Goal: Task Accomplishment & Management: Complete application form

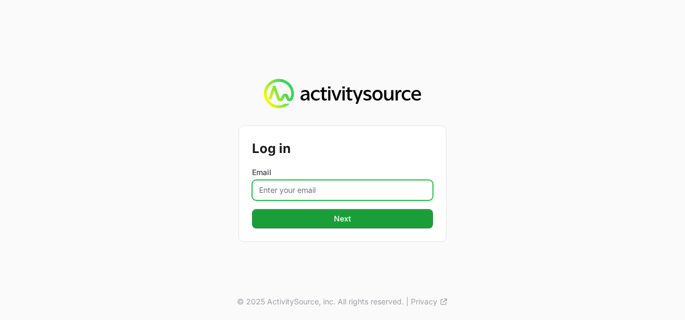
click at [277, 190] on input "Email" at bounding box center [342, 190] width 181 height 20
type input "[PERSON_NAME][EMAIL_ADDRESS][DOMAIN_NAME]"
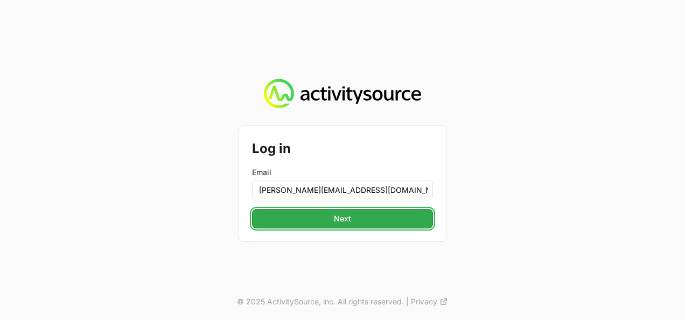
click at [327, 221] on button "Next" at bounding box center [342, 218] width 181 height 19
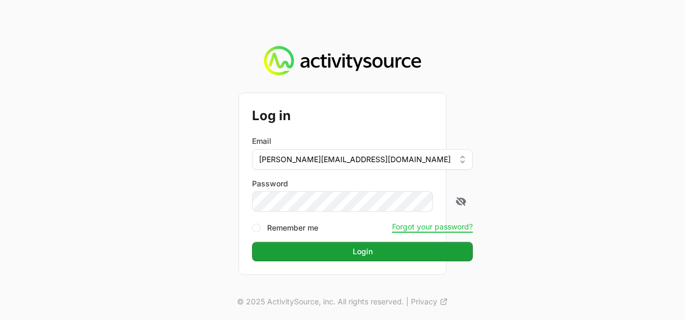
click at [455, 197] on div at bounding box center [463, 201] width 17 height 20
click at [457, 199] on icon at bounding box center [462, 201] width 10 height 9
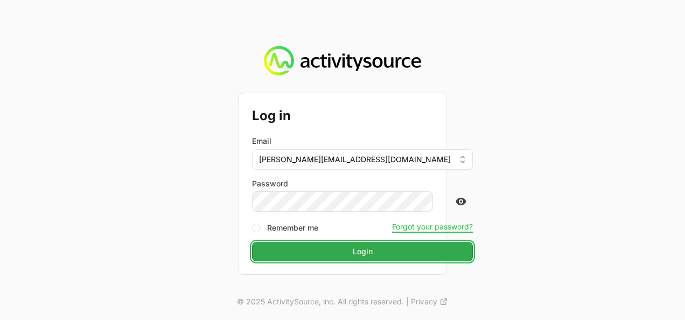
click at [353, 250] on span "Login" at bounding box center [363, 251] width 20 height 13
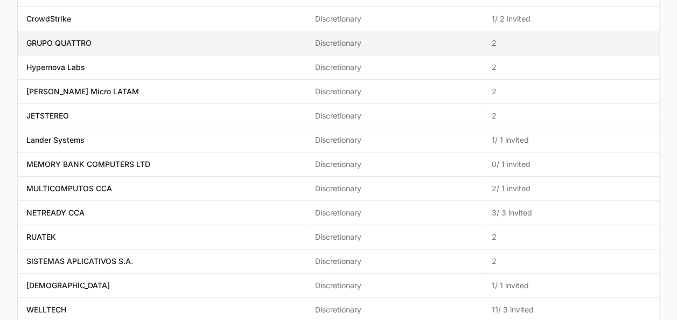
scroll to position [209, 0]
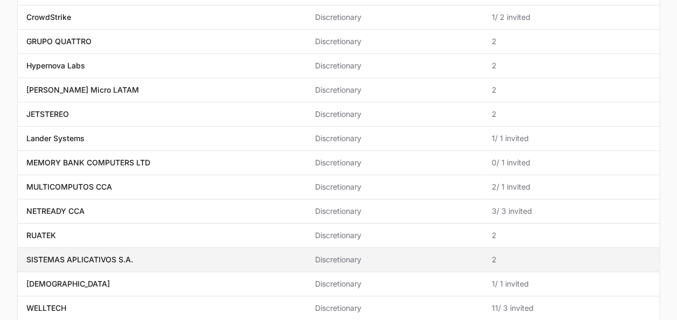
click at [125, 256] on p "SISTEMAS APLICATIVOS S.A." at bounding box center [79, 259] width 107 height 11
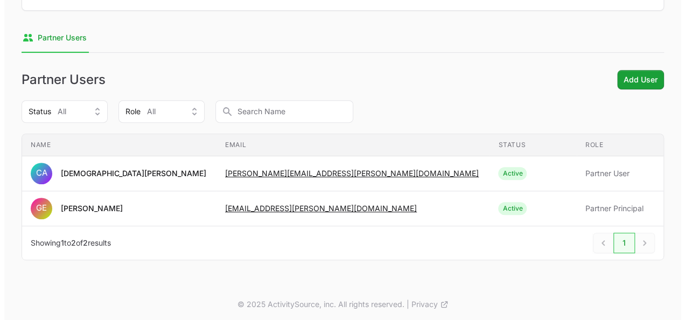
scroll to position [167, 0]
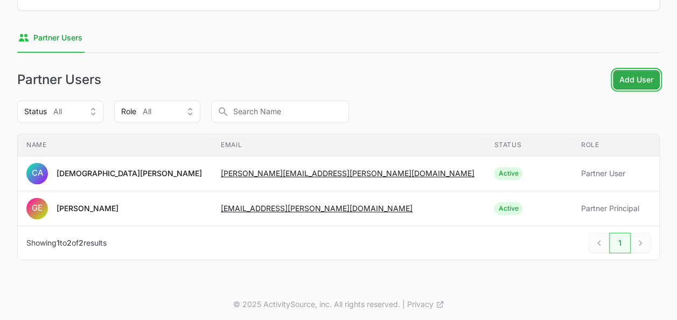
click at [630, 79] on span "Add User" at bounding box center [636, 79] width 34 height 13
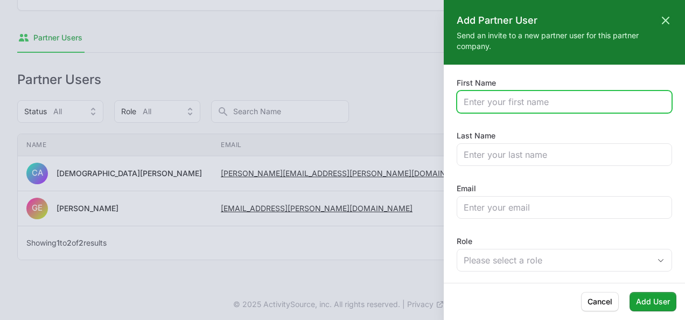
click at [492, 103] on input "First Name" at bounding box center [564, 101] width 201 height 13
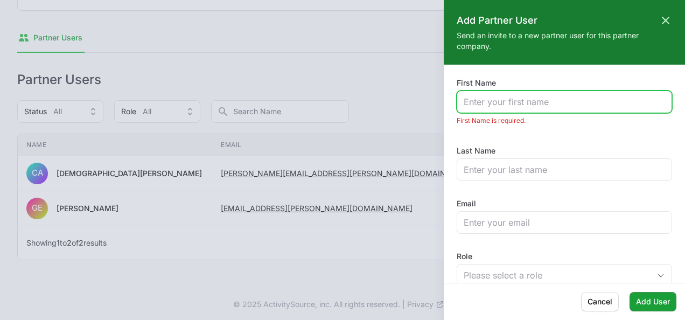
paste input "[PERSON_NAME] <[PERSON_NAME][EMAIL_ADDRESS][PERSON_NAME][DOMAIN_NAME]>"
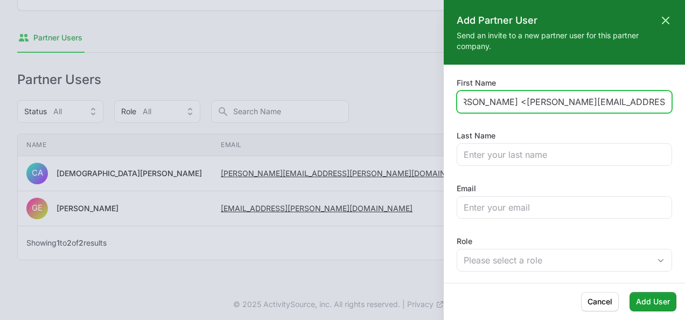
drag, startPoint x: 486, startPoint y: 101, endPoint x: 686, endPoint y: 91, distance: 201.1
click at [684, 91] on html "[PERSON_NAME] Micro LATAM - CrowdStrike Partners Activity Initiatives Content O…" at bounding box center [342, 78] width 685 height 490
type input "[PERSON_NAME]"
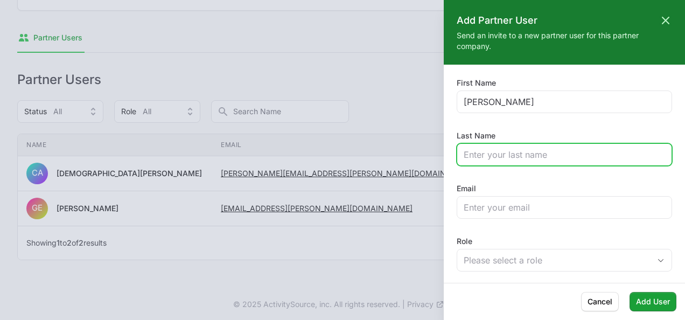
paste input "[PERSON_NAME] <[PERSON_NAME][EMAIL_ADDRESS][PERSON_NAME][DOMAIN_NAME]>"
drag, startPoint x: 502, startPoint y: 157, endPoint x: 684, endPoint y: 163, distance: 182.6
click at [684, 163] on html "[PERSON_NAME] Micro LATAM - CrowdStrike Partners Activity Initiatives Content O…" at bounding box center [342, 78] width 685 height 490
type input "[PERSON_NAME]"
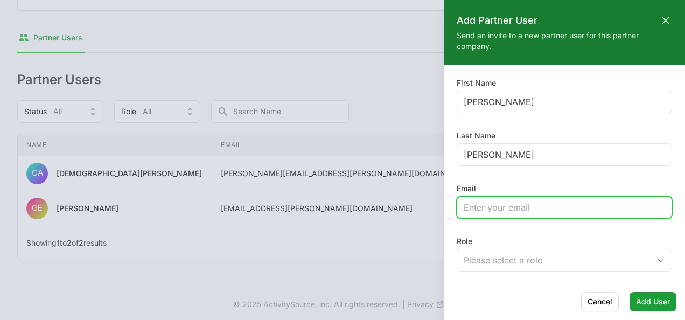
paste input "<[PERSON_NAME][EMAIL_ADDRESS][PERSON_NAME][DOMAIN_NAME]>"
click at [611, 201] on input "<[PERSON_NAME][EMAIL_ADDRESS][PERSON_NAME][DOMAIN_NAME]>" at bounding box center [564, 207] width 201 height 13
click at [471, 209] on input "<[PERSON_NAME][EMAIL_ADDRESS][PERSON_NAME][DOMAIN_NAME]" at bounding box center [564, 207] width 201 height 13
type input "[PERSON_NAME][EMAIL_ADDRESS][PERSON_NAME][DOMAIN_NAME]"
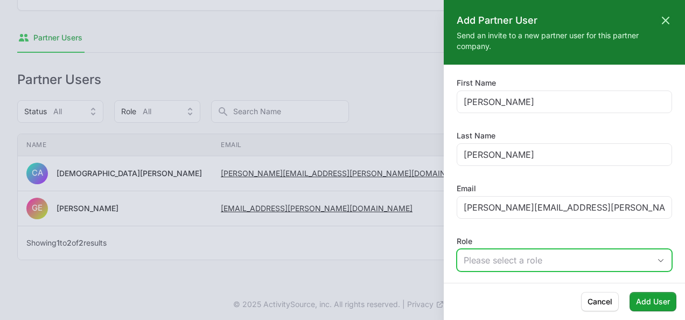
click at [494, 266] on button "Please select a role" at bounding box center [564, 260] width 214 height 22
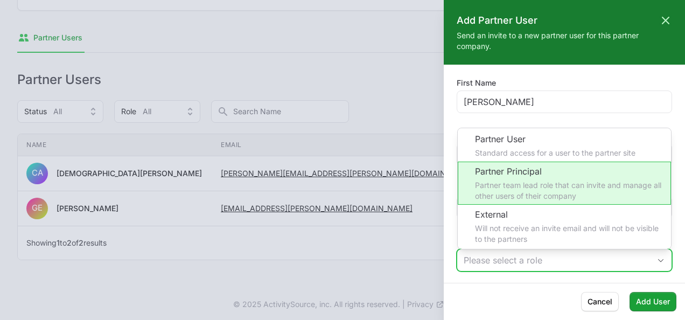
click at [525, 180] on li "Partner Principal Partner team lead role that can invite and manage all other u…" at bounding box center [564, 183] width 213 height 43
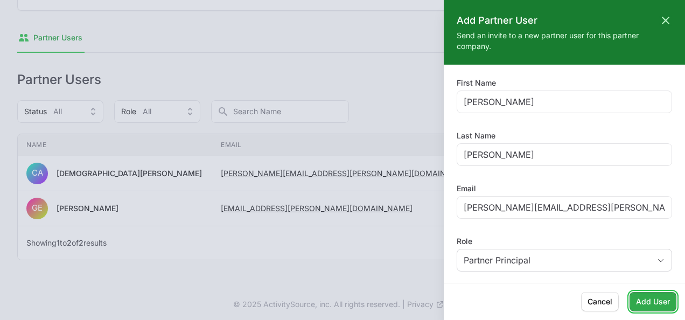
click at [660, 305] on span "Add User" at bounding box center [653, 301] width 34 height 13
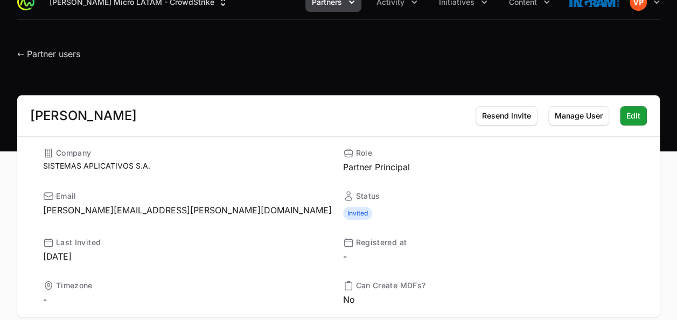
scroll to position [1, 0]
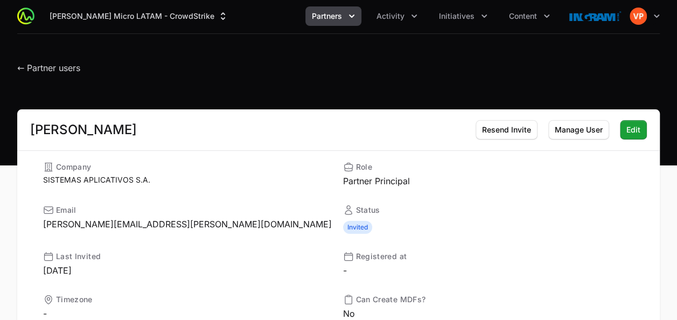
click at [352, 16] on icon "Partners menu" at bounding box center [351, 16] width 5 height 3
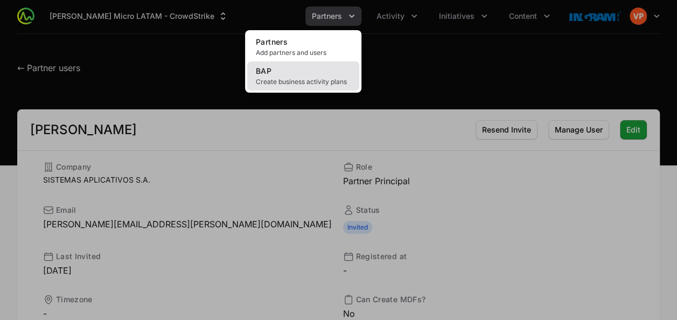
click at [272, 79] on span "Create business activity plans" at bounding box center [303, 82] width 95 height 9
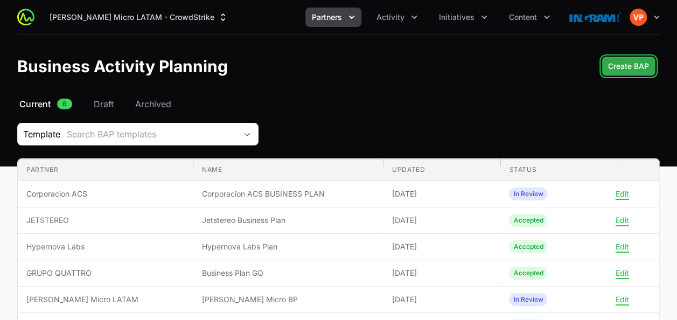
click at [630, 71] on span "Create BAP" at bounding box center [628, 66] width 41 height 13
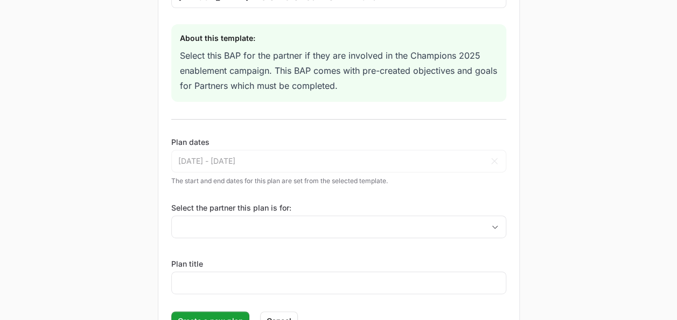
scroll to position [135, 0]
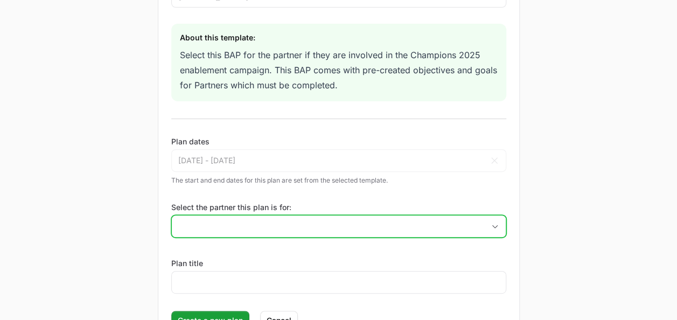
click at [209, 228] on input "Select the partner this plan is for:" at bounding box center [328, 226] width 312 height 22
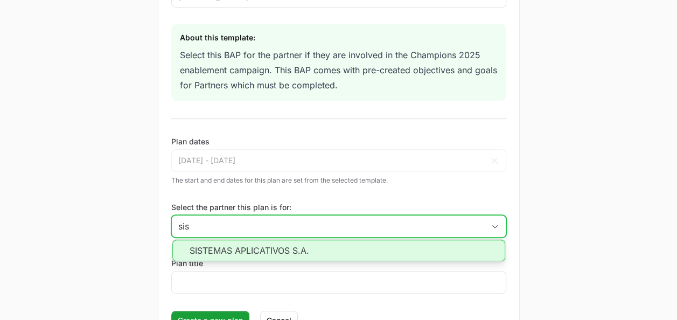
click at [234, 245] on li "SISTEMAS APLICATIVOS S.A." at bounding box center [338, 251] width 333 height 22
type input "SISTEMAS APLICATIVOS S.A."
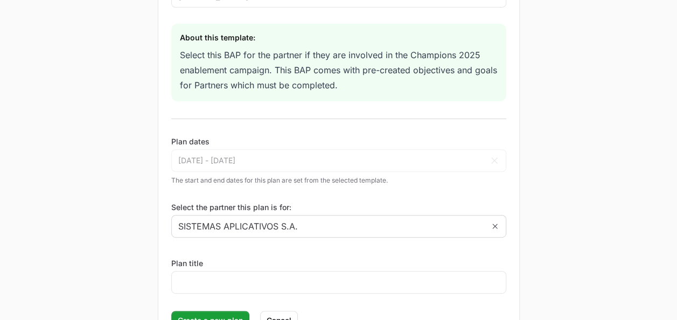
click at [142, 242] on div "New Business Activity Plan Select plan template: [PERSON_NAME] Micro - Crowdstr…" at bounding box center [338, 132] width 677 height 465
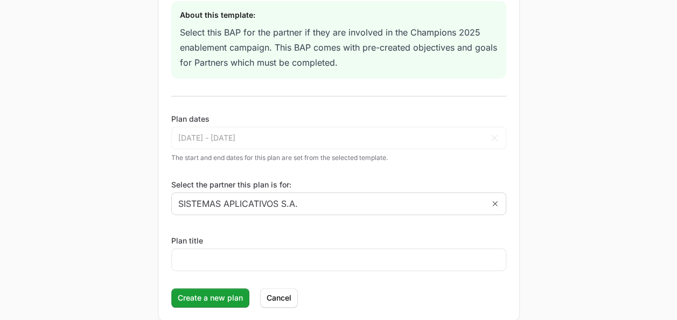
scroll to position [158, 0]
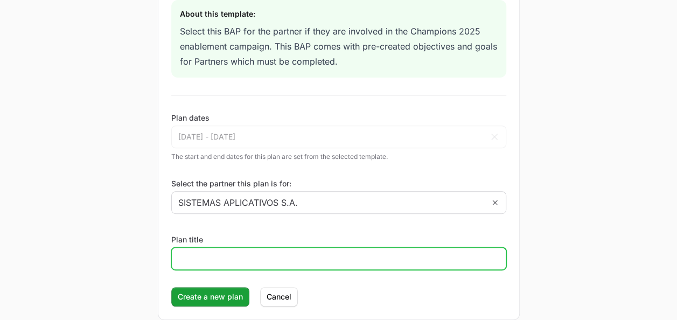
click at [187, 261] on input "Plan title" at bounding box center [338, 258] width 321 height 13
type input "SISAP BUSINESS PLAN"
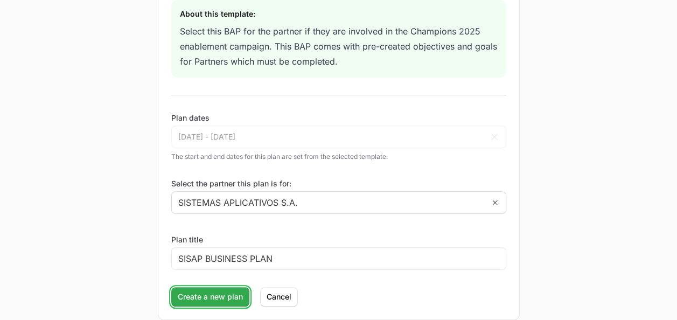
click at [201, 292] on span "Create a new plan" at bounding box center [210, 296] width 65 height 13
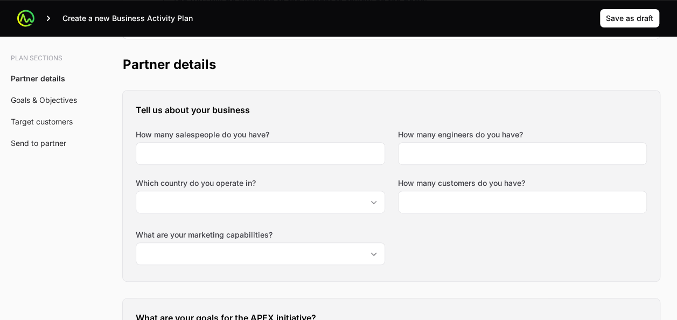
scroll to position [232, 0]
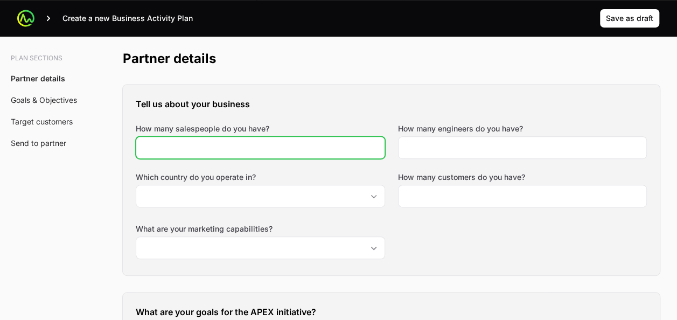
click at [249, 151] on input "How many salespeople do you have?" at bounding box center [260, 147] width 235 height 13
type input "7"
type input "40"
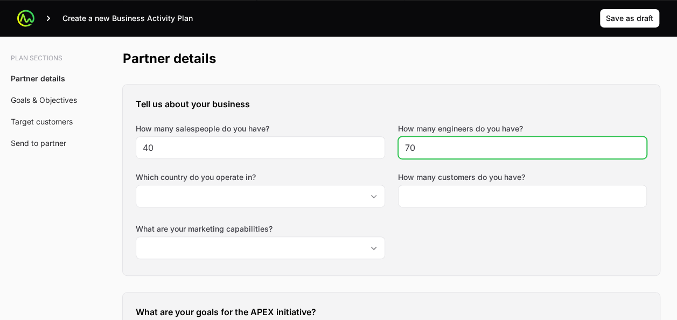
type input "70"
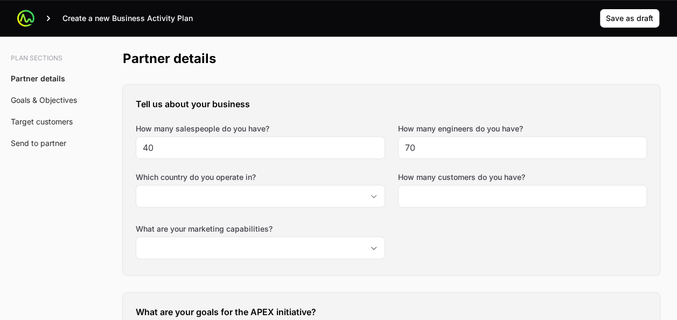
click at [360, 104] on h3 "Tell us about your business" at bounding box center [391, 103] width 511 height 13
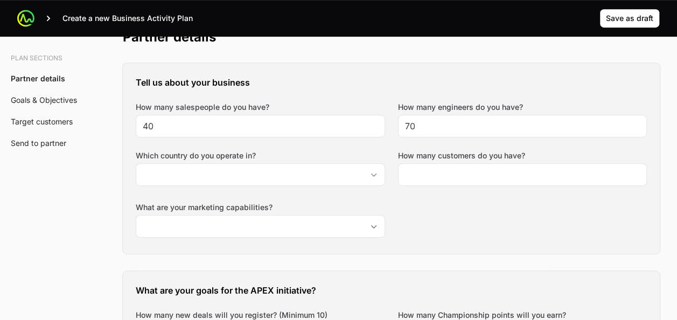
scroll to position [254, 0]
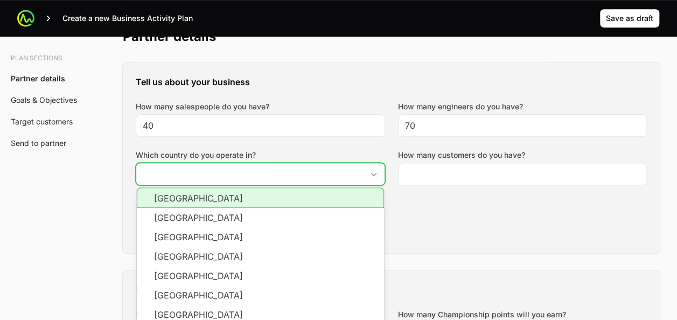
click at [262, 169] on input "Which country do you operate in?" at bounding box center [249, 174] width 227 height 22
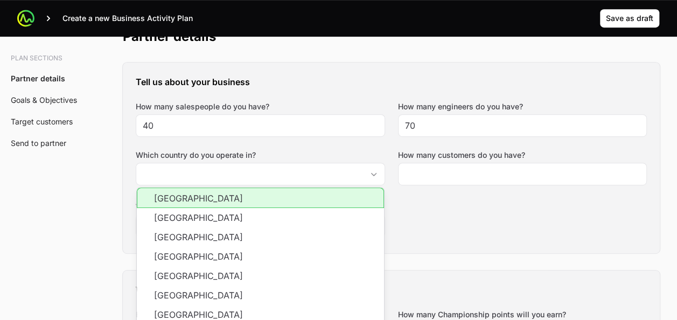
click at [313, 156] on label "Which country do you operate in?" at bounding box center [260, 155] width 249 height 11
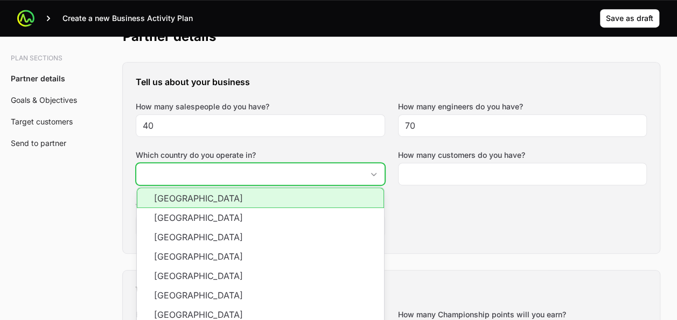
click at [313, 163] on input "Which country do you operate in?" at bounding box center [249, 174] width 227 height 22
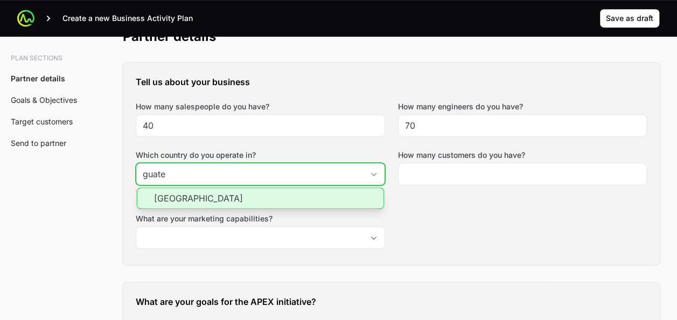
click at [289, 195] on li "[GEOGRAPHIC_DATA]" at bounding box center [260, 198] width 247 height 22
type input "[GEOGRAPHIC_DATA]"
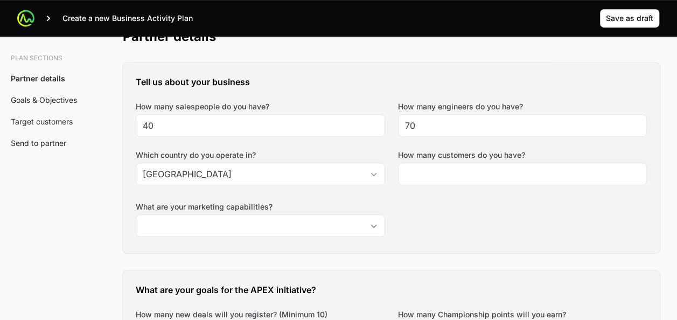
click at [431, 215] on div "Tell us about your business How many salespeople do you have? 40 How many engin…" at bounding box center [391, 157] width 537 height 191
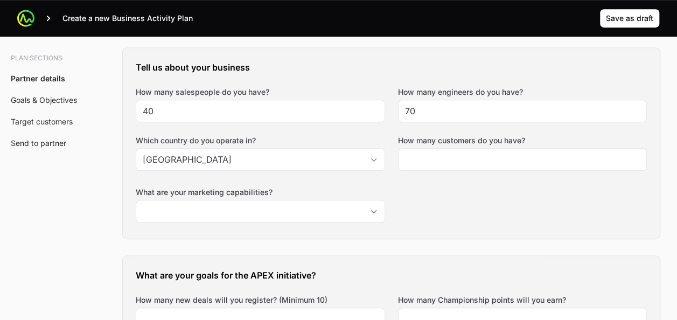
scroll to position [270, 0]
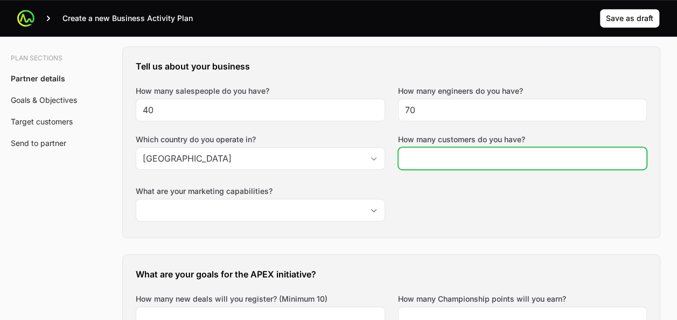
click at [429, 158] on input "How many customers do you have?" at bounding box center [522, 158] width 235 height 13
type input "300"
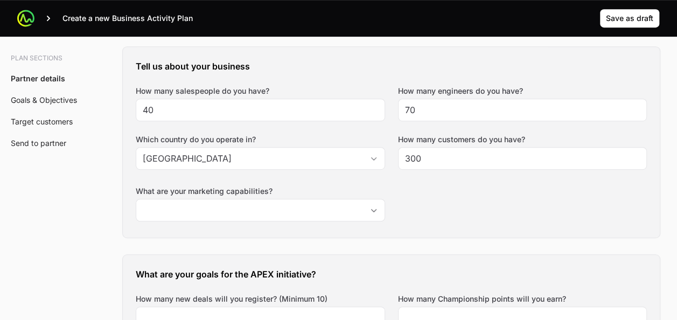
click at [431, 195] on div "Tell us about your business How many salespeople do you have? 40 How many engin…" at bounding box center [391, 142] width 537 height 191
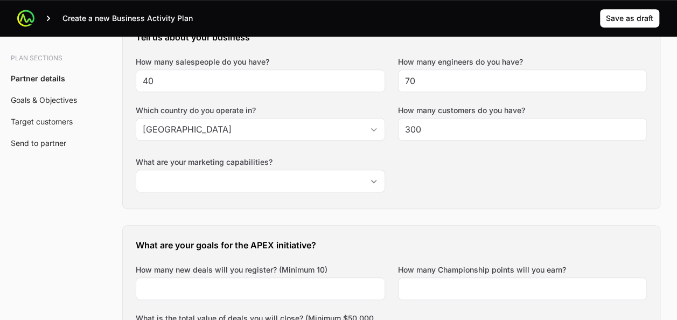
scroll to position [301, 0]
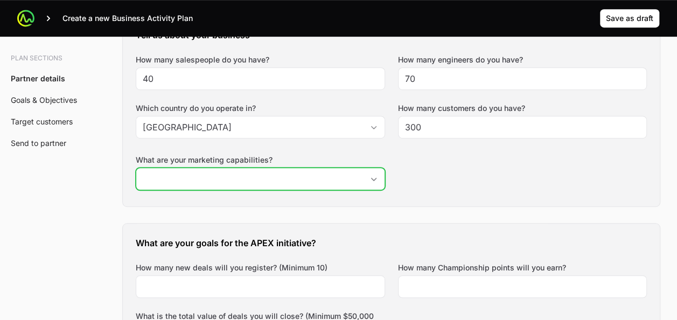
click at [369, 182] on div "Open" at bounding box center [374, 179] width 22 height 22
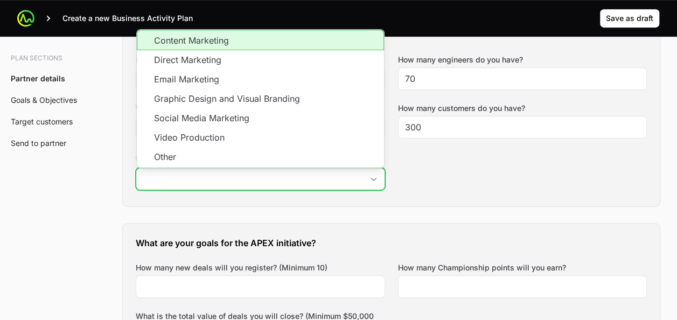
click at [299, 31] on li "Content Marketing" at bounding box center [260, 40] width 247 height 20
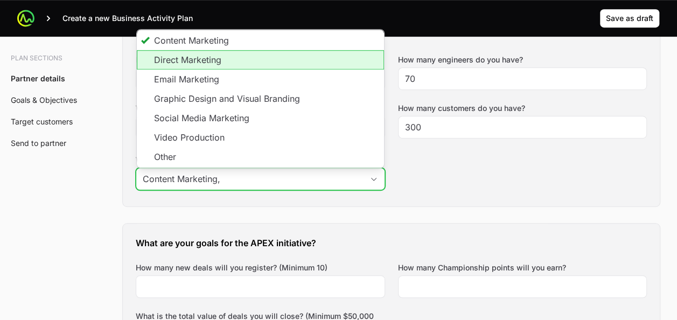
click at [277, 53] on li "Direct Marketing" at bounding box center [260, 59] width 247 height 19
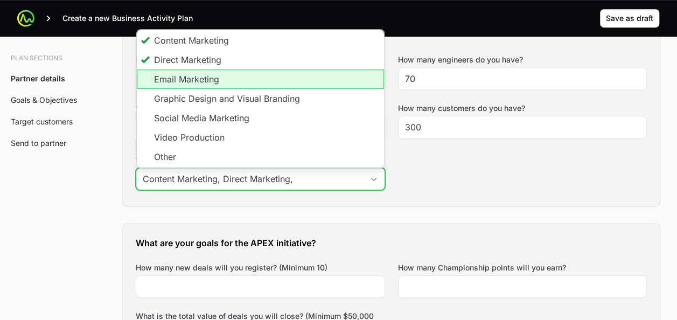
click at [267, 80] on li "Email Marketing" at bounding box center [260, 78] width 247 height 19
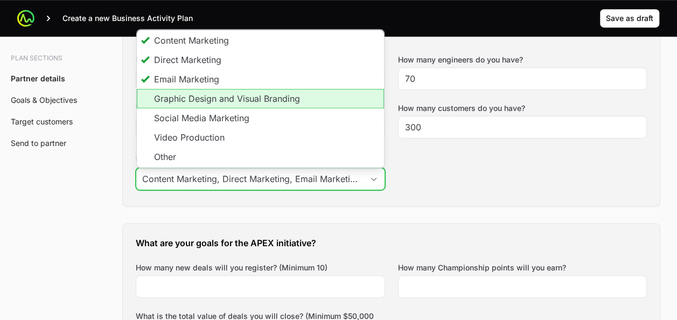
click at [264, 96] on li "Graphic Design and Visual Branding" at bounding box center [260, 98] width 247 height 19
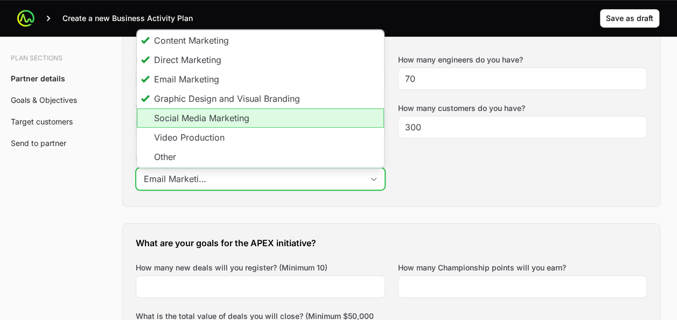
scroll to position [0, 0]
click at [254, 114] on li "Social Media Marketing" at bounding box center [260, 117] width 247 height 19
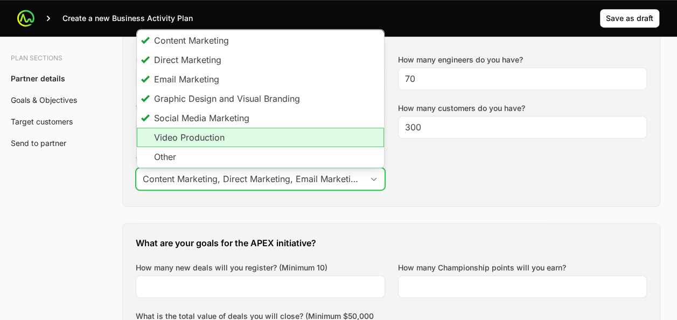
click at [245, 138] on li "Video Production" at bounding box center [260, 137] width 247 height 19
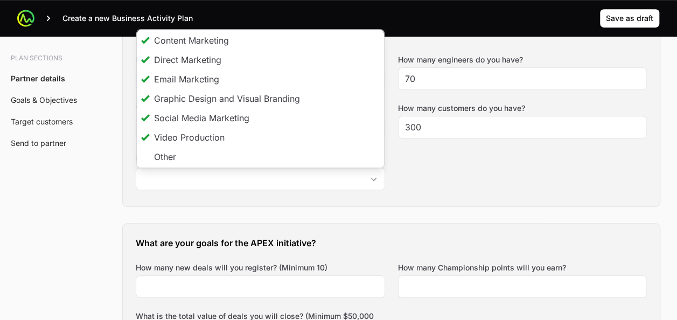
type input "Content Marketing, Direct Marketing, Email Marketing, Graphic Design and Visual…"
click at [439, 175] on div "Tell us about your business How many salespeople do you have? 40 How many engin…" at bounding box center [391, 111] width 537 height 191
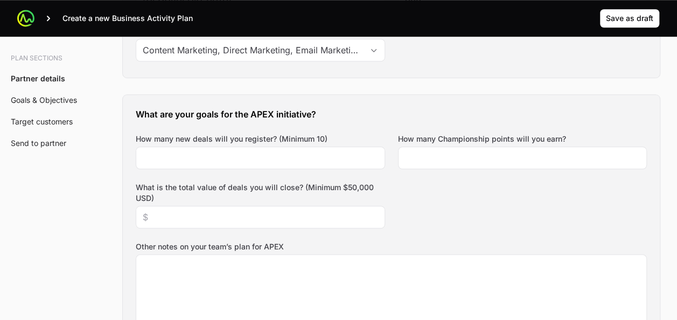
scroll to position [431, 0]
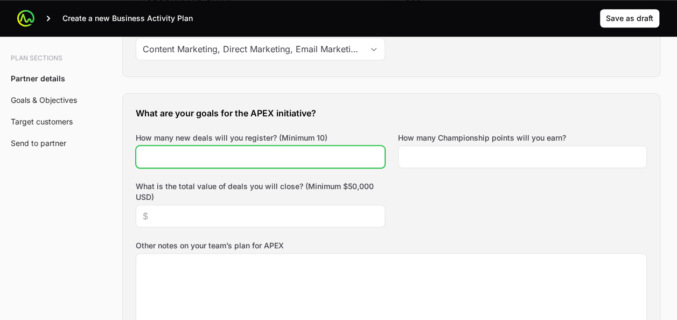
click at [237, 157] on input "How many new deals will you register? (Minimum 10)" at bounding box center [260, 156] width 235 height 13
type input "40"
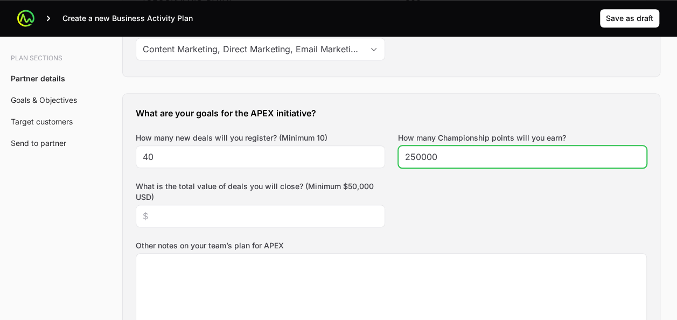
type input "250000"
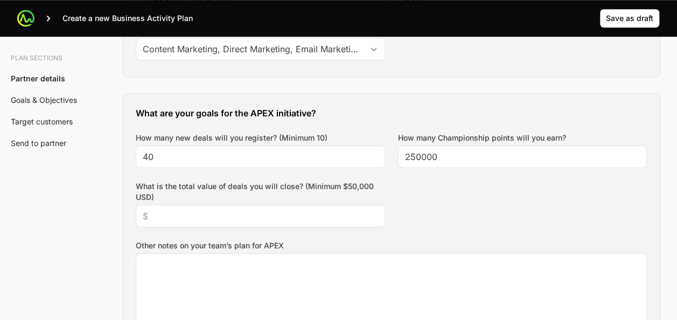
click at [436, 196] on div "What are your goals for the APEX initiative? How many new deals will you regist…" at bounding box center [391, 238] width 537 height 289
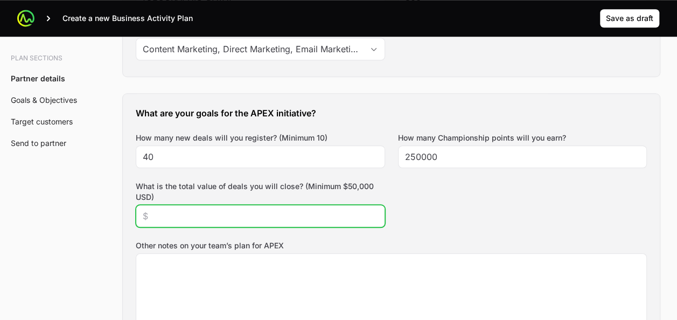
click at [207, 215] on input "What is the total value of deals you will close? (Minimum $50,000 USD)" at bounding box center [260, 215] width 235 height 13
type input "$350,000"
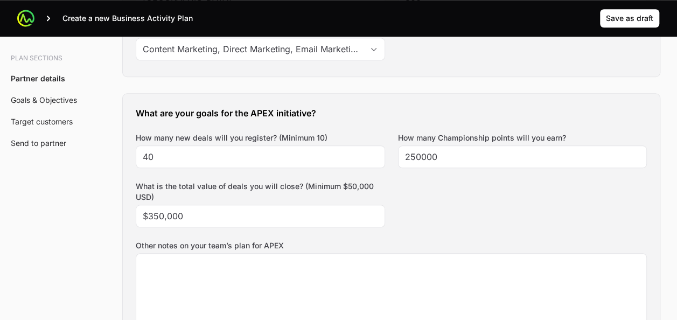
click at [445, 211] on div "What are your goals for the APEX initiative? How many new deals will you regist…" at bounding box center [391, 238] width 537 height 289
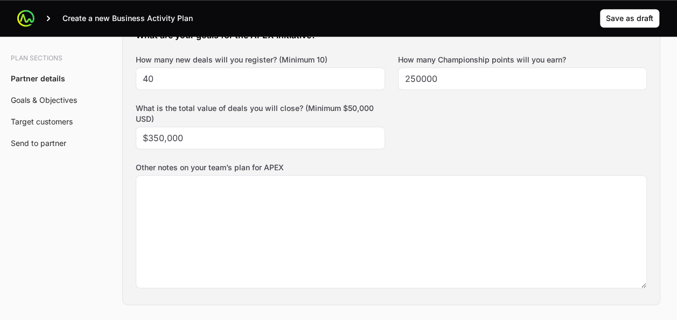
scroll to position [517, 0]
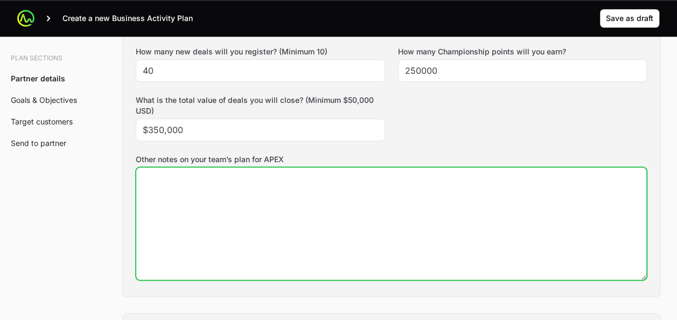
click at [268, 202] on textarea "Other notes on your team’s plan for APEX" at bounding box center [391, 223] width 510 height 112
type textarea "Logra"
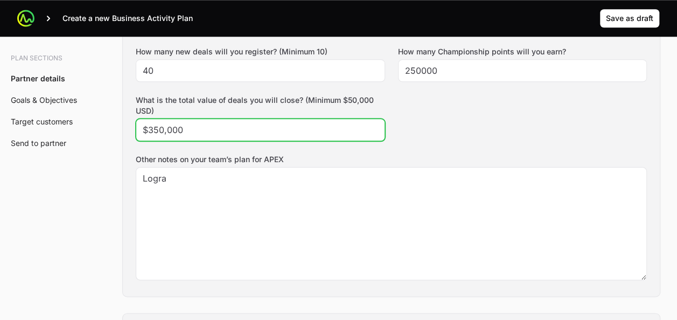
click at [151, 125] on input "$350,000" at bounding box center [260, 129] width 235 height 13
type input "$500,000"
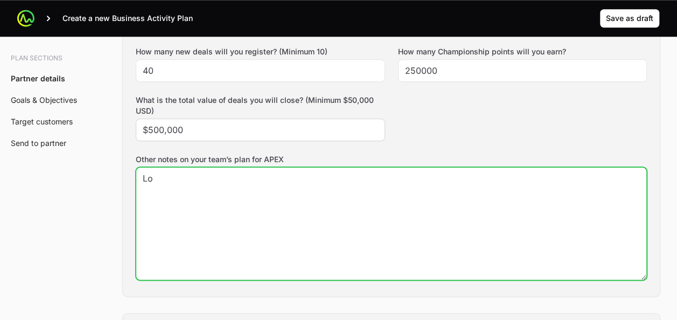
type textarea "L"
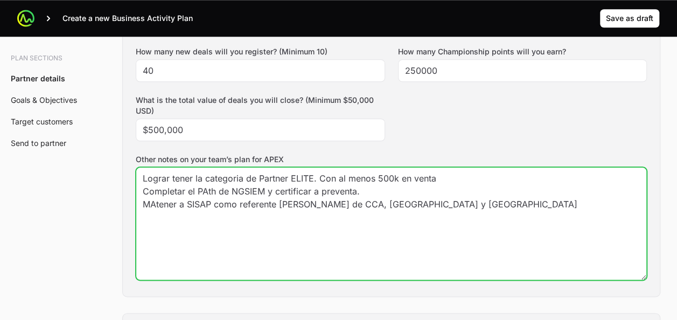
click at [405, 201] on textarea "Lograr tener la categoria de Partner ELITE. Con al menos 500k en venta Completa…" at bounding box center [391, 223] width 510 height 112
click at [508, 205] on textarea "Lograr tener la categoria de Partner ELITE. Con al menos 500k en venta Completa…" at bounding box center [391, 223] width 510 height 112
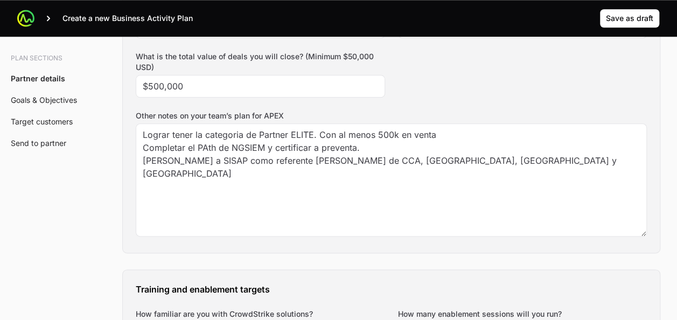
scroll to position [561, 0]
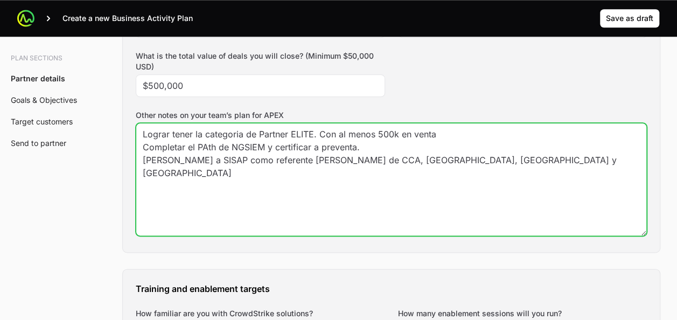
click at [504, 157] on textarea "Lograr tener la categoria de Partner ELITE. Con al menos 500k en venta Completa…" at bounding box center [391, 179] width 510 height 112
click at [455, 131] on textarea "Lograr tener la categoria de Partner ELITE. Con al menos 500k en venta Completa…" at bounding box center [391, 179] width 510 height 112
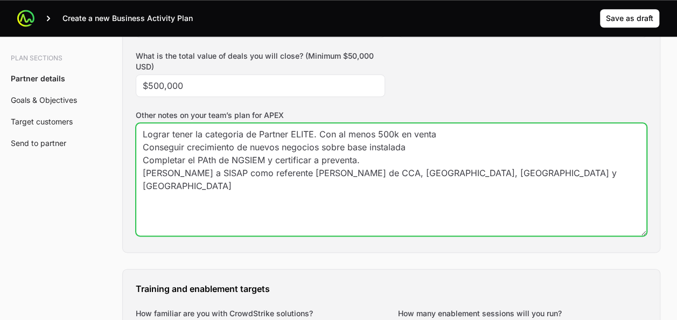
click at [449, 148] on textarea "Lograr tener la categoria de Partner ELITE. Con al menos 500k en venta Consegui…" at bounding box center [391, 179] width 510 height 112
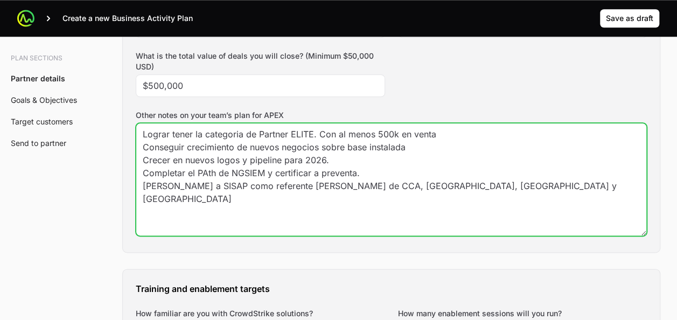
type textarea "Lograr tener la categoria de Partner ELITE. Con al menos 500k en venta Consegui…"
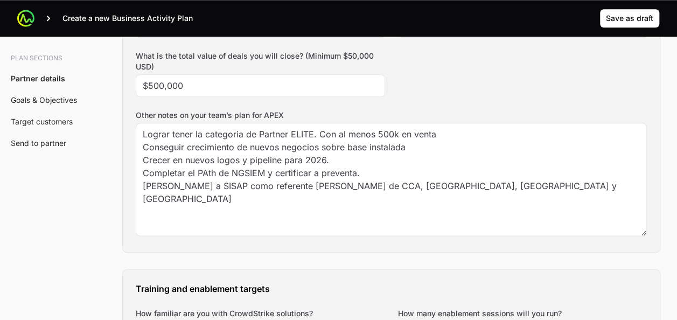
click at [150, 245] on div "What are your goals for the APEX initiative? How many new deals will you regist…" at bounding box center [391, 107] width 537 height 289
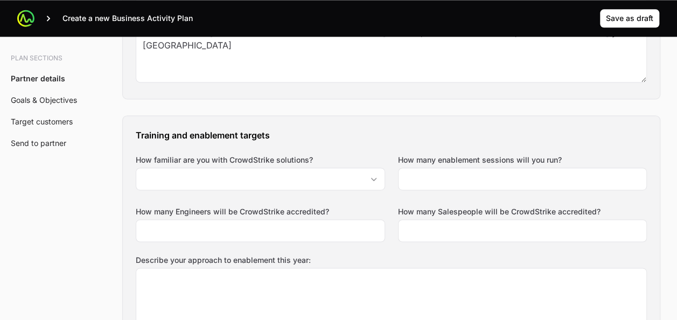
scroll to position [717, 0]
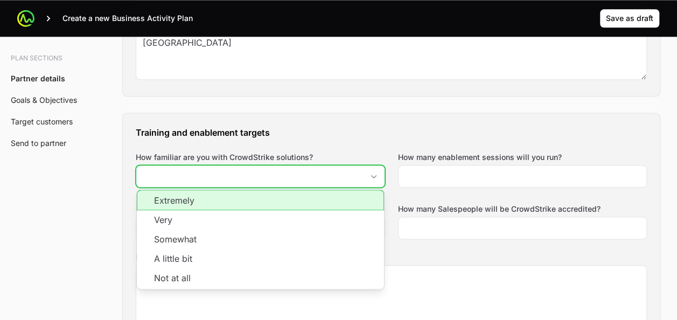
click at [349, 174] on input "How familiar are you with CrowdStrike solutions?" at bounding box center [249, 176] width 227 height 22
click at [304, 199] on li "Extremely" at bounding box center [260, 200] width 247 height 20
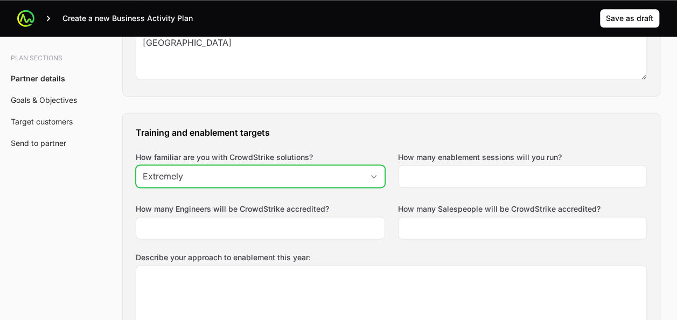
type input "Extremely"
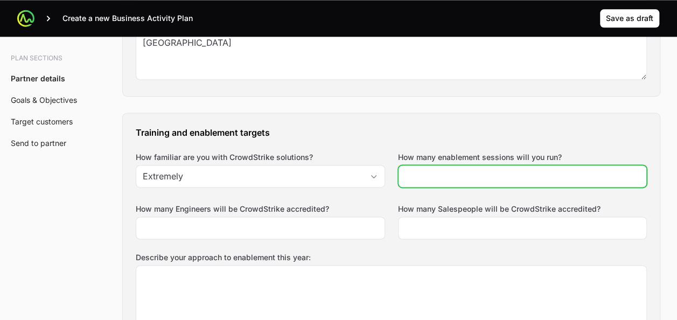
click at [432, 178] on input "How many enablement sessions will you run?" at bounding box center [522, 176] width 235 height 13
type input "4"
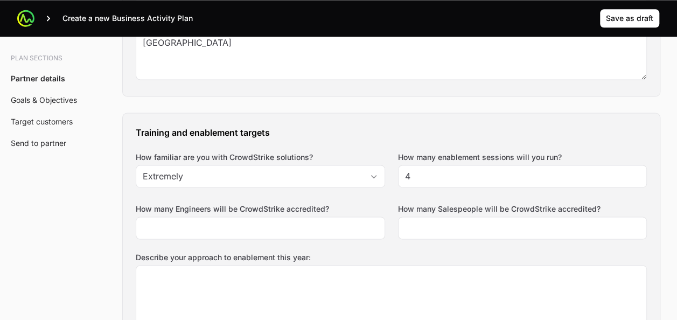
click at [369, 143] on div "Training and enablement targets How familiar are you with CrowdStrike solutions…" at bounding box center [391, 253] width 537 height 281
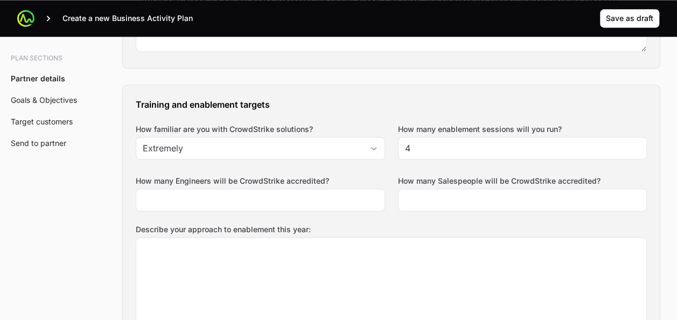
scroll to position [757, 0]
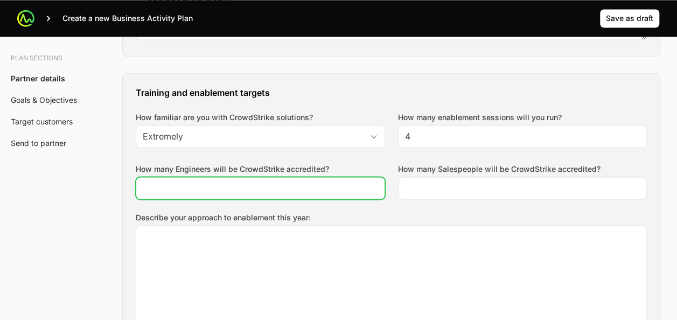
click at [306, 181] on input "How many Engineers will be CrowdStrike accredited?" at bounding box center [260, 187] width 235 height 13
type input "10"
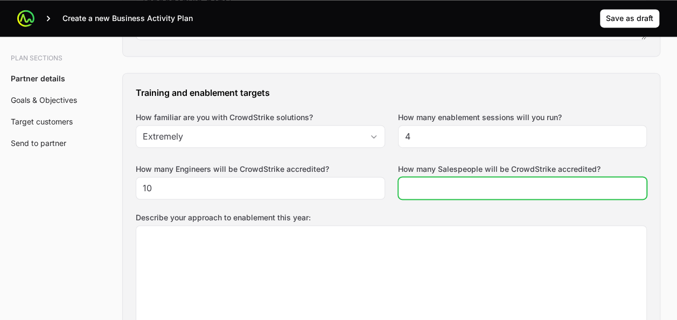
click at [422, 184] on input "How many Salespeople will be CrowdStrike accredited?" at bounding box center [522, 187] width 235 height 13
type input "0"
type input "20"
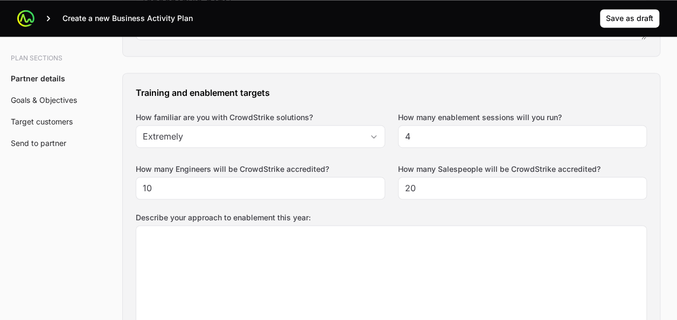
click at [347, 212] on label "Describe your approach to enablement this year:" at bounding box center [391, 217] width 511 height 11
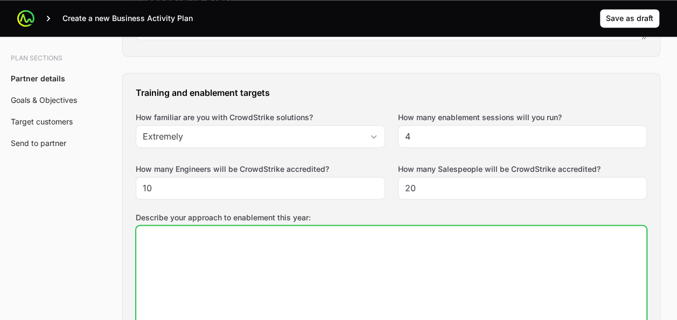
click at [347, 226] on textarea "Describe your approach to enablement this year:" at bounding box center [391, 282] width 510 height 112
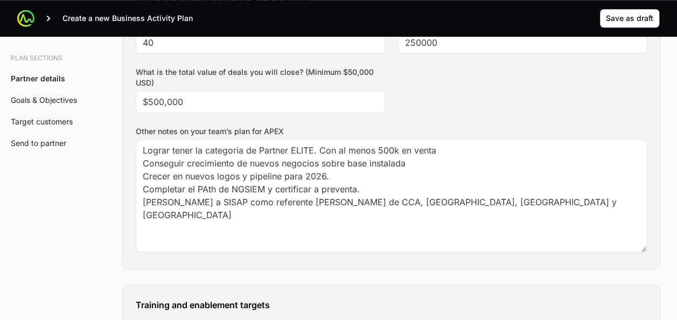
scroll to position [544, 0]
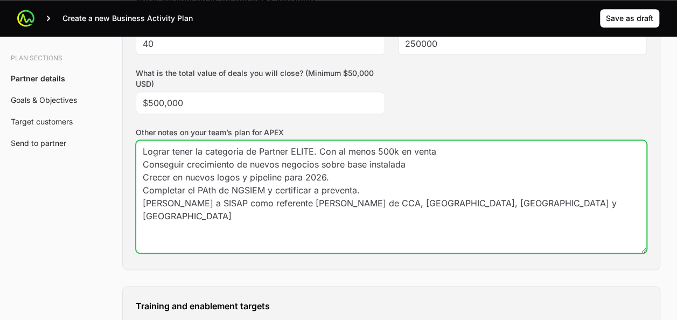
click at [280, 187] on textarea "Lograr tener la categoria de Partner ELITE. Con al menos 500k en venta Consegui…" at bounding box center [391, 197] width 510 height 112
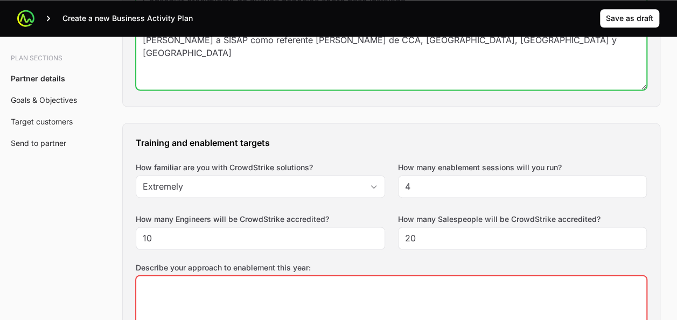
scroll to position [759, 0]
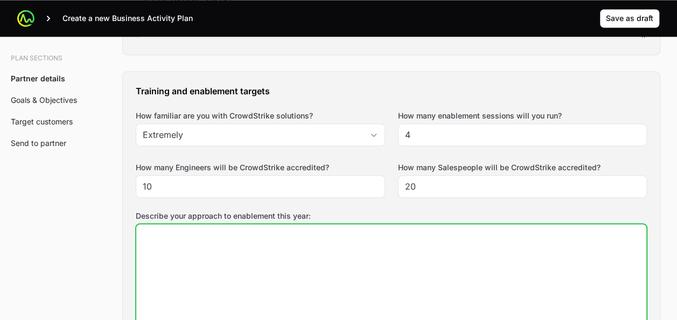
click at [248, 250] on textarea "Describe your approach to enablement this year:" at bounding box center [391, 280] width 510 height 112
paste textarea "Completar el PAth de NGSIEM y certificar a preventa."
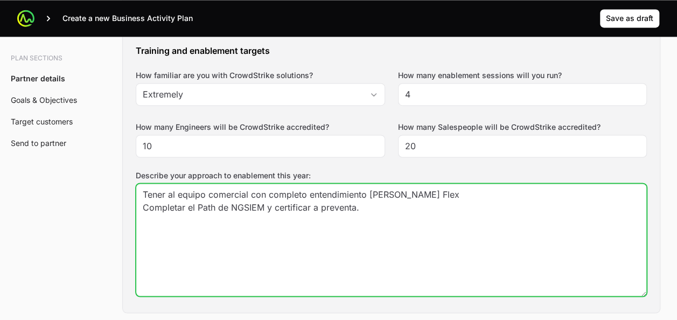
scroll to position [801, 0]
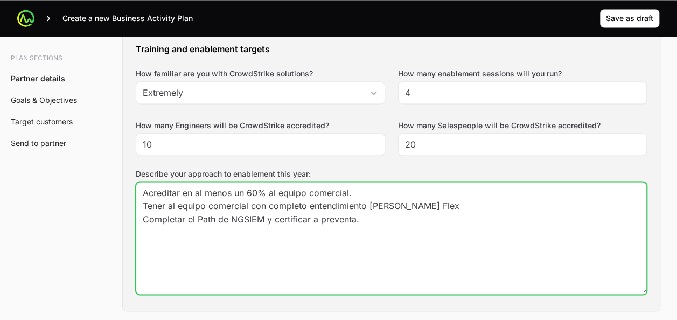
click at [381, 223] on textarea "Acreditar en al menos un 60% al equipo comercial. Tener al equipo comercial con…" at bounding box center [391, 238] width 510 height 112
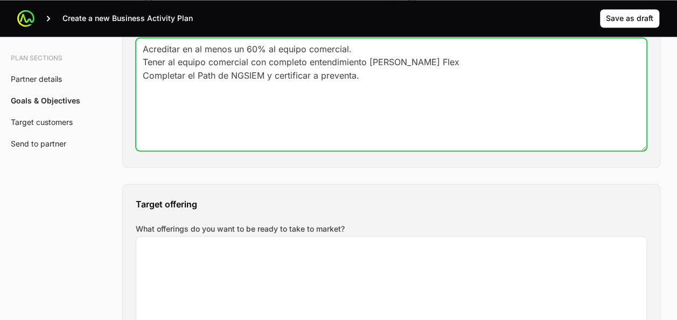
scroll to position [972, 0]
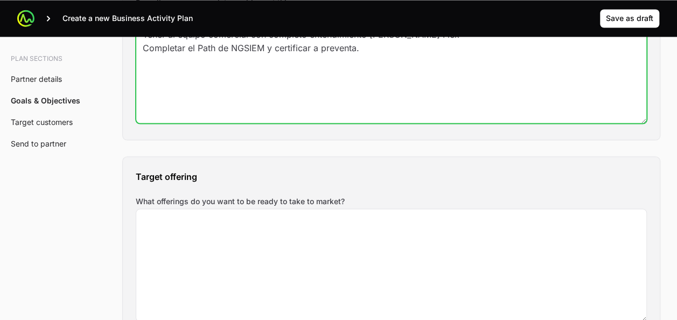
type textarea "Acreditar en al menos un 60% al equipo comercial. Tener al equipo comercial con…"
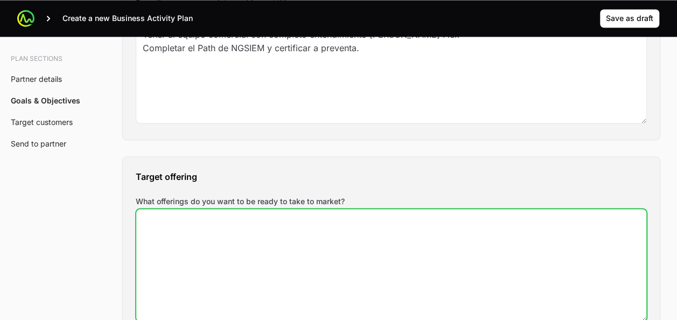
click at [381, 223] on textarea "What offerings do you want to be ready to take to market?" at bounding box center [391, 265] width 510 height 112
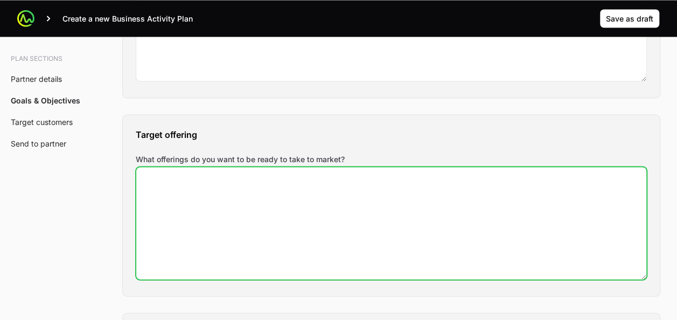
scroll to position [1025, 0]
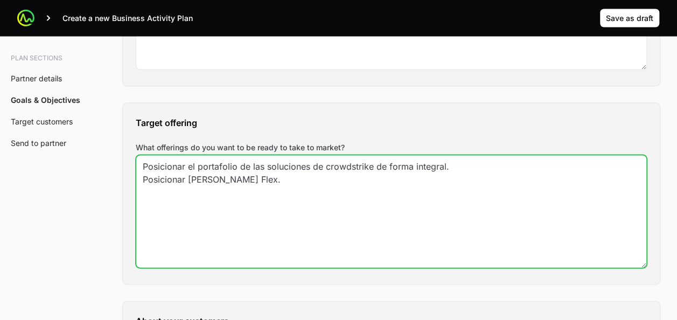
click at [461, 163] on textarea "Posicionar el portafolio de las soluciones de crowdstrike de forma integral. Po…" at bounding box center [391, 212] width 510 height 112
type textarea "Posicionar el portafolio de las soluciones de crowdstrike de forma integral. Po…"
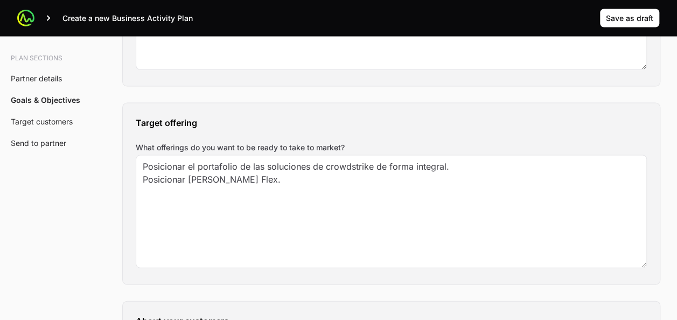
click at [412, 125] on h3 "Target offering" at bounding box center [391, 122] width 511 height 13
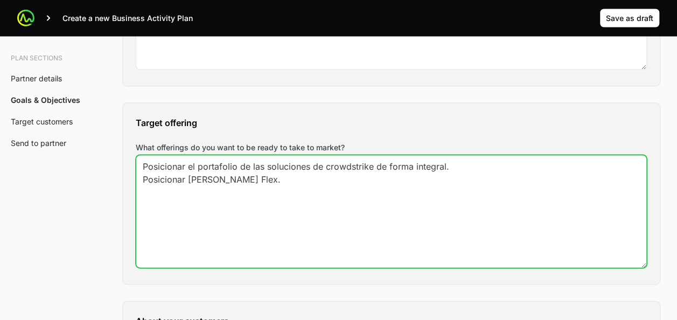
click at [460, 159] on textarea "Posicionar el portafolio de las soluciones de crowdstrike de forma integral. Po…" at bounding box center [391, 212] width 510 height 112
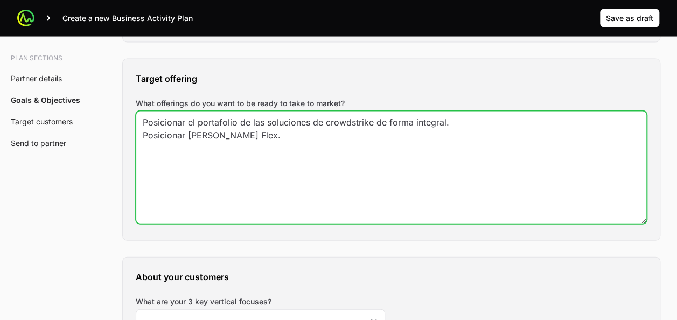
scroll to position [1076, 0]
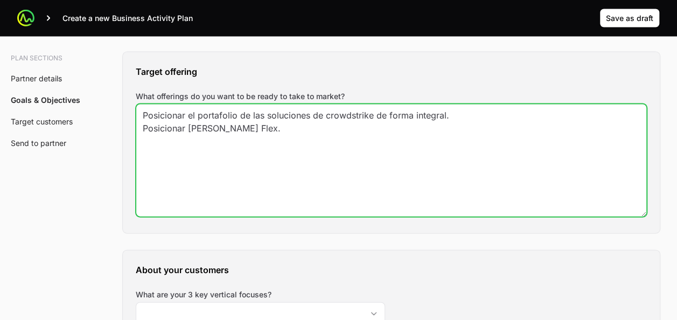
click at [282, 124] on textarea "Posicionar el portafolio de las soluciones de crowdstrike de forma integral. Po…" at bounding box center [391, 160] width 510 height 112
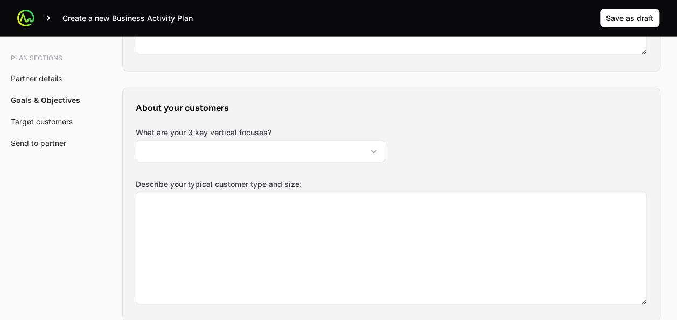
scroll to position [1243, 0]
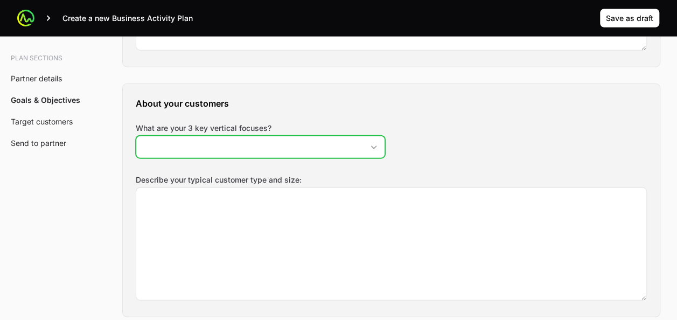
click at [381, 145] on span "Open" at bounding box center [374, 147] width 22 height 4
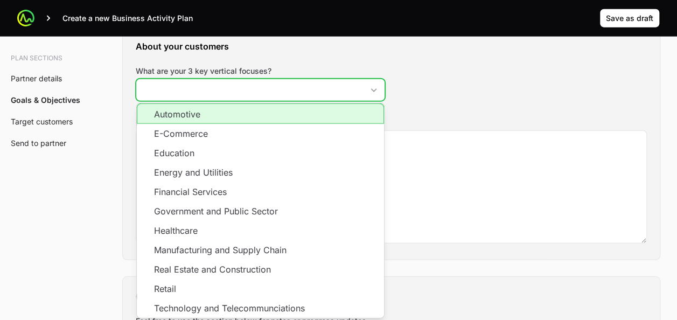
scroll to position [1302, 0]
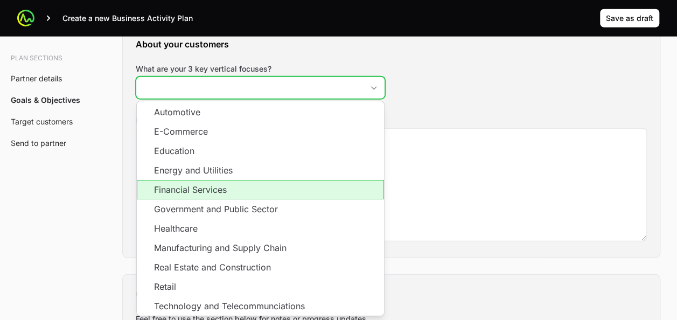
click at [199, 188] on li "Financial Services" at bounding box center [260, 189] width 247 height 19
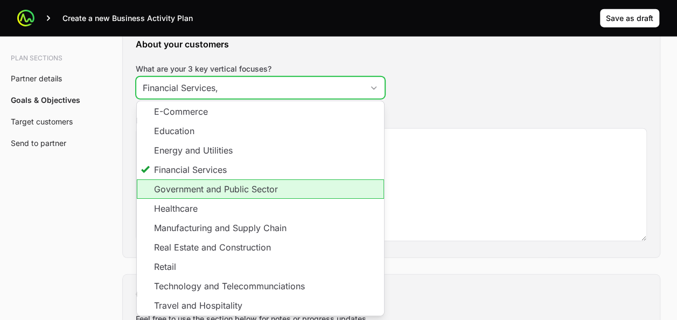
click at [205, 187] on li "Government and Public Sector" at bounding box center [260, 188] width 247 height 19
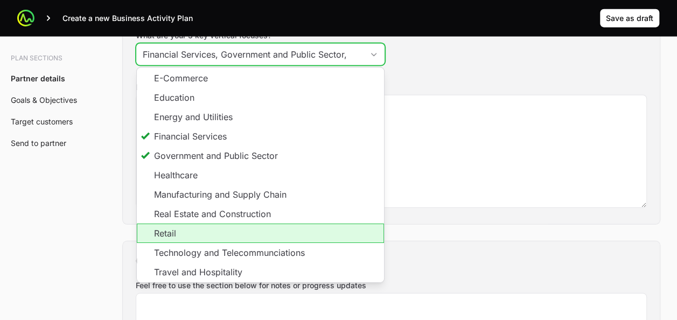
click at [208, 227] on li "Retail" at bounding box center [260, 232] width 247 height 19
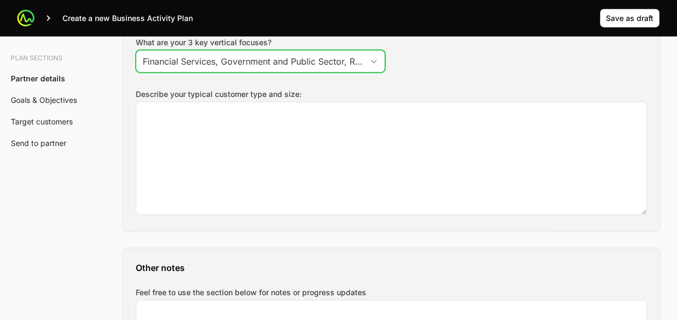
scroll to position [0, 11]
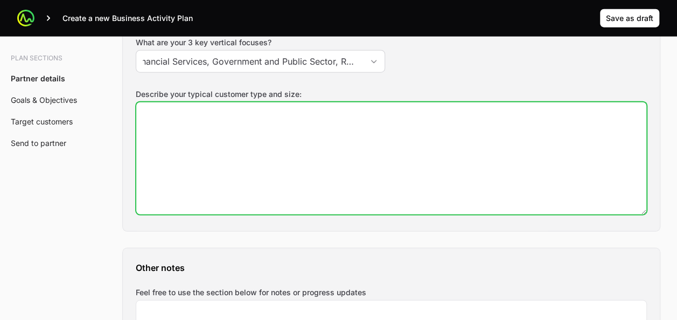
type input "Financial Services, Government and Public Sector, Retail"
click at [297, 180] on textarea "Describe your typical customer type and size:" at bounding box center [391, 158] width 510 height 112
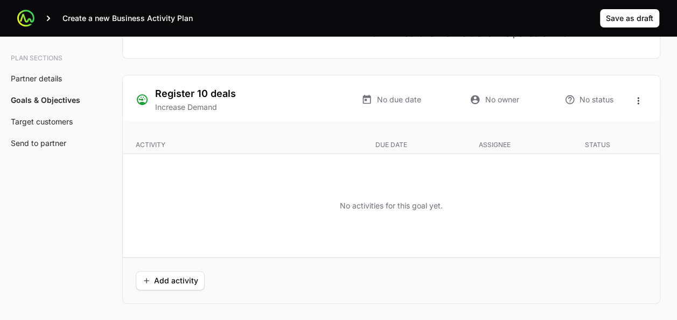
scroll to position [2021, 0]
type textarea "Enterprise, mas de 2500."
click at [167, 278] on span "Add activity" at bounding box center [170, 279] width 56 height 13
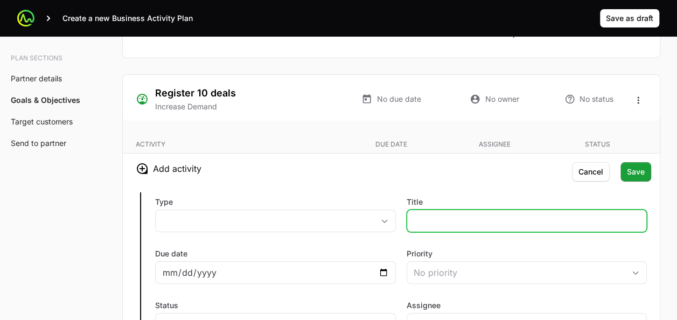
click at [437, 214] on input "Title" at bounding box center [526, 220] width 227 height 13
type input "Campaña de SDRs para generacion de reuniones"
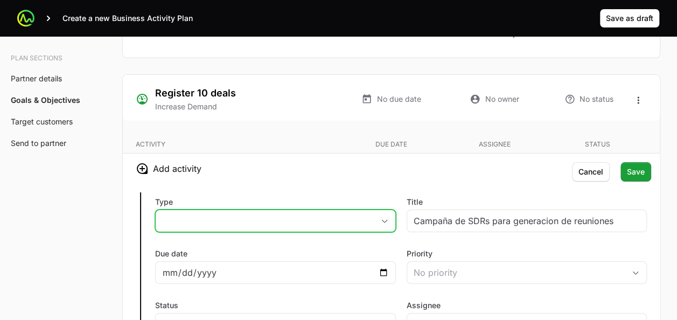
click at [337, 225] on button "placeholder" at bounding box center [276, 221] width 240 height 22
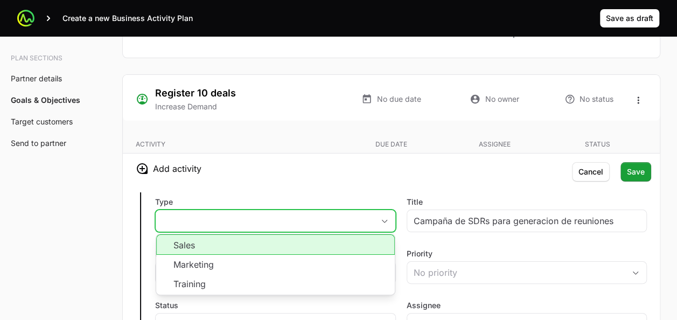
click at [248, 244] on li "Sales" at bounding box center [275, 244] width 238 height 20
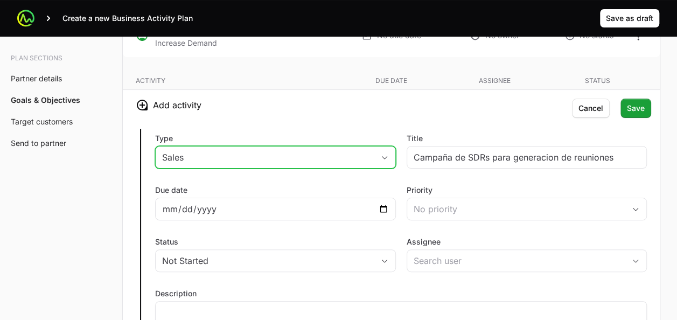
scroll to position [2110, 0]
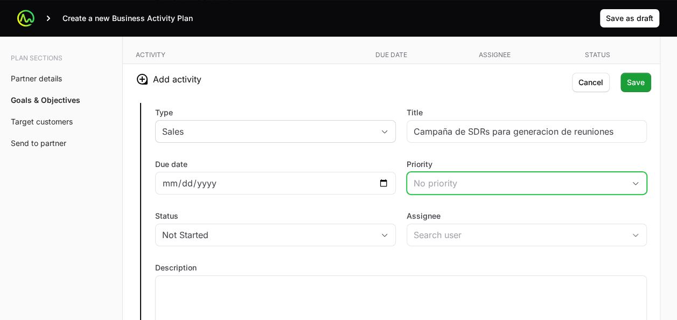
click at [443, 183] on div "No priority" at bounding box center [519, 183] width 212 height 13
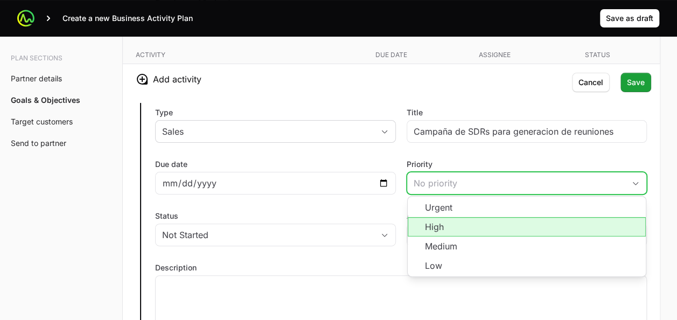
click at [436, 228] on li "High" at bounding box center [527, 226] width 238 height 19
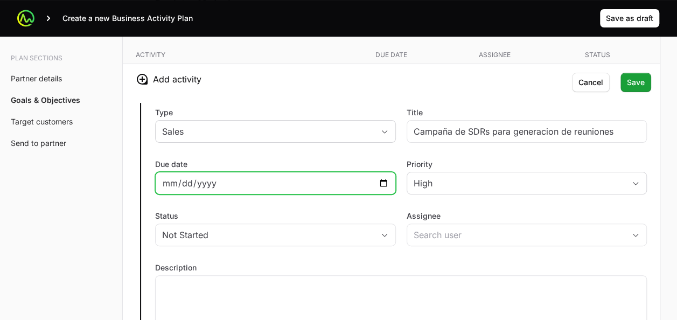
click at [257, 183] on input "Due date" at bounding box center [275, 183] width 227 height 13
click at [381, 177] on input "Due date" at bounding box center [275, 183] width 227 height 13
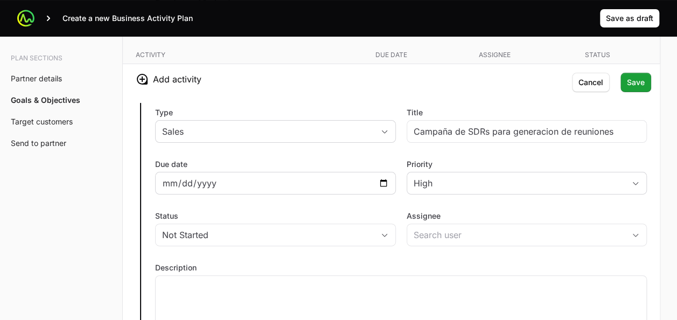
click at [296, 172] on div "[DATE]" at bounding box center [275, 183] width 241 height 23
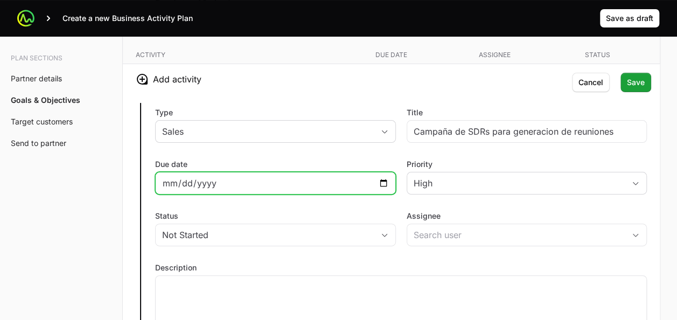
click at [375, 177] on input "[DATE]" at bounding box center [275, 183] width 227 height 13
click at [380, 177] on input "[DATE]" at bounding box center [275, 183] width 227 height 13
type input "[DATE]"
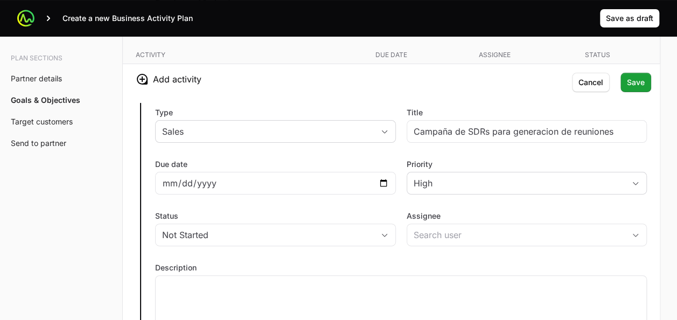
click at [347, 150] on div "Type Sales Title Campaña de SDRs para generacion de reuniones Due date [DATE] P…" at bounding box center [391, 220] width 537 height 252
click at [404, 205] on div "Type Sales Title Campaña de SDRs para generacion de reuniones Due date [DATE] P…" at bounding box center [391, 220] width 537 height 252
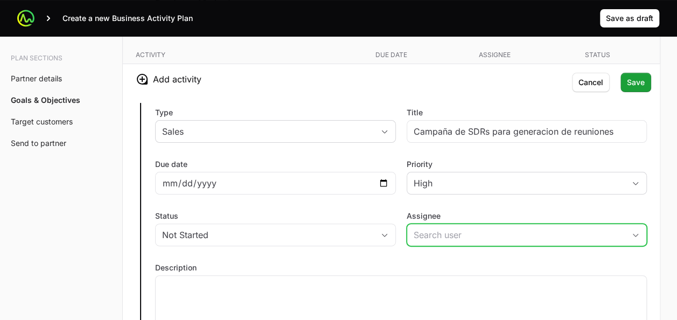
click at [442, 234] on input "Assignee" at bounding box center [516, 235] width 218 height 22
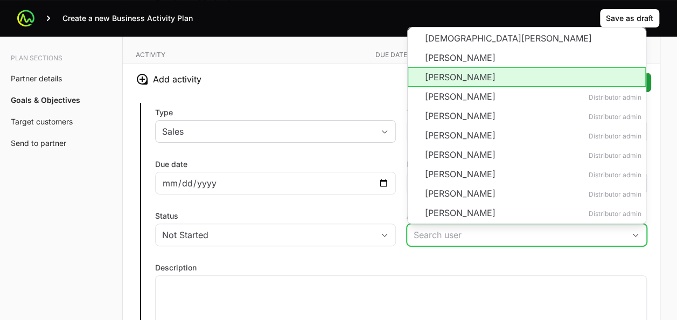
click at [444, 67] on li "[PERSON_NAME]" at bounding box center [527, 76] width 238 height 19
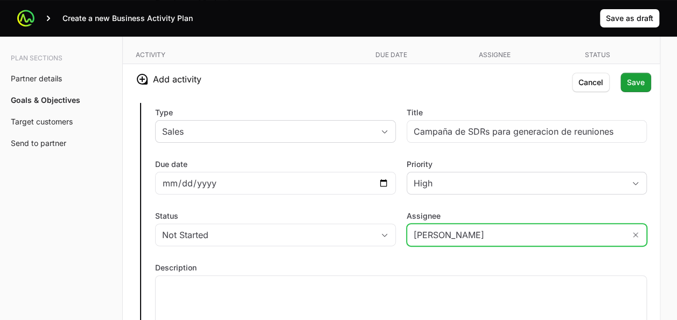
type input "[PERSON_NAME]"
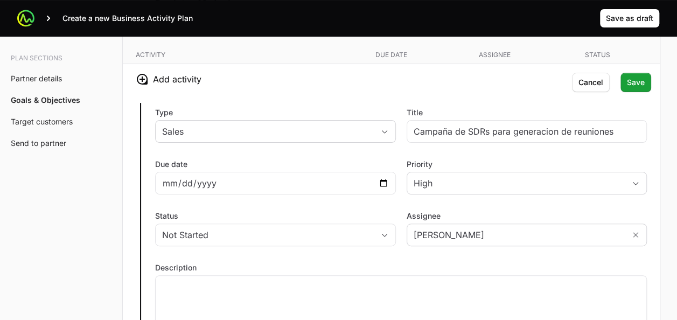
click at [354, 201] on div "Type Sales Title Campaña de SDRs para generacion de reuniones Due date [DATE] P…" at bounding box center [391, 220] width 537 height 252
click at [631, 76] on span "Save" at bounding box center [636, 82] width 18 height 13
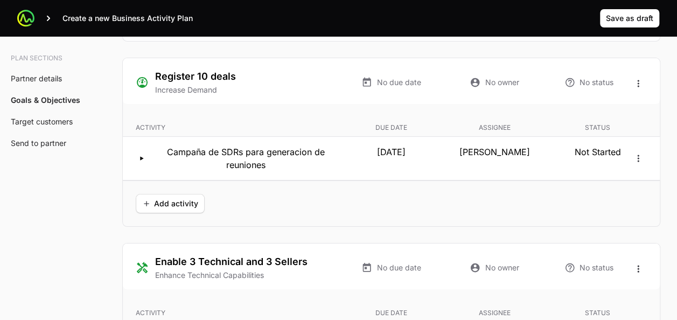
scroll to position [2038, 0]
click at [159, 200] on span "Add activity" at bounding box center [170, 203] width 56 height 13
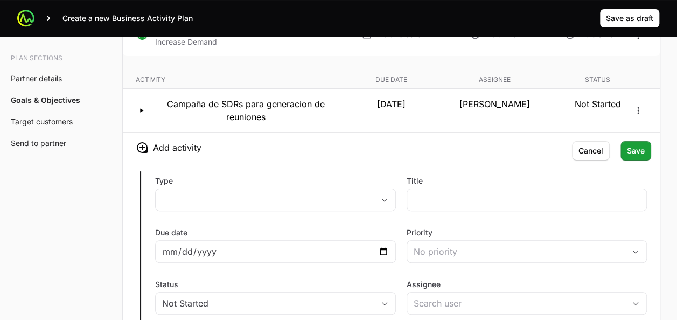
scroll to position [2078, 0]
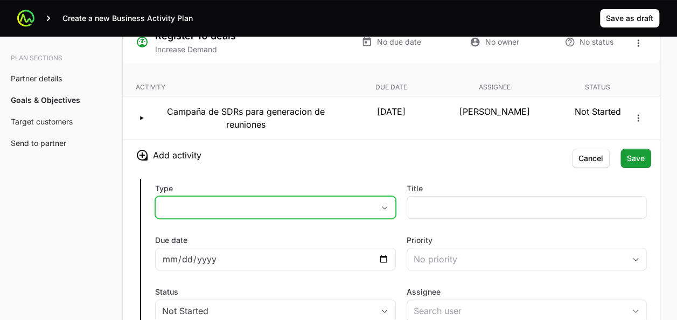
click at [204, 197] on button "placeholder" at bounding box center [276, 208] width 240 height 22
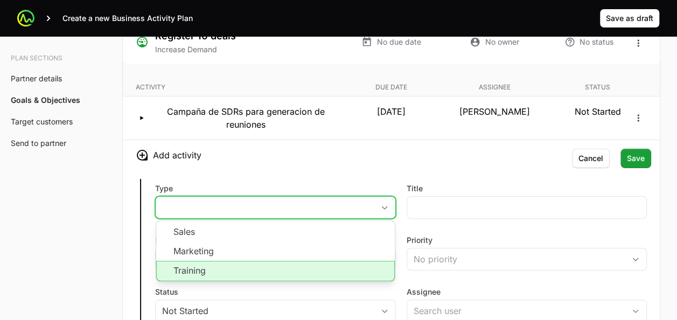
click at [202, 264] on li "Training" at bounding box center [275, 271] width 238 height 20
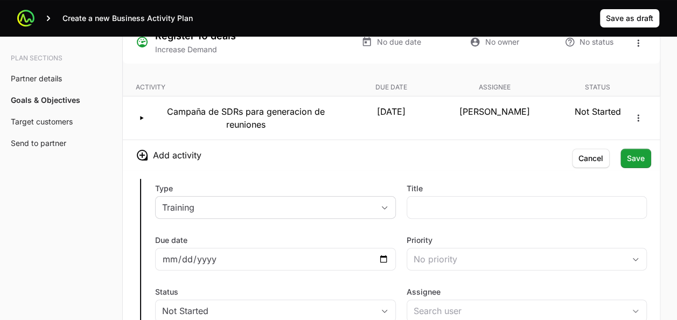
click at [363, 162] on h3 "Add activity" at bounding box center [391, 155] width 537 height 30
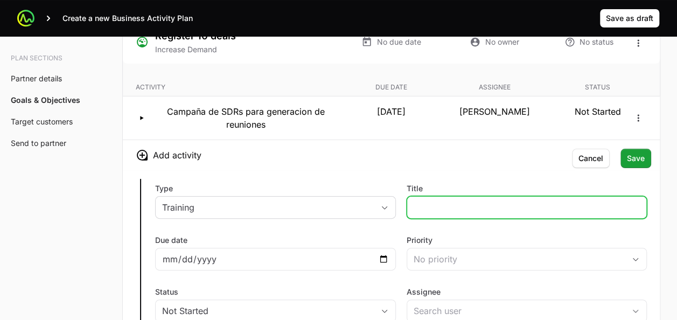
click at [434, 205] on input "Title" at bounding box center [526, 207] width 227 height 13
type input "Workshop Tecnicos a clientes finales."
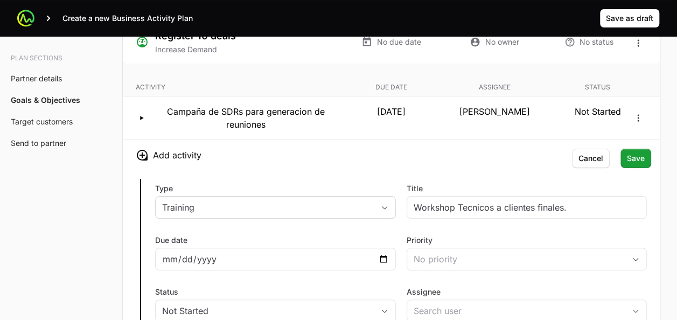
click at [404, 170] on div "Type Training Title Workshop Tecnicos a clientes finales. Due date Priority No …" at bounding box center [391, 296] width 537 height 252
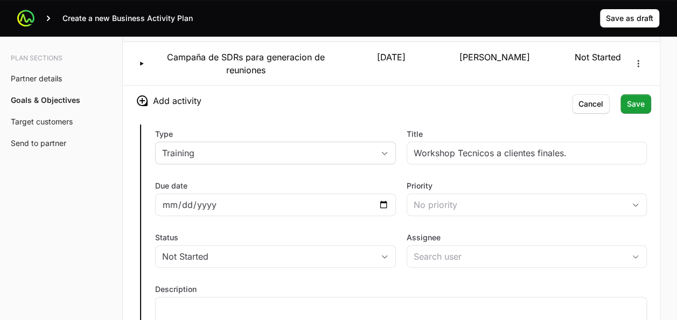
scroll to position [2143, 0]
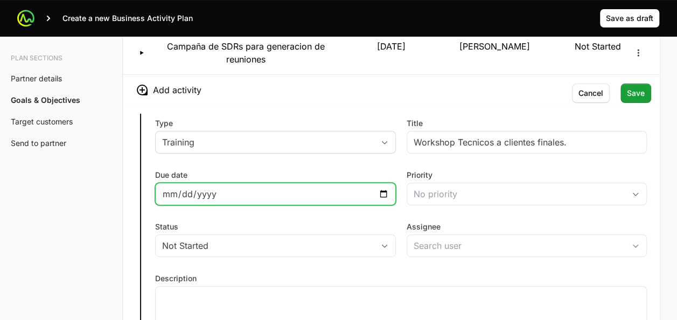
click at [384, 187] on input "Due date" at bounding box center [275, 193] width 227 height 13
type input "[DATE]"
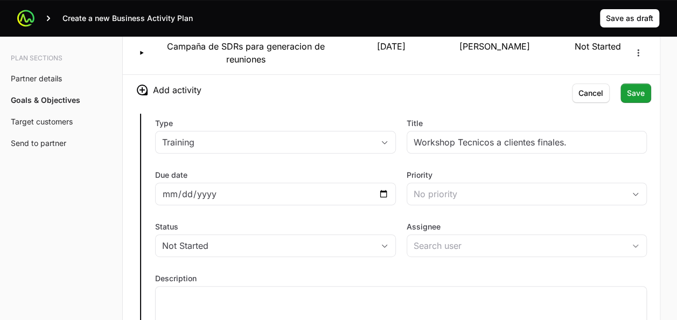
click at [327, 170] on div "Due date [DATE]" at bounding box center [275, 188] width 241 height 36
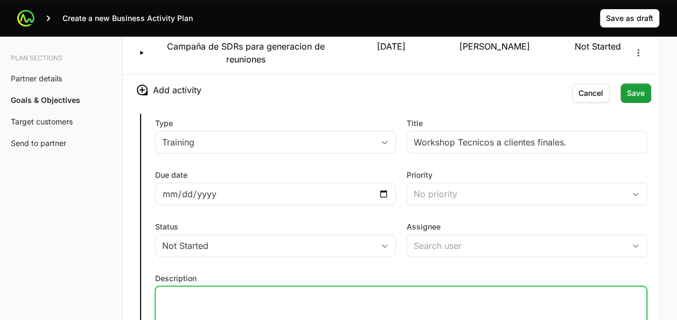
click at [283, 291] on p at bounding box center [401, 296] width 478 height 11
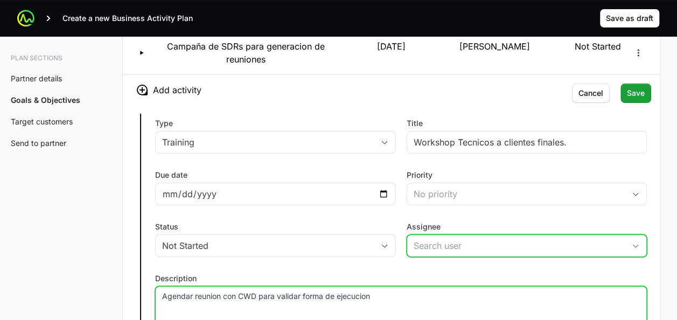
click at [448, 235] on input "Assignee" at bounding box center [516, 246] width 218 height 22
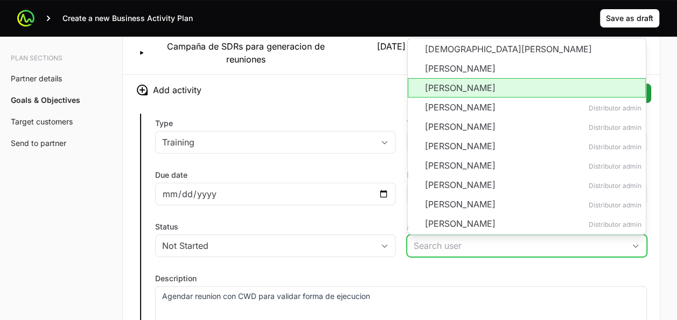
click at [440, 78] on li "[PERSON_NAME]" at bounding box center [527, 87] width 238 height 19
type input "[PERSON_NAME]"
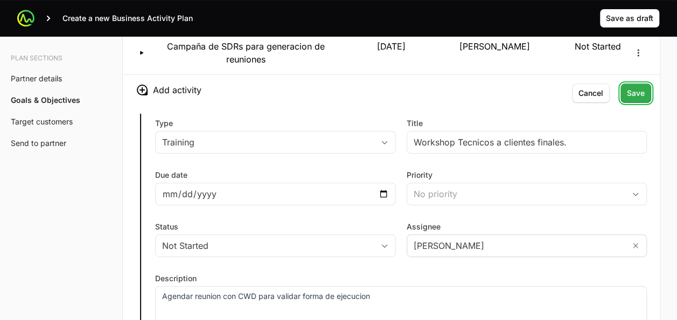
click at [632, 87] on span "Save" at bounding box center [636, 93] width 18 height 13
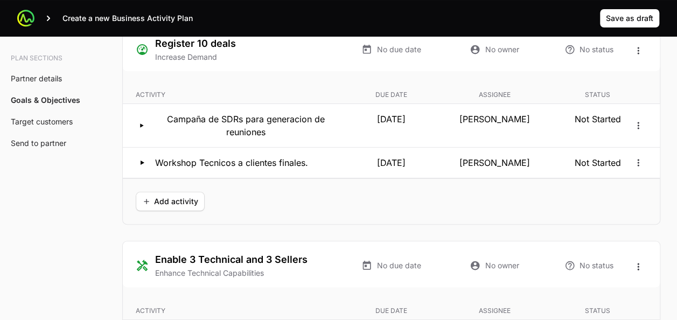
scroll to position [2036, 0]
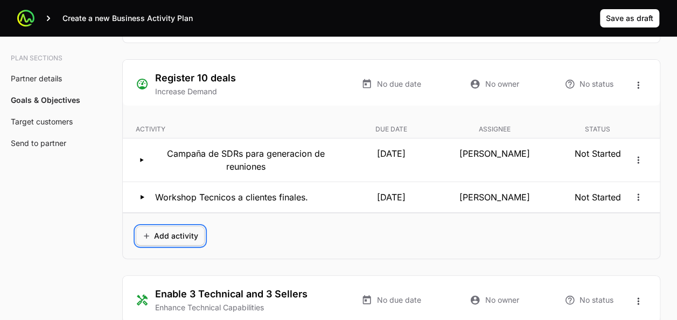
click at [167, 233] on span "Add activity" at bounding box center [170, 235] width 56 height 13
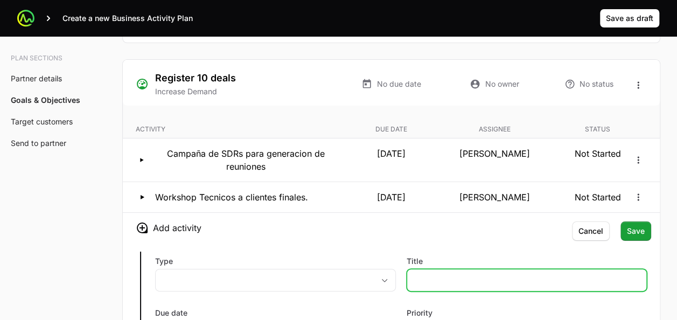
click at [434, 275] on input "Title" at bounding box center [526, 279] width 227 height 13
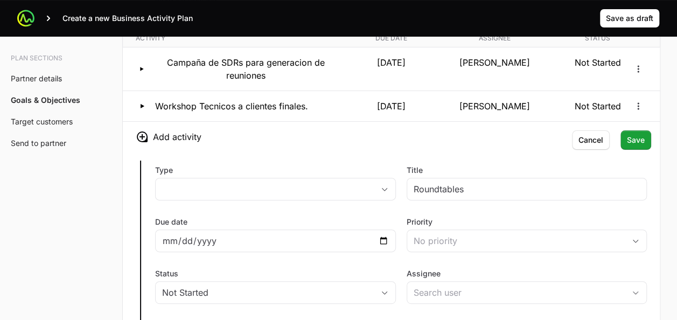
scroll to position [2127, 0]
click at [412, 183] on div "Roundtables" at bounding box center [526, 188] width 241 height 23
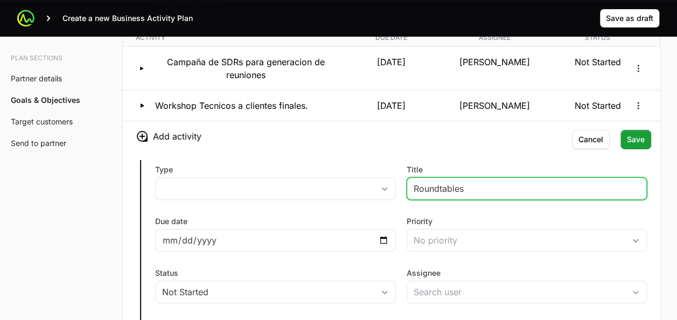
click at [416, 182] on input "Roundtables" at bounding box center [526, 188] width 227 height 13
click at [481, 184] on input "2 Roundtables" at bounding box center [526, 188] width 227 height 13
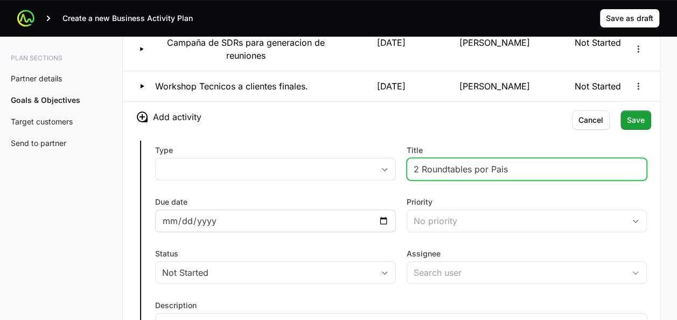
scroll to position [2167, 0]
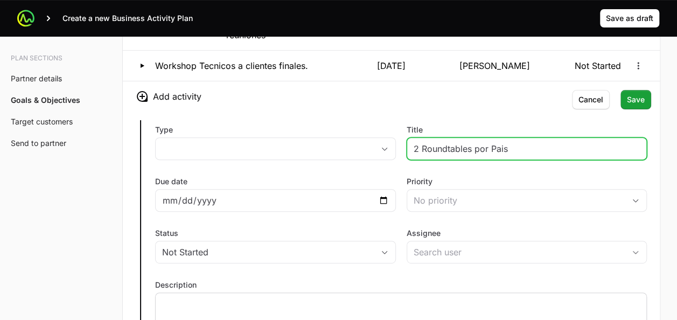
type input "2 Roundtables por Pais"
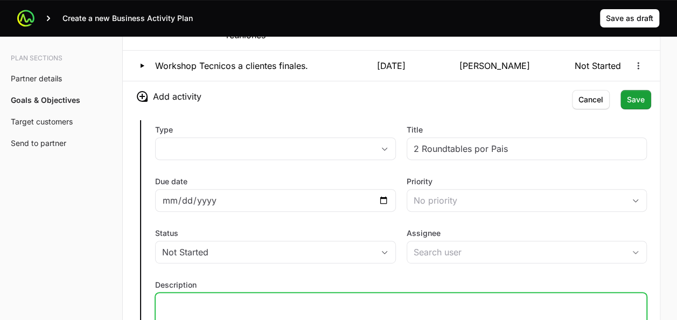
click at [308, 299] on p at bounding box center [401, 302] width 478 height 11
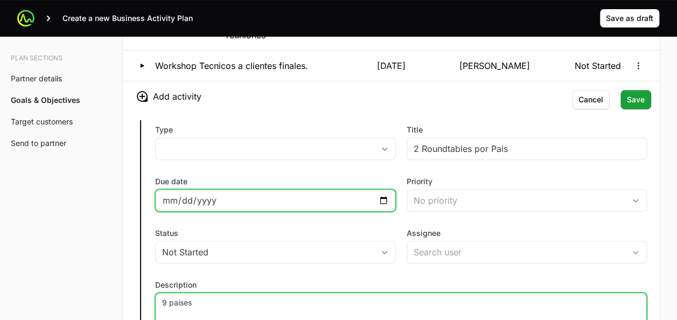
click at [379, 198] on input "Due date" at bounding box center [275, 200] width 227 height 13
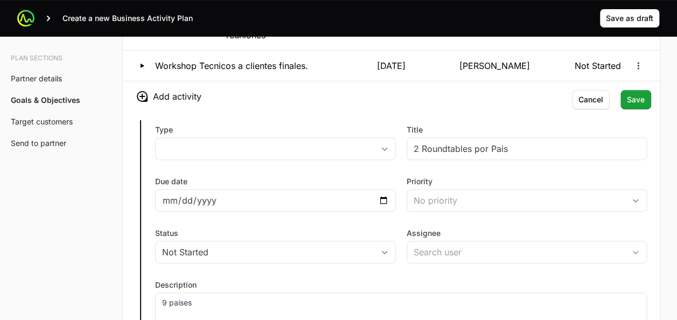
click at [326, 176] on div "Due date" at bounding box center [275, 194] width 241 height 36
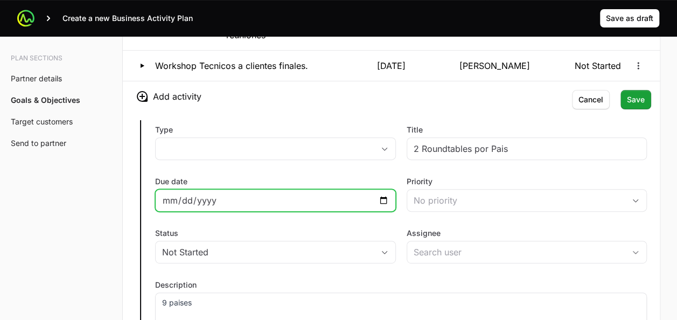
click at [386, 194] on input "Due date" at bounding box center [275, 200] width 227 height 13
type input "[DATE]"
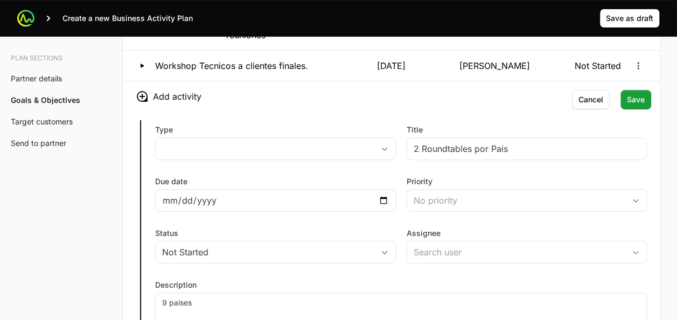
click at [370, 163] on div "Type placeholder Title 2 Roundtables por Pais Due date [DATE] Priority No prior…" at bounding box center [391, 237] width 537 height 252
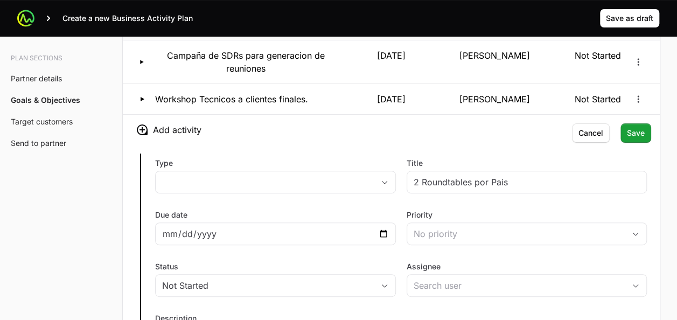
scroll to position [2180, 0]
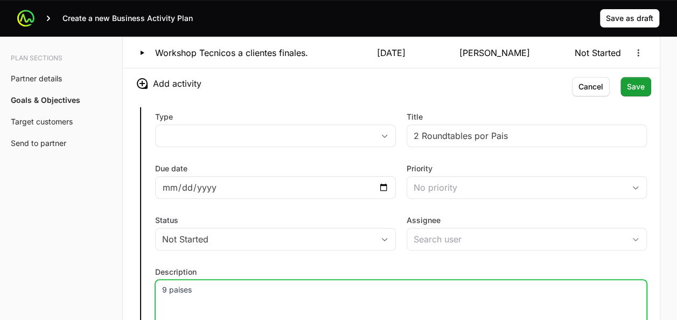
click at [166, 284] on p "9 paises" at bounding box center [401, 289] width 478 height 11
click at [399, 150] on div "Type placeholder Title 2 Roundtables por Pais Due date [DATE] Priority No prior…" at bounding box center [391, 225] width 537 height 252
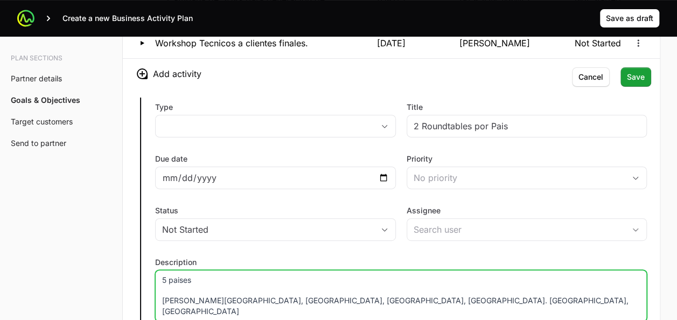
scroll to position [2192, 0]
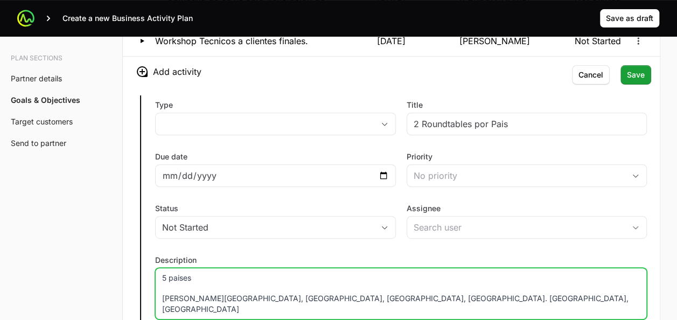
click at [383, 293] on p "[PERSON_NAME][GEOGRAPHIC_DATA], [GEOGRAPHIC_DATA], [GEOGRAPHIC_DATA], [GEOGRAPH…" at bounding box center [401, 304] width 478 height 22
click at [157, 290] on div "5 paises [PERSON_NAME][GEOGRAPHIC_DATA], [GEOGRAPHIC_DATA], [GEOGRAPHIC_DATA], …" at bounding box center [401, 294] width 492 height 52
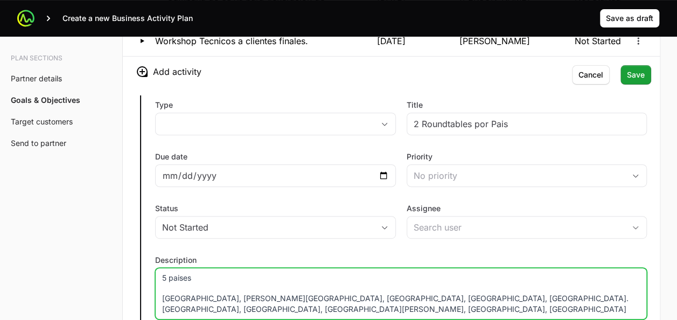
click at [550, 293] on p "[GEOGRAPHIC_DATA], [PERSON_NAME][GEOGRAPHIC_DATA], [GEOGRAPHIC_DATA], [GEOGRAPH…" at bounding box center [401, 304] width 478 height 22
click at [385, 293] on p "[GEOGRAPHIC_DATA], [PERSON_NAME][GEOGRAPHIC_DATA], [GEOGRAPHIC_DATA], [GEOGRAPH…" at bounding box center [401, 304] width 478 height 22
click at [164, 293] on p "[GEOGRAPHIC_DATA], [PERSON_NAME][GEOGRAPHIC_DATA], [GEOGRAPHIC_DATA], [GEOGRAPH…" at bounding box center [401, 304] width 478 height 22
drag, startPoint x: 415, startPoint y: 293, endPoint x: 355, endPoint y: 290, distance: 59.3
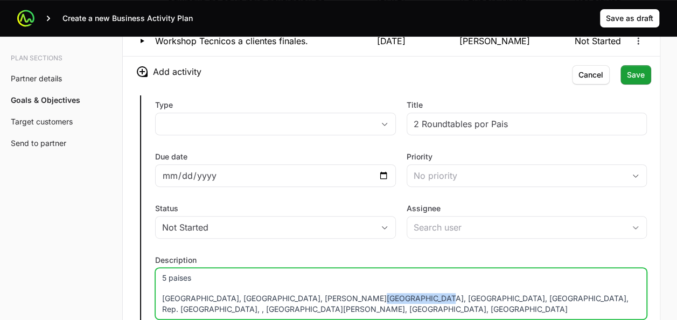
click at [355, 293] on p "[GEOGRAPHIC_DATA], [GEOGRAPHIC_DATA], [PERSON_NAME][GEOGRAPHIC_DATA], [GEOGRAPH…" at bounding box center [401, 304] width 478 height 22
click at [284, 293] on p "[GEOGRAPHIC_DATA], [GEOGRAPHIC_DATA], [PERSON_NAME][GEOGRAPHIC_DATA], [GEOGRAPH…" at bounding box center [401, 304] width 478 height 22
click at [432, 293] on p "[GEOGRAPHIC_DATA], [GEOGRAPHIC_DATA], [PERSON_NAME][GEOGRAPHIC_DATA], [GEOGRAPH…" at bounding box center [401, 304] width 478 height 22
drag, startPoint x: 209, startPoint y: 273, endPoint x: 148, endPoint y: 256, distance: 63.7
click at [148, 256] on div "Type placeholder Title 2 Roundtables por Pais Due date [DATE] Priority No prior…" at bounding box center [391, 213] width 537 height 252
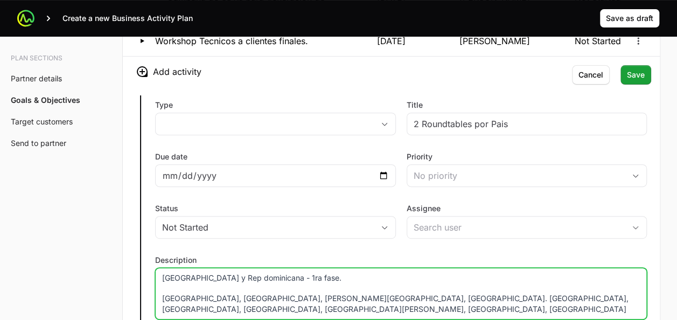
click at [202, 272] on p "[GEOGRAPHIC_DATA] y Rep dominicana - 1ra fase." at bounding box center [401, 277] width 478 height 11
click at [243, 295] on p "[GEOGRAPHIC_DATA], [GEOGRAPHIC_DATA], [PERSON_NAME][GEOGRAPHIC_DATA], [GEOGRAPH…" at bounding box center [401, 304] width 478 height 22
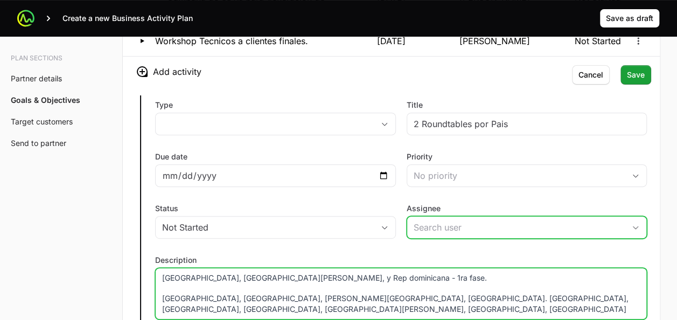
click at [423, 229] on input "Assignee" at bounding box center [516, 227] width 218 height 22
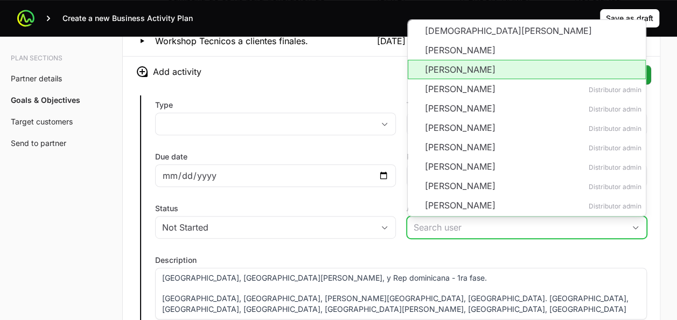
click at [435, 61] on li "[PERSON_NAME]" at bounding box center [527, 69] width 238 height 19
type input "[PERSON_NAME]"
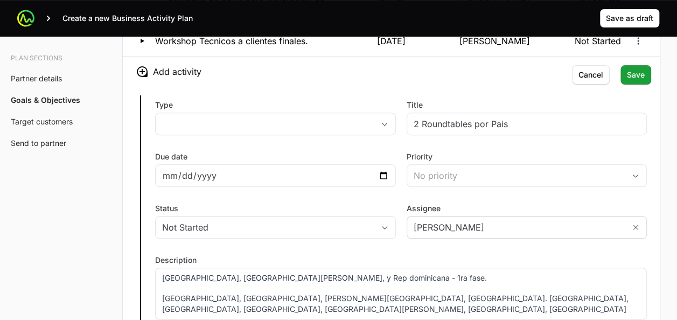
click at [393, 142] on div "Type placeholder Title 2 Roundtables por Pais Due date [DATE] Priority No prior…" at bounding box center [391, 213] width 537 height 252
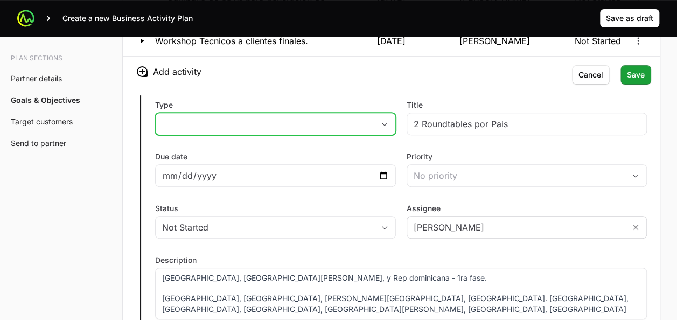
click at [381, 121] on button "placeholder" at bounding box center [276, 124] width 240 height 22
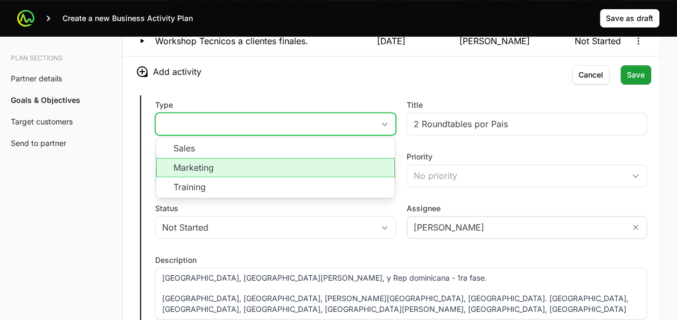
click at [240, 168] on li "Marketing" at bounding box center [275, 167] width 238 height 19
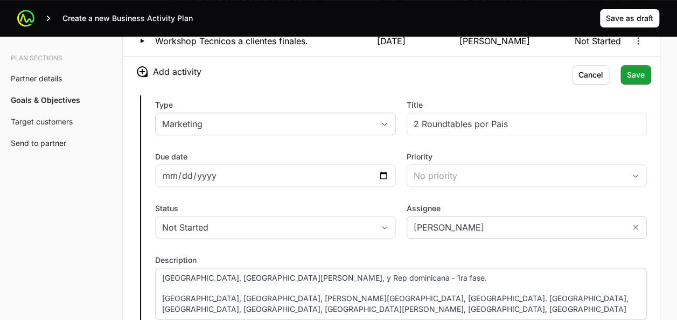
click at [360, 273] on p "[GEOGRAPHIC_DATA], [GEOGRAPHIC_DATA][PERSON_NAME], y Rep dominicana - 1ra fase." at bounding box center [401, 277] width 478 height 11
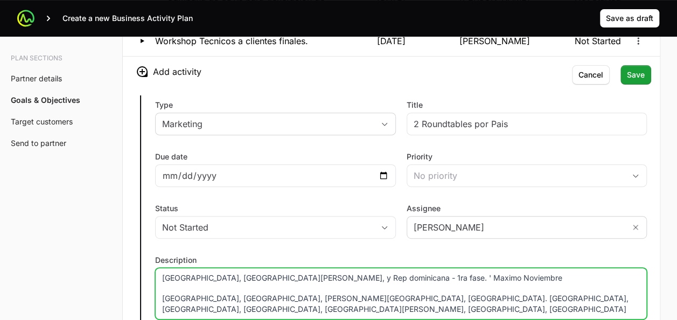
click at [353, 272] on p "[GEOGRAPHIC_DATA], [GEOGRAPHIC_DATA][PERSON_NAME], y Rep dominicana - 1ra fase.…" at bounding box center [401, 277] width 478 height 11
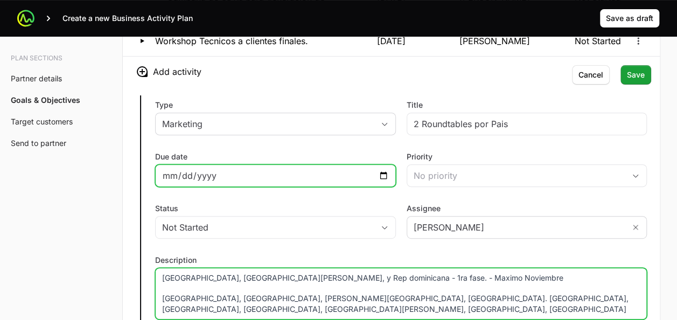
click at [384, 172] on input "[DATE]" at bounding box center [275, 175] width 227 height 13
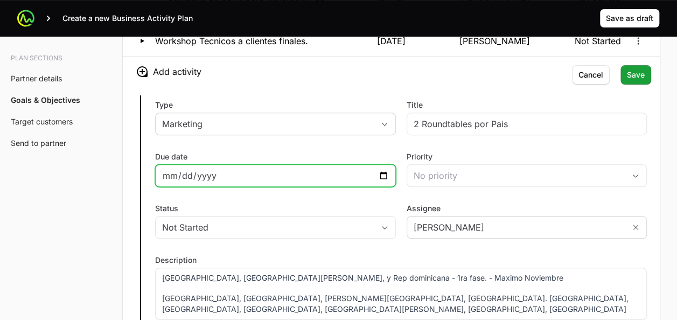
type input "[DATE]"
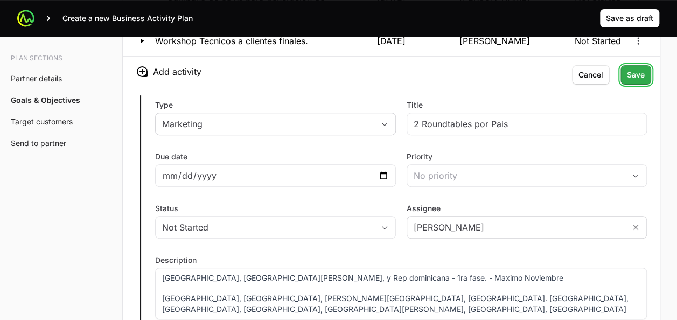
click at [633, 72] on span "Save" at bounding box center [636, 74] width 18 height 13
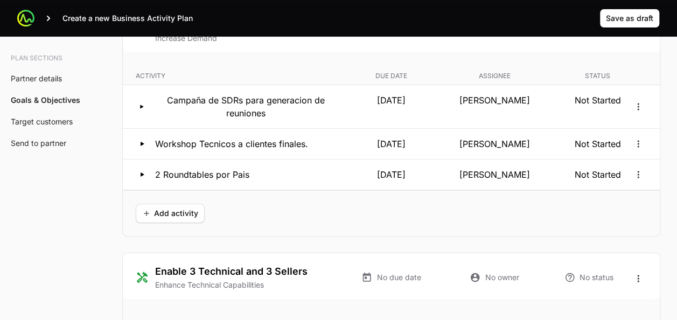
scroll to position [2063, 0]
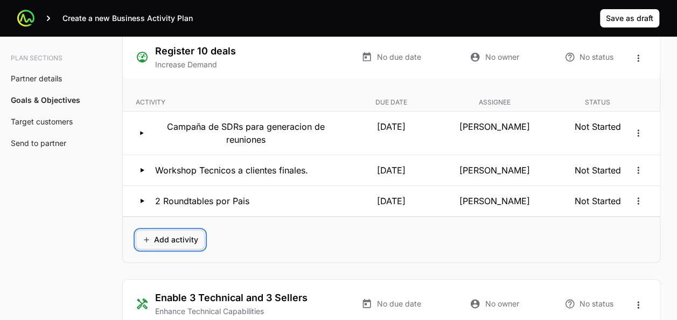
click at [183, 237] on span "Add activity" at bounding box center [170, 239] width 56 height 13
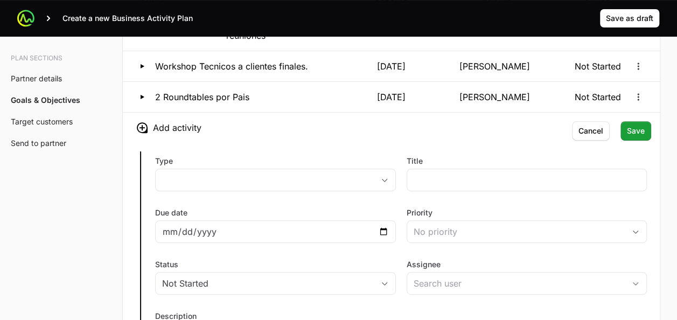
scroll to position [2207, 0]
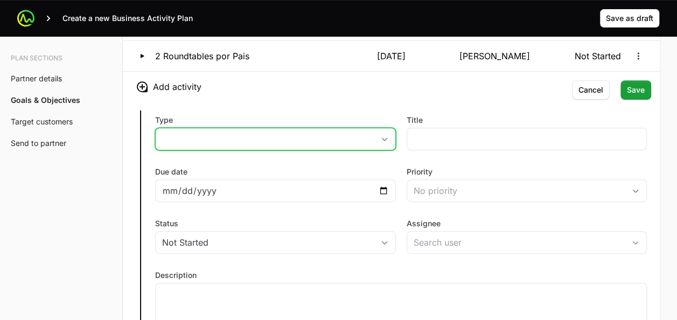
click at [238, 136] on button "placeholder" at bounding box center [276, 139] width 240 height 22
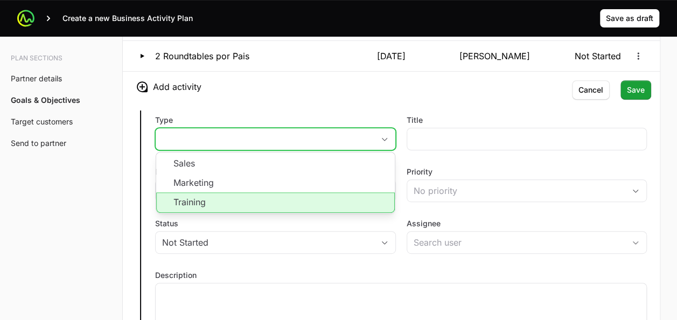
click at [214, 198] on li "Training" at bounding box center [275, 202] width 238 height 20
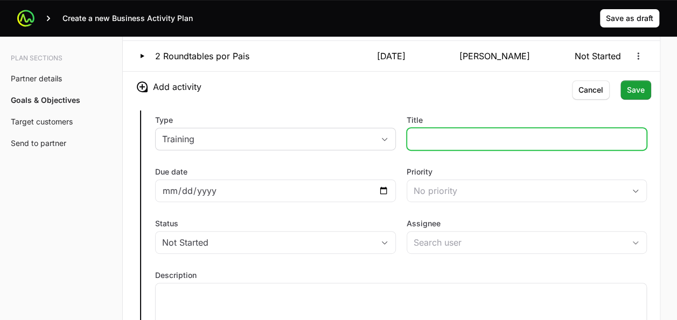
click at [429, 134] on input "Title" at bounding box center [526, 138] width 227 height 13
type input "WEBINAR - NG SIEM"
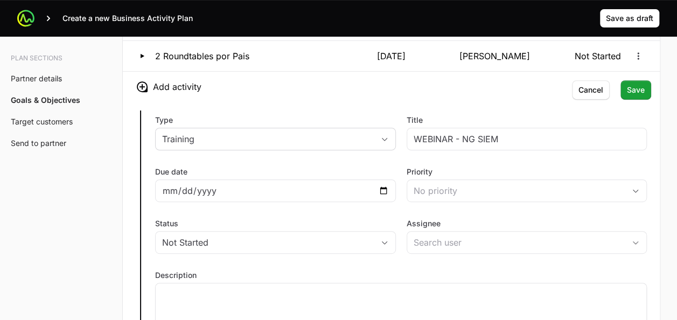
click at [349, 115] on label "Type" at bounding box center [275, 120] width 241 height 11
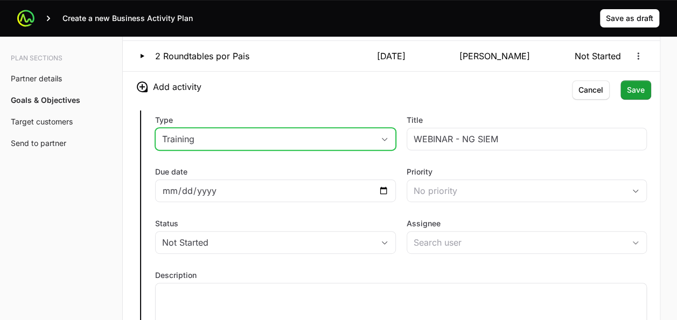
click at [349, 128] on button "Training" at bounding box center [276, 139] width 240 height 22
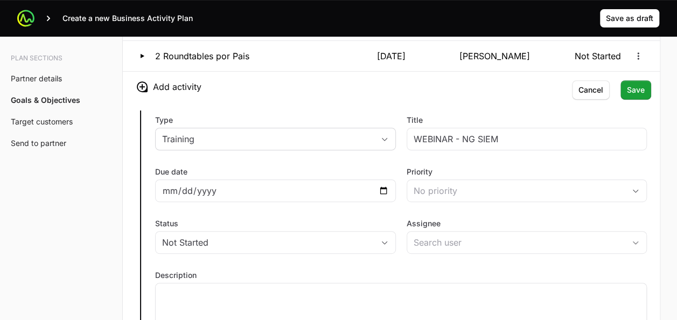
click at [382, 102] on div "Type Training Title WEBINAR - NG SIEM Due date Priority No priority Status Not …" at bounding box center [391, 228] width 537 height 252
click at [378, 192] on div at bounding box center [275, 190] width 241 height 23
click at [389, 185] on div at bounding box center [275, 190] width 241 height 23
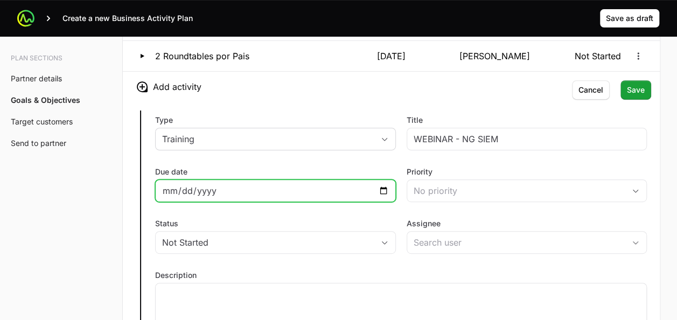
click at [338, 188] on input "Due date" at bounding box center [275, 190] width 227 height 13
click at [383, 184] on input "Due date" at bounding box center [275, 190] width 227 height 13
type input "[DATE]"
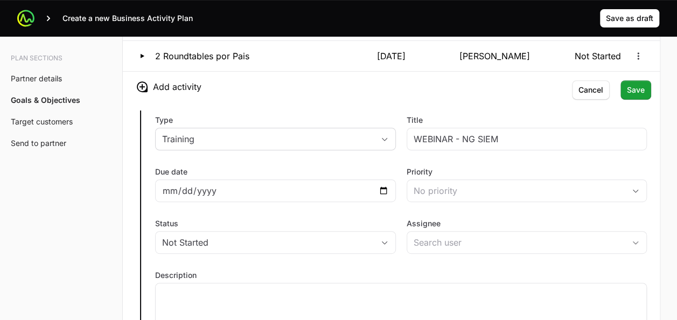
click at [371, 209] on div "Type Training Title WEBINAR - NG SIEM Due date [DATE] Priority No priority Stat…" at bounding box center [391, 228] width 537 height 252
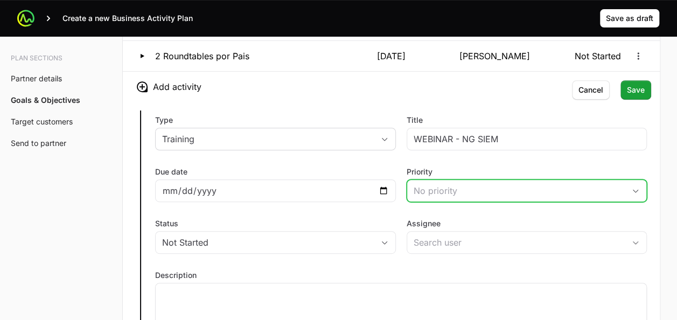
click at [439, 184] on div "No priority" at bounding box center [519, 190] width 212 height 13
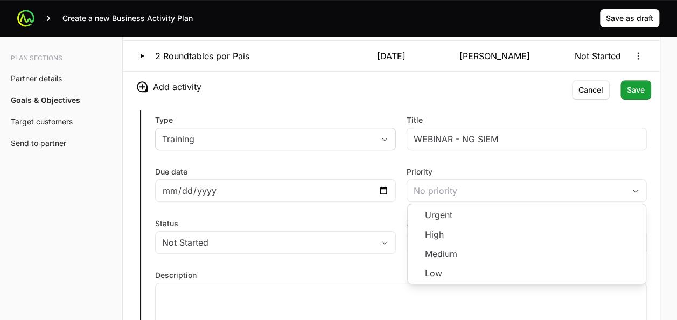
click at [370, 250] on div "Type Training Title WEBINAR - NG SIEM Due date [DATE] Priority No priority Urge…" at bounding box center [391, 228] width 537 height 252
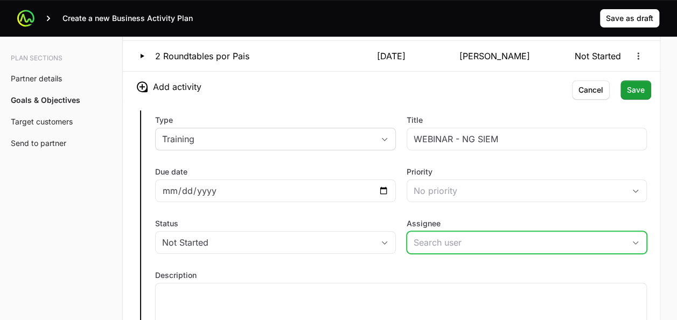
click at [430, 237] on input "Assignee" at bounding box center [516, 243] width 218 height 22
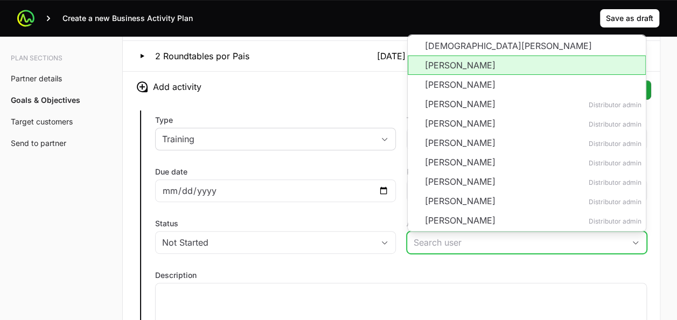
click at [435, 59] on li "[PERSON_NAME]" at bounding box center [527, 64] width 238 height 19
type input "[PERSON_NAME]"
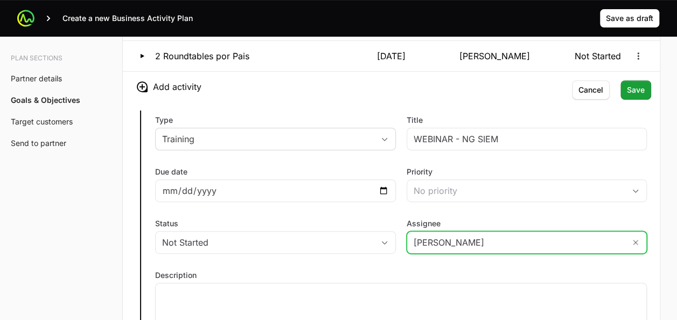
click at [451, 233] on input "[PERSON_NAME]" at bounding box center [516, 243] width 218 height 22
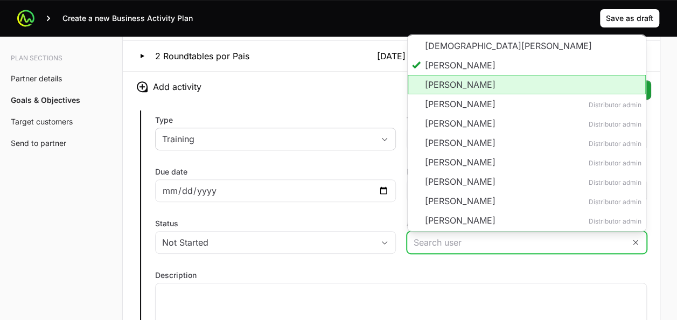
click at [441, 75] on li "[PERSON_NAME]" at bounding box center [527, 84] width 238 height 19
type input "[PERSON_NAME]"
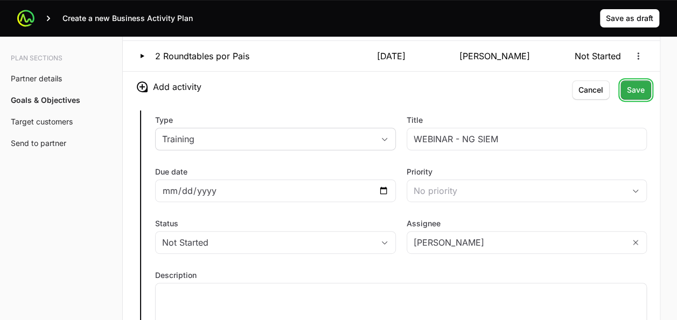
click at [633, 83] on span "Save" at bounding box center [636, 89] width 18 height 13
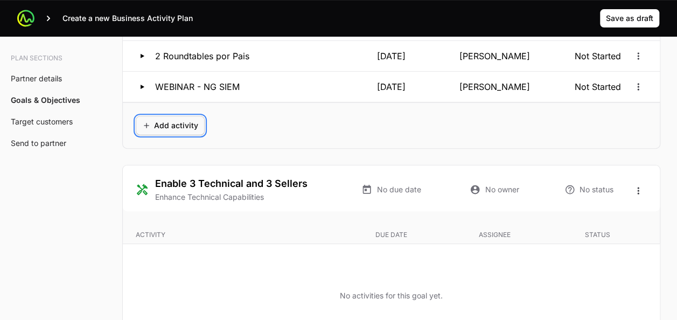
click at [200, 122] on button "Add activity" at bounding box center [170, 125] width 69 height 19
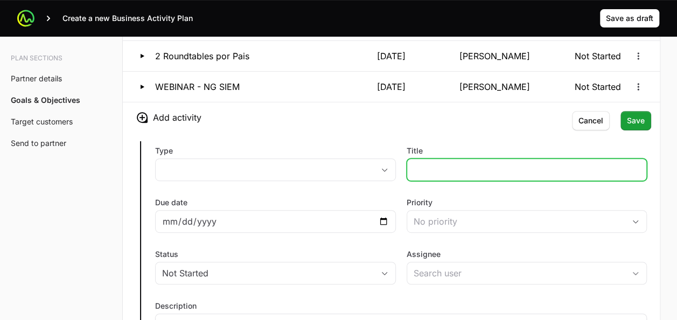
click at [429, 165] on input "Title" at bounding box center [526, 169] width 227 height 13
type input "WEBINAR - FALCON FLEX"
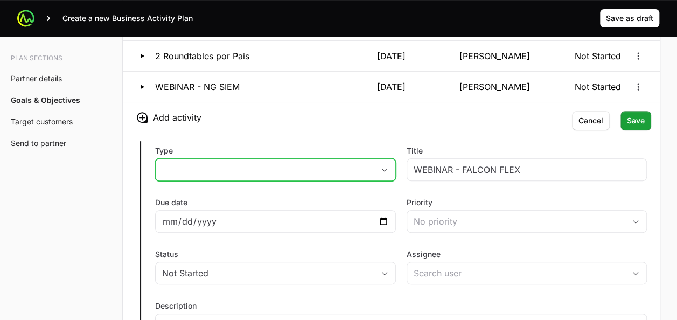
click at [352, 171] on button "placeholder" at bounding box center [276, 170] width 240 height 22
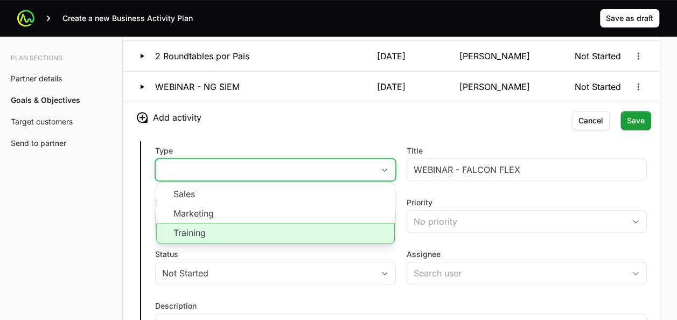
click at [300, 223] on li "Training" at bounding box center [275, 233] width 238 height 20
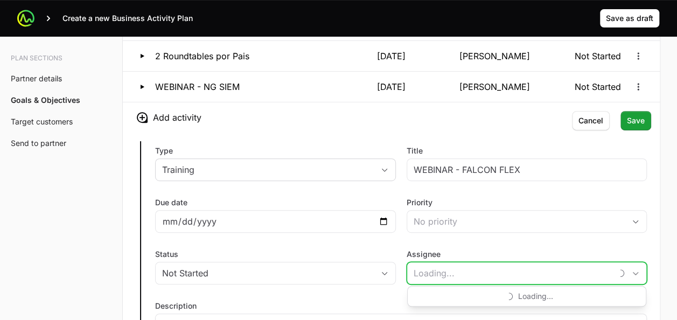
click at [422, 269] on input "Assignee" at bounding box center [509, 273] width 205 height 22
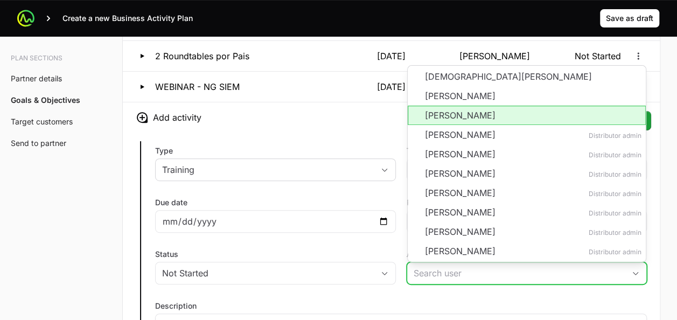
click at [448, 110] on li "[PERSON_NAME]" at bounding box center [527, 115] width 238 height 19
type input "[PERSON_NAME]"
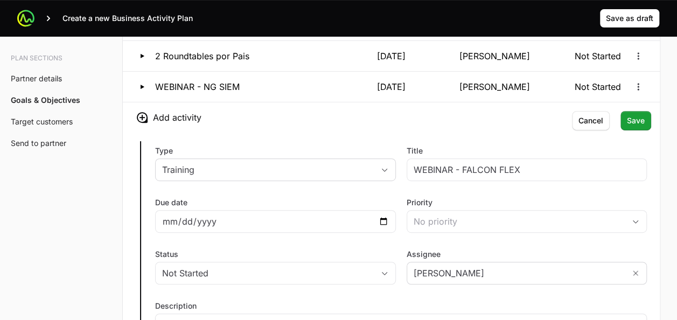
click at [365, 122] on h3 "Add activity" at bounding box center [391, 117] width 537 height 30
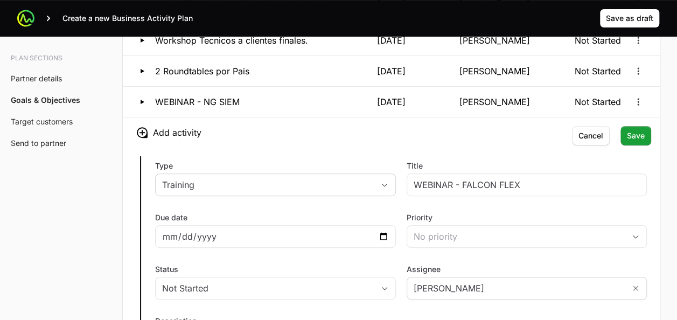
scroll to position [2192, 0]
click at [630, 130] on span "Save" at bounding box center [636, 136] width 18 height 13
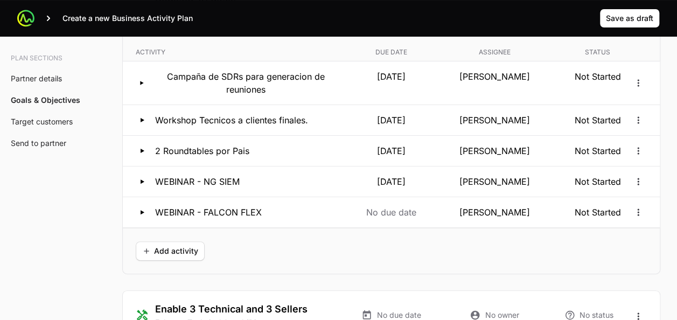
scroll to position [2110, 0]
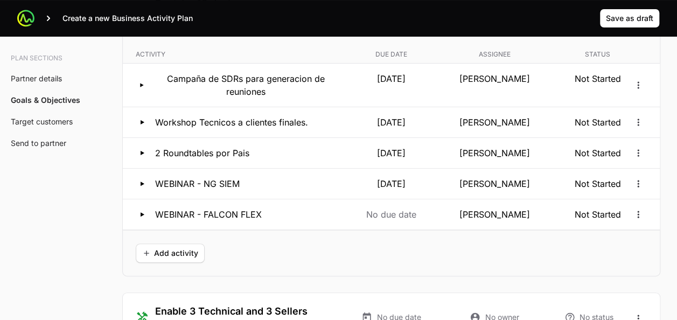
click at [323, 237] on div "Add activity" at bounding box center [391, 253] width 537 height 46
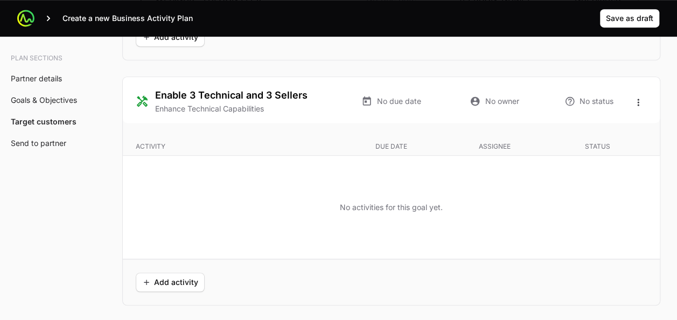
scroll to position [2327, 0]
click at [174, 279] on span "Add activity" at bounding box center [170, 281] width 56 height 13
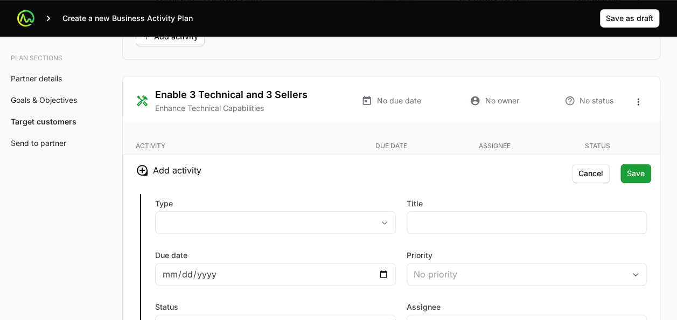
scroll to position [2355, 0]
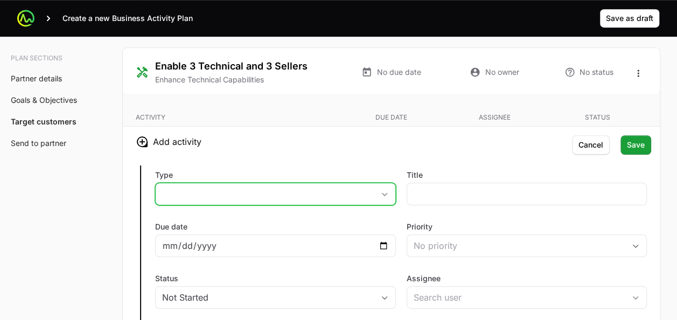
click at [303, 188] on button "placeholder" at bounding box center [276, 194] width 240 height 22
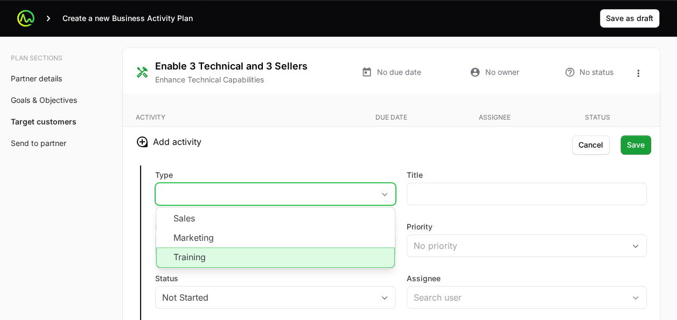
click at [247, 247] on li "Training" at bounding box center [275, 257] width 238 height 20
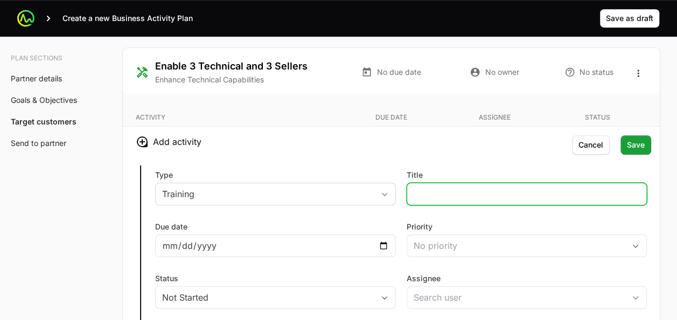
click at [429, 189] on input "Title" at bounding box center [526, 193] width 227 height 13
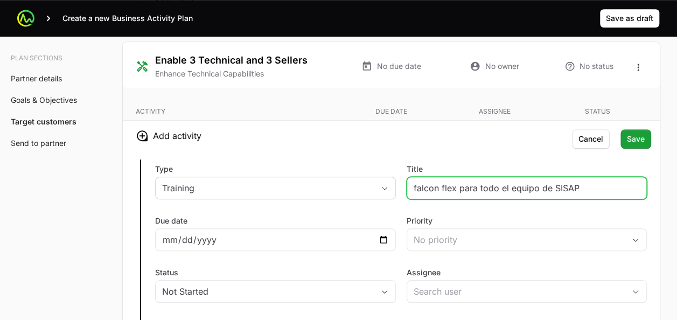
type input "falcon flex para todo el equipo de SISAP"
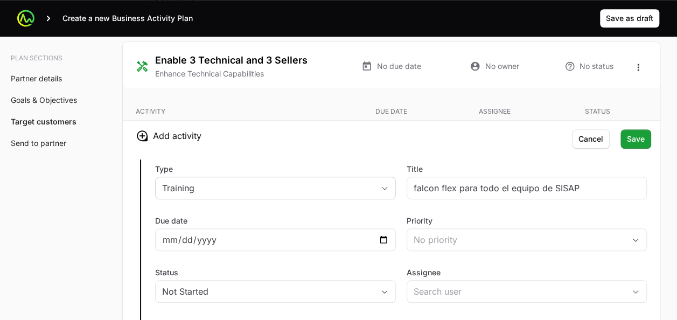
click at [449, 249] on div "Type Training Title falcon flex para todo el equipo de SISAP Due date Priority …" at bounding box center [391, 277] width 537 height 252
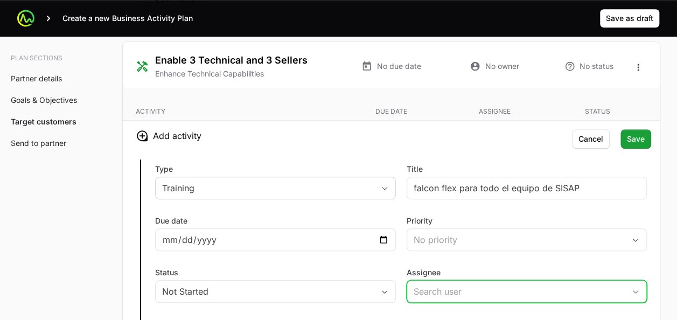
click at [441, 292] on input "Assignee" at bounding box center [516, 291] width 218 height 22
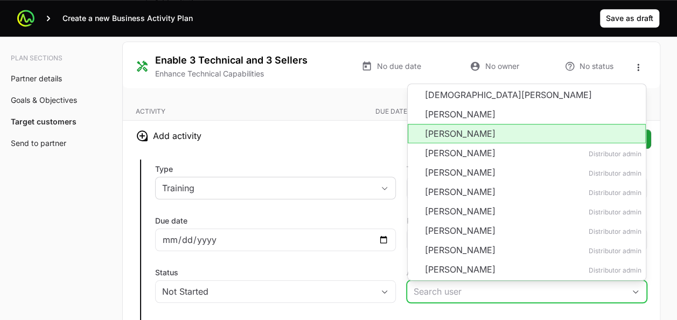
click at [425, 125] on li "[PERSON_NAME]" at bounding box center [527, 133] width 238 height 19
type input "[PERSON_NAME]"
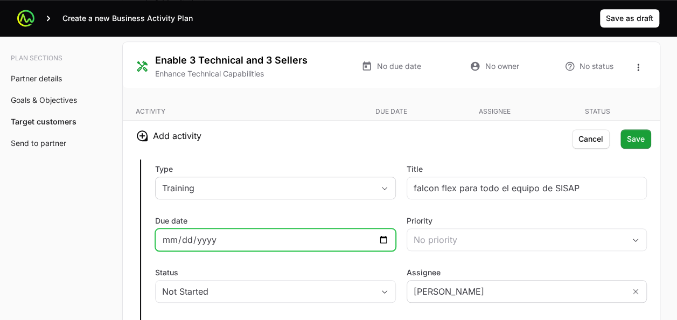
click at [385, 233] on input "Due date" at bounding box center [275, 239] width 227 height 13
click at [387, 233] on input "[DATE]" at bounding box center [275, 239] width 227 height 13
type input "[DATE]"
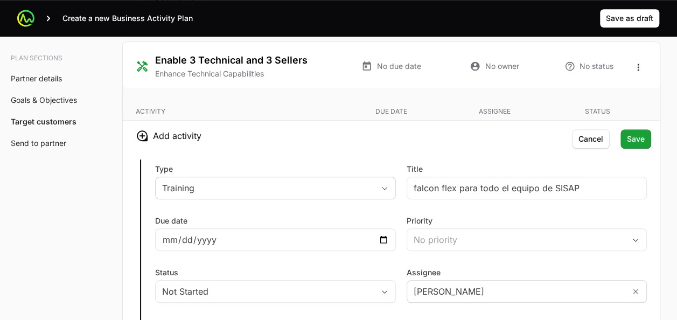
click at [338, 215] on div "Due date [DATE]" at bounding box center [275, 233] width 241 height 36
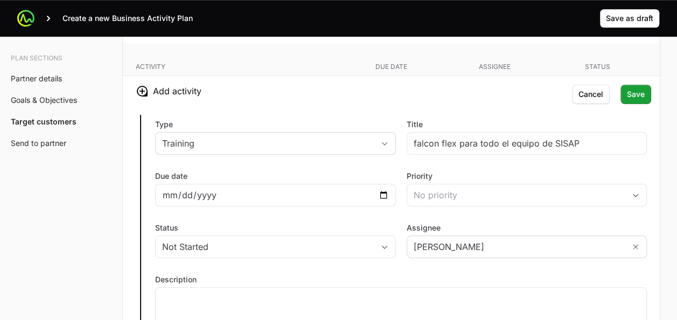
scroll to position [2407, 0]
click at [634, 88] on span "Save" at bounding box center [636, 93] width 18 height 13
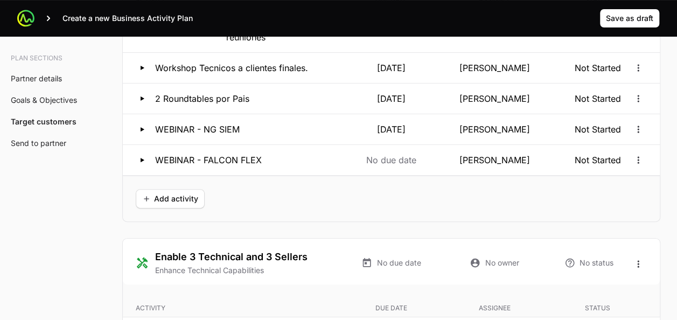
scroll to position [2165, 0]
click at [632, 127] on button "Open options" at bounding box center [637, 128] width 17 height 17
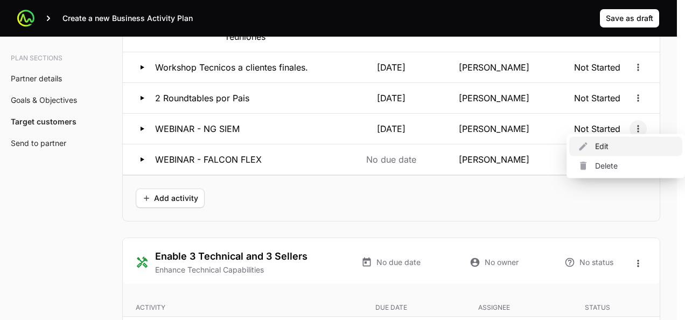
click at [611, 149] on div "Edit" at bounding box center [625, 146] width 113 height 19
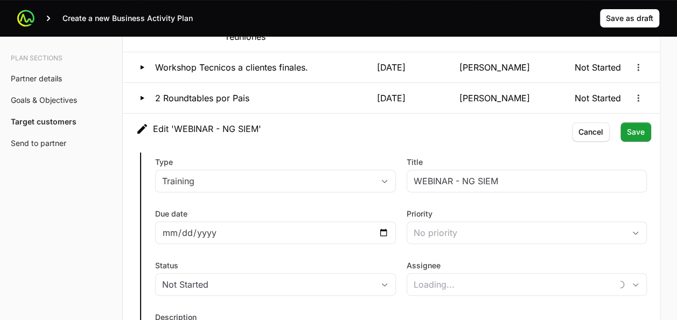
type input "[PERSON_NAME]"
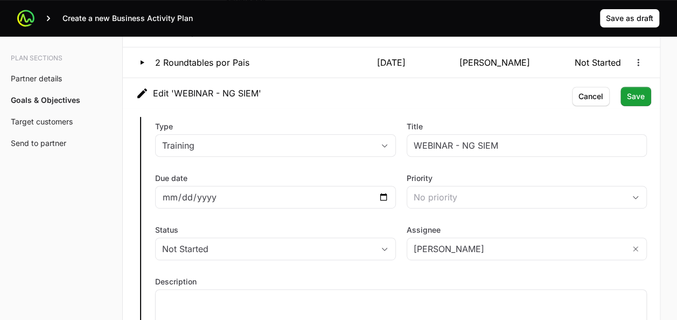
scroll to position [2203, 0]
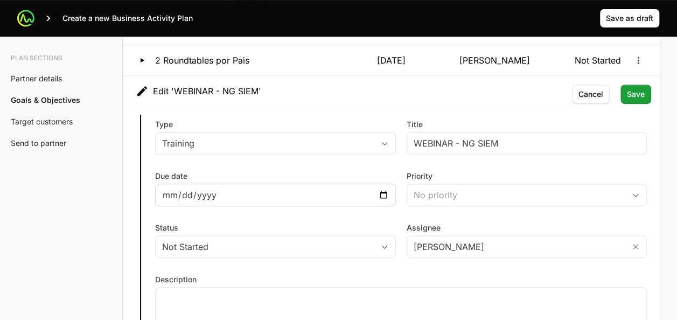
click at [390, 188] on div "[DATE]" at bounding box center [275, 195] width 241 height 23
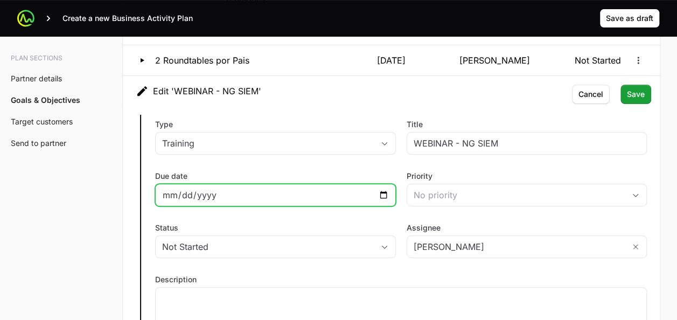
click at [383, 188] on input "[DATE]" at bounding box center [275, 194] width 227 height 13
type input "[DATE]"
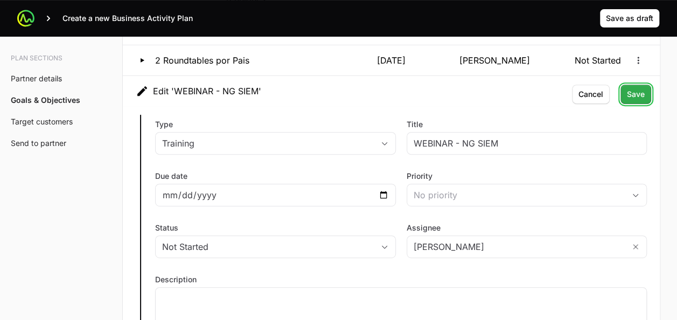
click at [631, 90] on span "Save" at bounding box center [636, 94] width 18 height 13
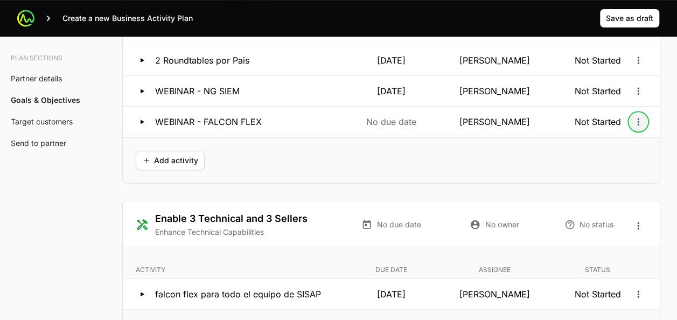
click at [634, 116] on icon "Open options" at bounding box center [638, 121] width 11 height 11
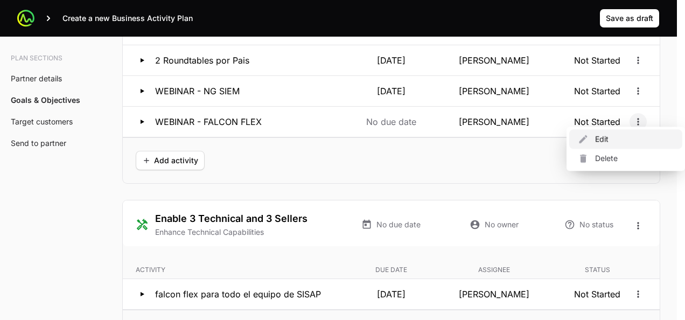
click at [606, 136] on div "Edit" at bounding box center [625, 138] width 113 height 19
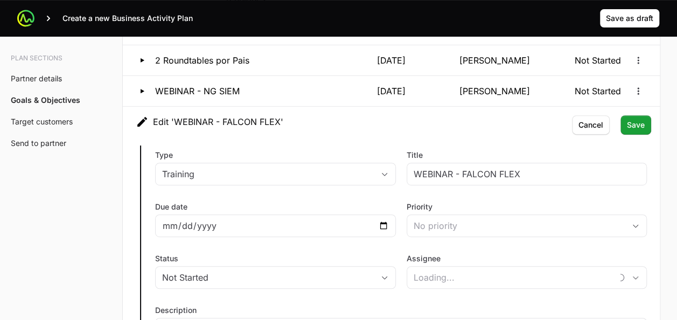
type input "[PERSON_NAME]"
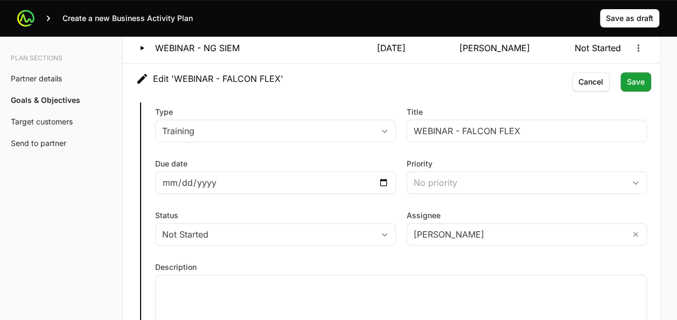
scroll to position [2249, 0]
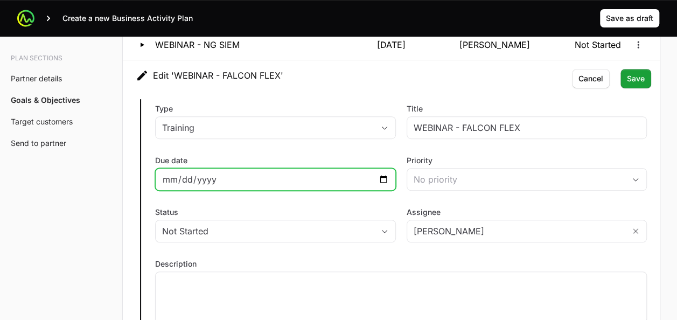
click at [383, 173] on input "Due date" at bounding box center [275, 179] width 227 height 13
type input "[DATE]"
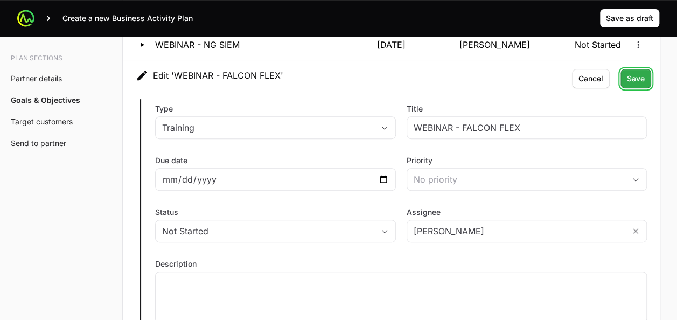
click at [639, 75] on span "Save" at bounding box center [636, 78] width 18 height 13
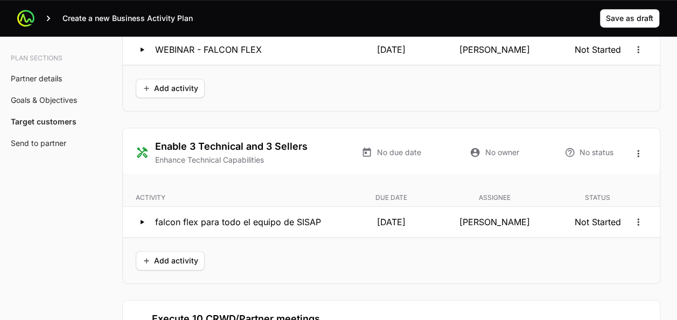
scroll to position [2281, 0]
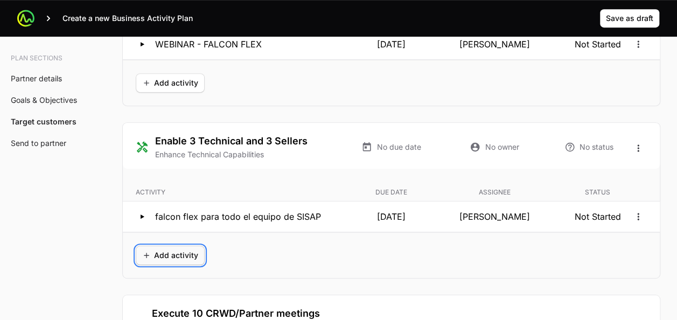
click at [174, 250] on span "Add activity" at bounding box center [170, 255] width 56 height 13
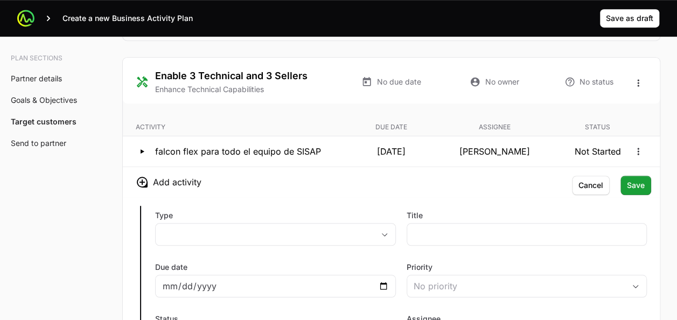
scroll to position [2360, 0]
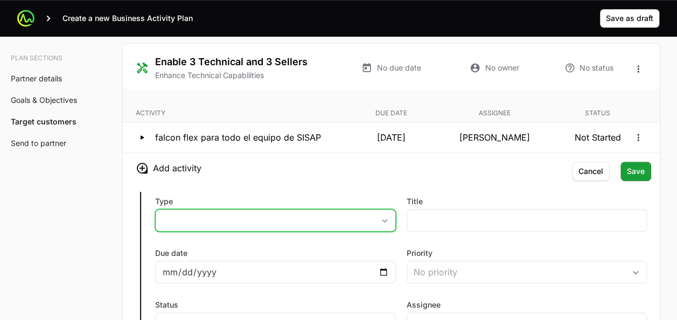
click at [297, 215] on button "placeholder" at bounding box center [276, 220] width 240 height 22
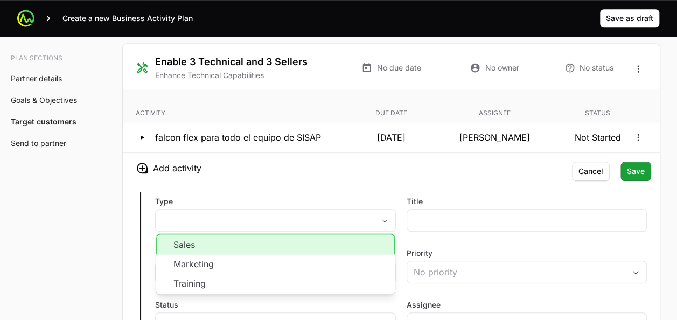
click at [335, 183] on div "Type placeholder Sales Marketing Training Title Due date Priority No priority S…" at bounding box center [391, 309] width 537 height 252
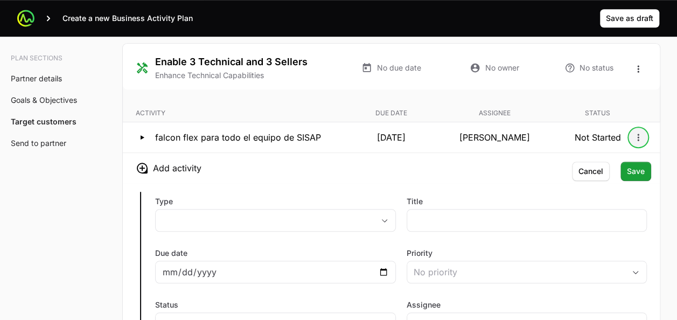
click at [640, 132] on icon "Open options" at bounding box center [638, 137] width 11 height 11
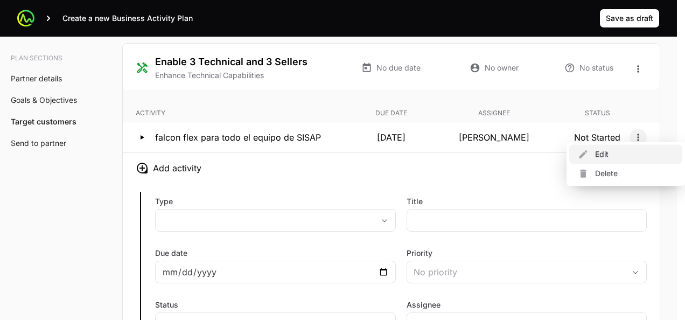
click at [606, 156] on div "Edit" at bounding box center [625, 153] width 113 height 19
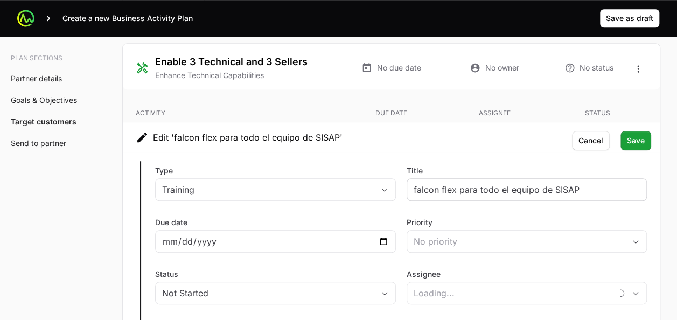
type input "[PERSON_NAME]"
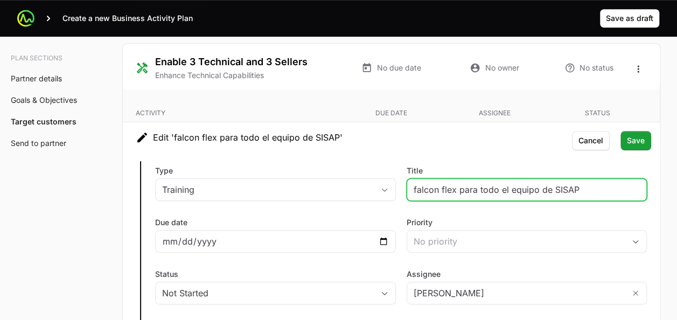
click at [416, 184] on input "falcon flex para todo el equipo de SISAP" at bounding box center [526, 189] width 227 height 13
type input "Falcon flex para todo el equipo de SISAP"
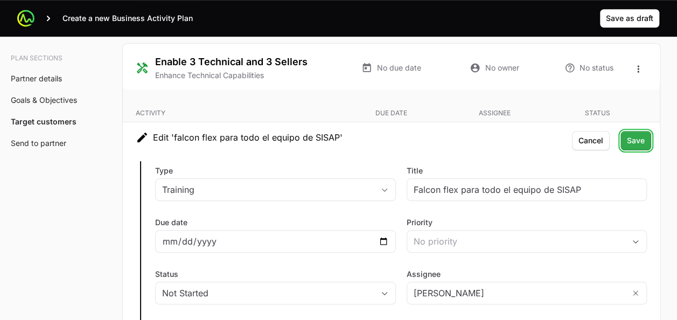
click at [633, 134] on span "Save" at bounding box center [636, 140] width 18 height 13
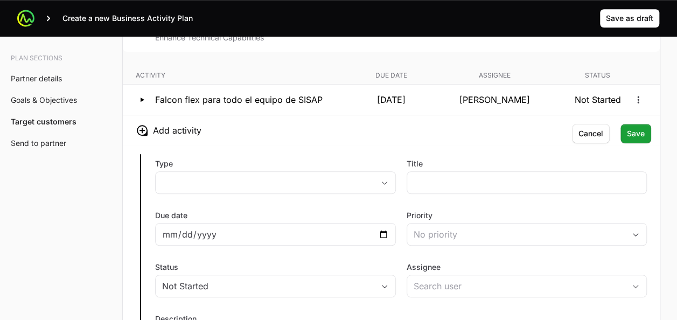
scroll to position [2402, 0]
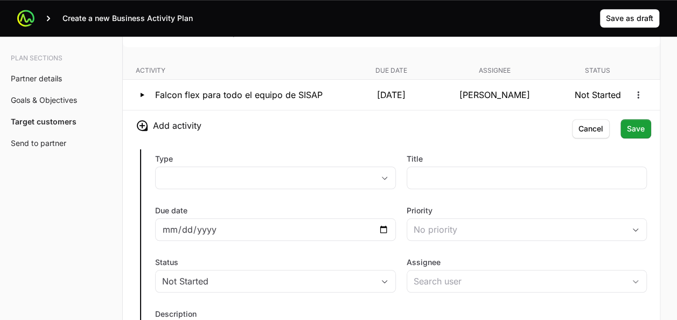
click at [214, 157] on div "Type placeholder" at bounding box center [275, 171] width 241 height 36
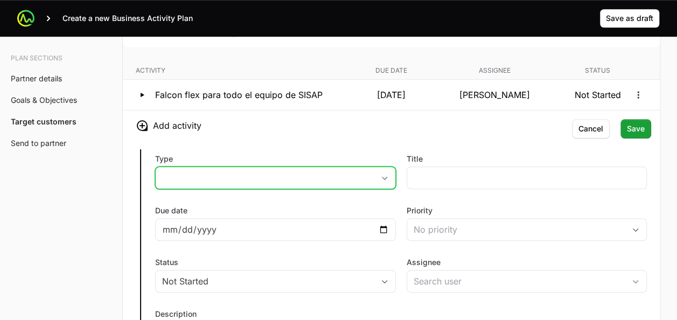
click at [224, 167] on button "placeholder" at bounding box center [276, 178] width 240 height 22
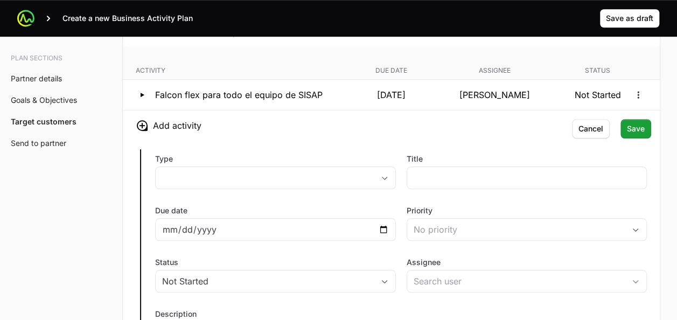
click at [204, 247] on div "Type placeholder Title Due date Priority No priority Status Not Started Assigne…" at bounding box center [391, 267] width 537 height 252
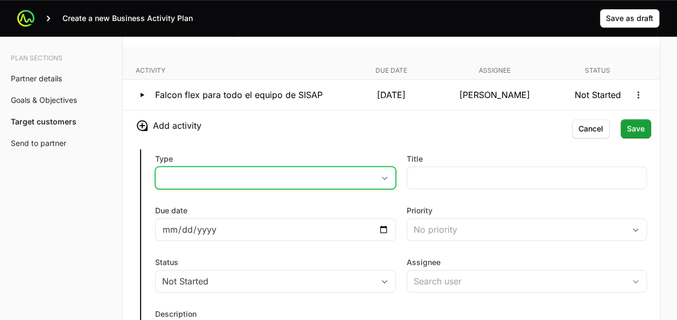
click at [201, 172] on button "placeholder" at bounding box center [276, 178] width 240 height 22
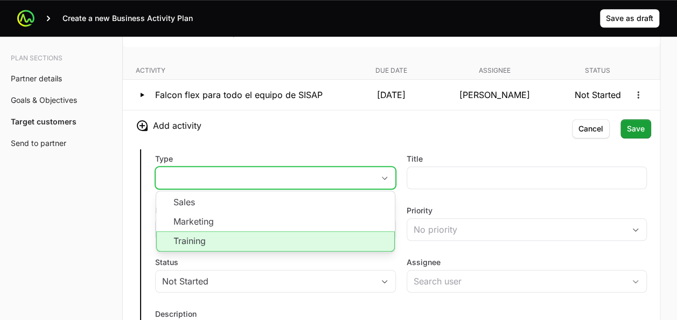
click at [200, 231] on li "Training" at bounding box center [275, 241] width 238 height 20
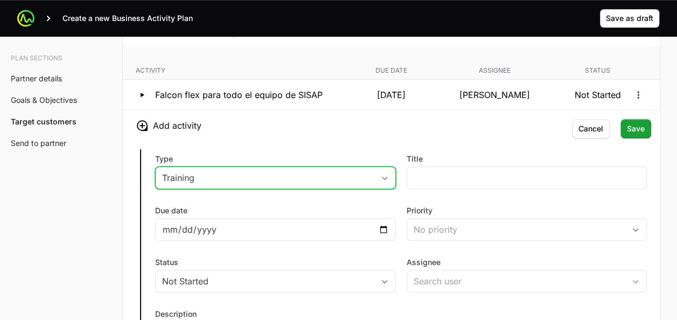
click at [332, 123] on h3 "Add activity" at bounding box center [391, 125] width 537 height 30
click at [331, 123] on h3 "Add activity" at bounding box center [391, 125] width 537 height 30
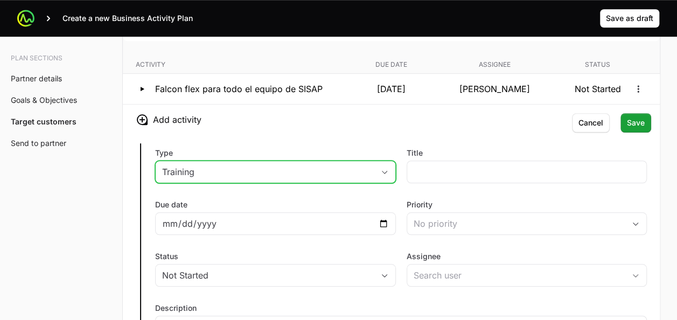
scroll to position [2409, 0]
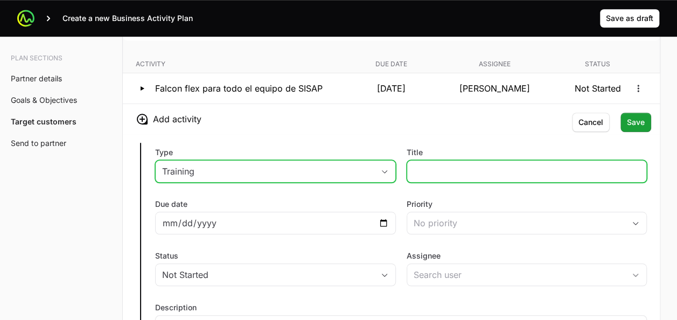
click at [426, 165] on input "Title" at bounding box center [526, 171] width 227 height 13
type input "Training interno para Acreditaciones comerciales"
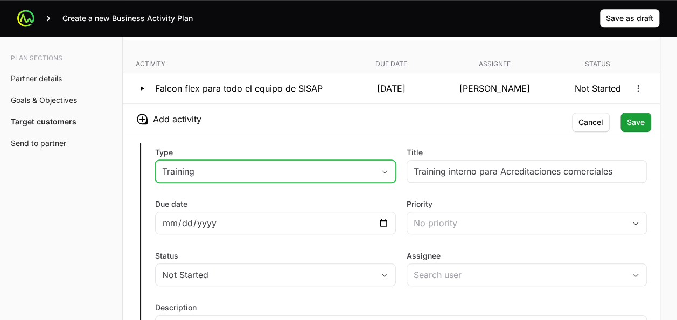
click at [521, 134] on div "Type Training Title Training interno para Acreditaciones comerciales Due date P…" at bounding box center [391, 260] width 537 height 252
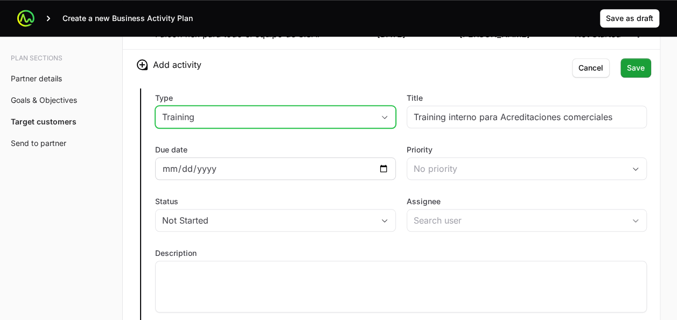
scroll to position [2466, 0]
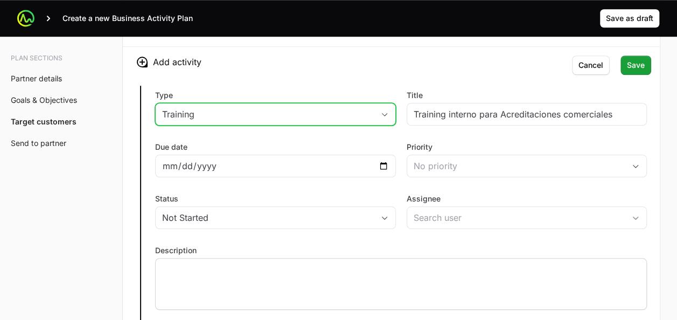
click at [264, 263] on p at bounding box center [401, 268] width 478 height 11
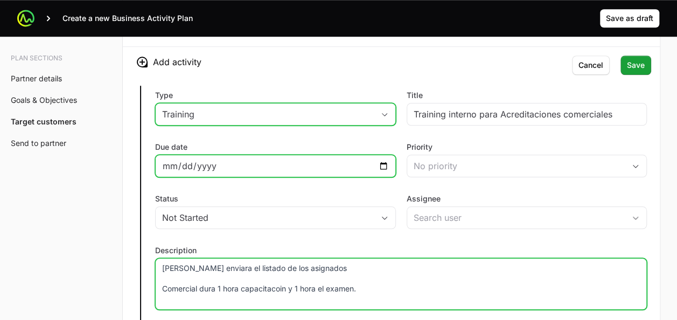
click at [386, 159] on input "Due date" at bounding box center [275, 165] width 227 height 13
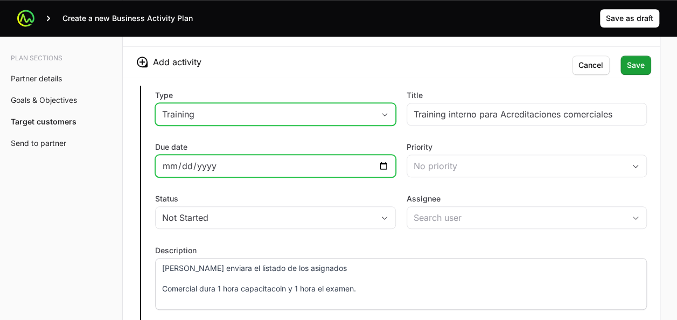
type input "[DATE]"
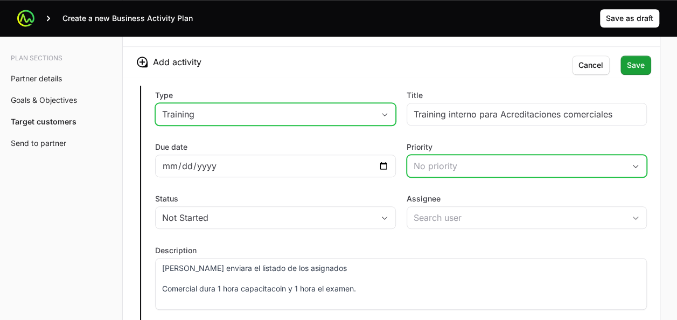
click at [443, 159] on div "No priority" at bounding box center [519, 165] width 212 height 13
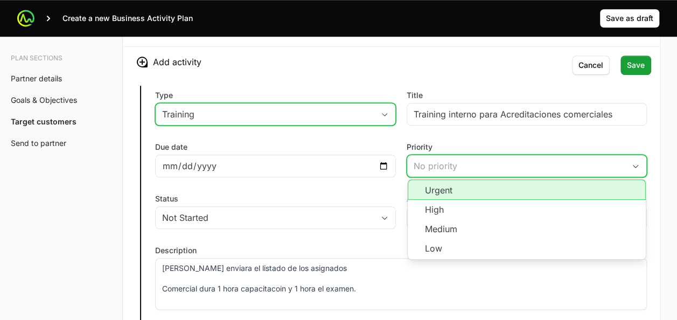
click at [443, 159] on div "No priority" at bounding box center [519, 165] width 212 height 13
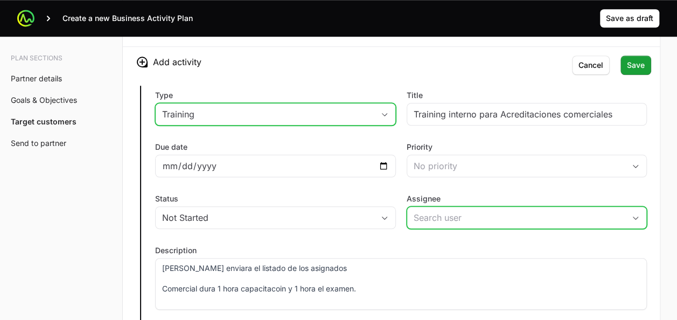
click at [437, 208] on input "Assignee" at bounding box center [516, 218] width 218 height 22
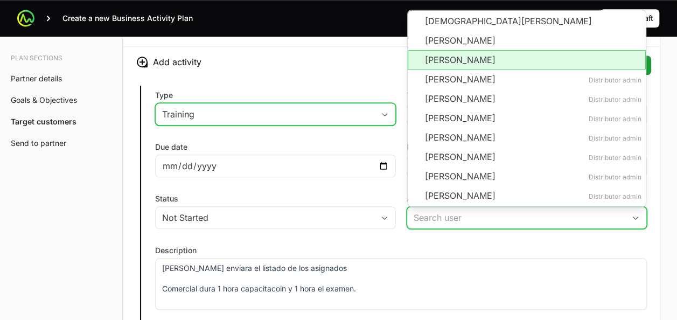
click at [442, 50] on li "[PERSON_NAME]" at bounding box center [527, 59] width 238 height 19
type input "[PERSON_NAME]"
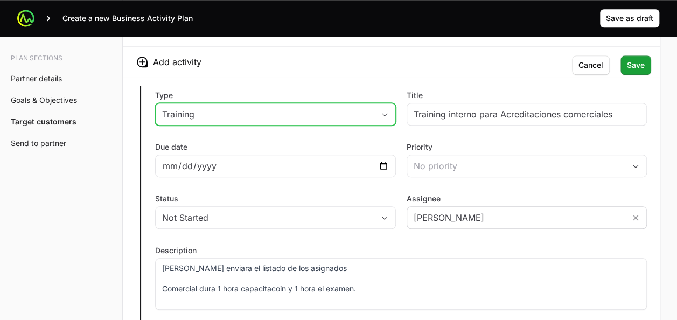
click at [379, 227] on div "Type Training Title Training interno para Acreditaciones comerciales Due date […" at bounding box center [391, 203] width 537 height 252
click at [326, 245] on label "Description" at bounding box center [401, 250] width 492 height 11
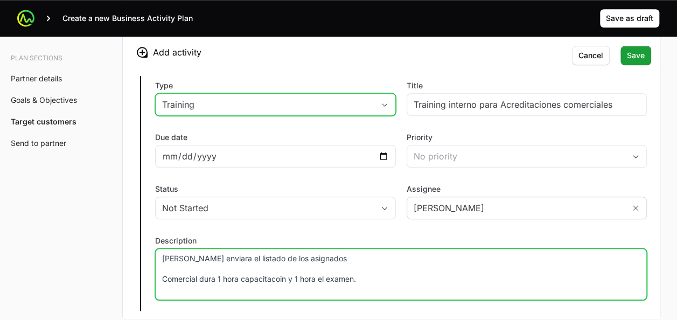
click at [323, 253] on p "[PERSON_NAME] enviara el listado de los asignados" at bounding box center [401, 258] width 478 height 11
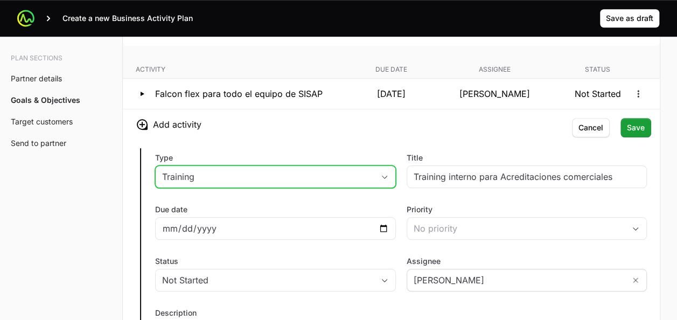
scroll to position [2384, 0]
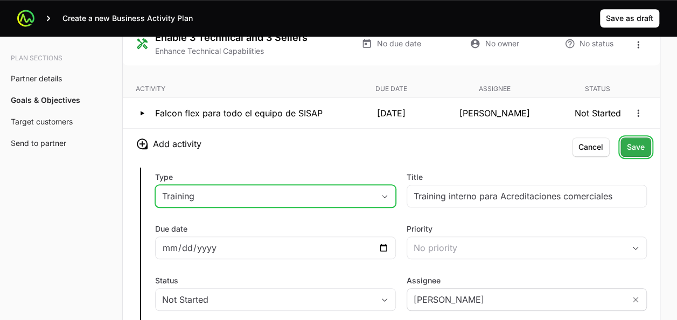
click at [634, 141] on span "Save" at bounding box center [636, 147] width 18 height 13
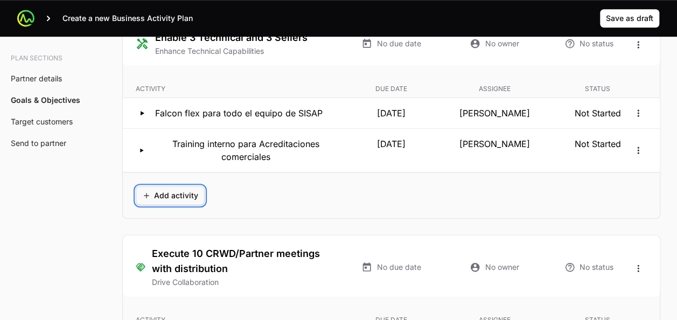
click at [168, 189] on span "Add activity" at bounding box center [170, 195] width 56 height 13
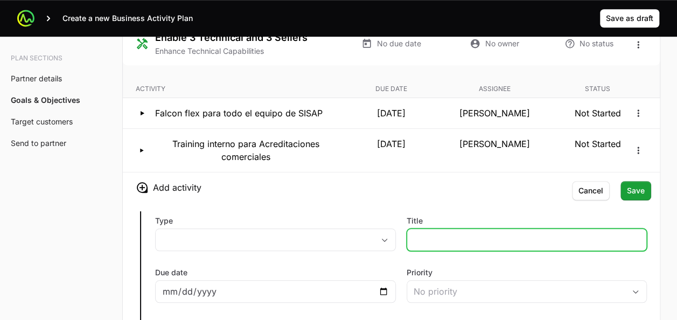
click at [434, 233] on input "Title" at bounding box center [526, 239] width 227 height 13
type input "training interno para Acreditaciones tecnicas."
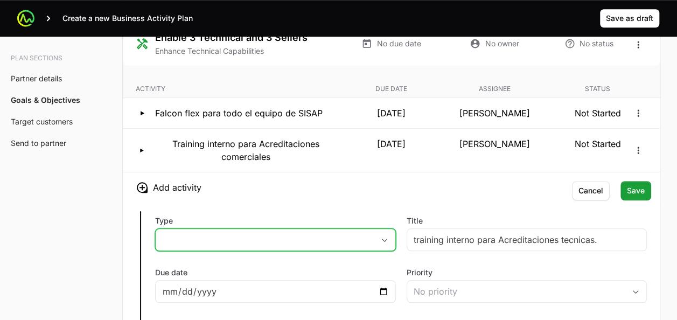
click at [382, 229] on button "placeholder" at bounding box center [276, 240] width 240 height 22
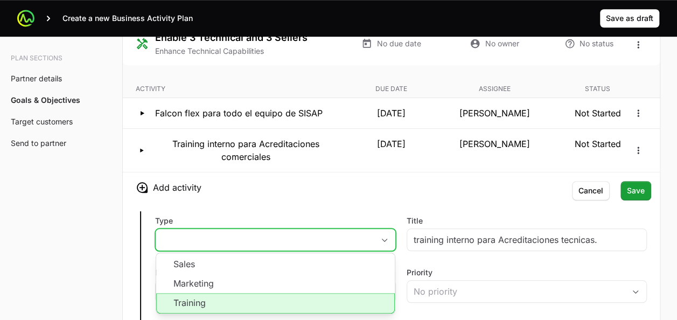
click at [282, 293] on li "Training" at bounding box center [275, 303] width 238 height 20
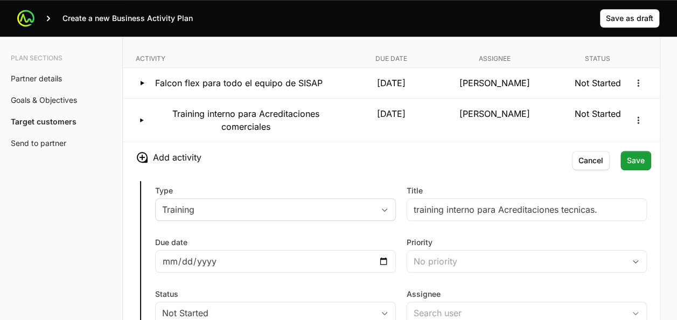
scroll to position [2433, 0]
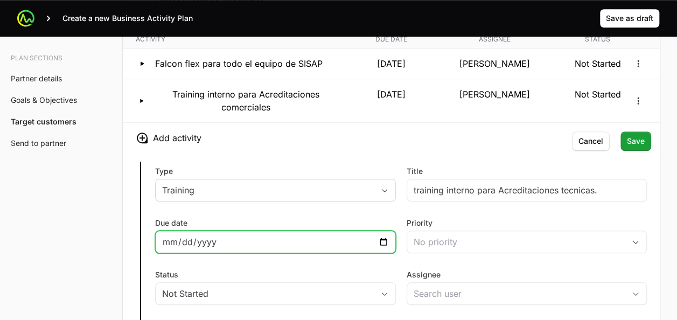
click at [382, 235] on input "Due date" at bounding box center [275, 241] width 227 height 13
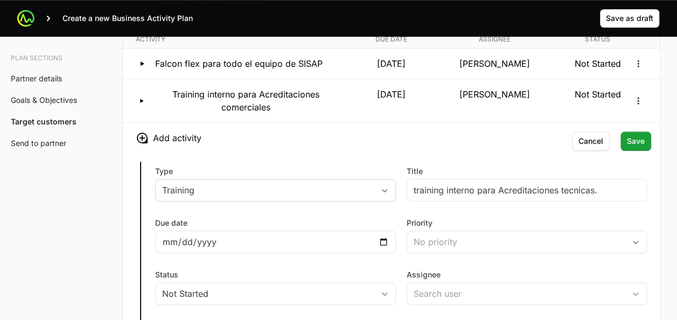
click at [354, 199] on div "Type Training Title training interno para Acreditaciones tecnicas. Due date Pri…" at bounding box center [391, 279] width 537 height 252
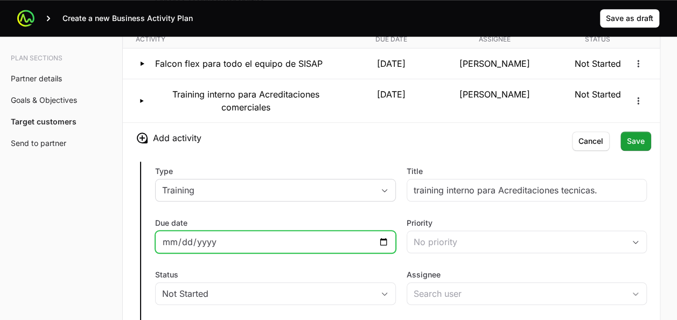
click at [379, 235] on input "Due date" at bounding box center [275, 241] width 227 height 13
type input "[DATE]"
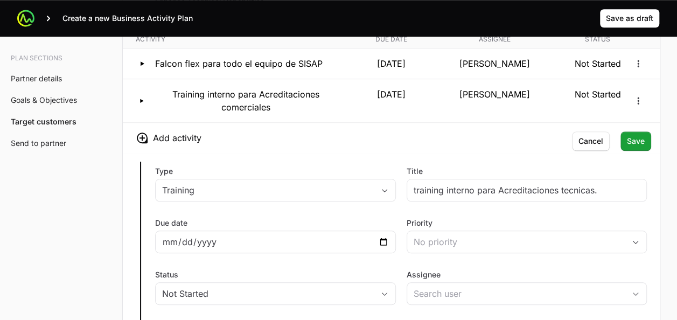
click at [321, 200] on div "Type Training Title training interno para Acreditaciones tecnicas. Due date [DA…" at bounding box center [391, 279] width 537 height 252
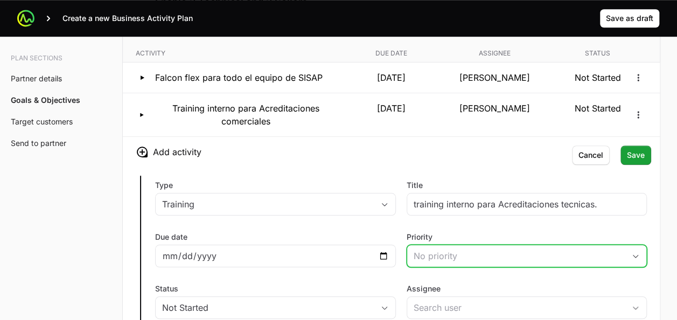
click at [445, 249] on div "No priority" at bounding box center [519, 255] width 212 height 13
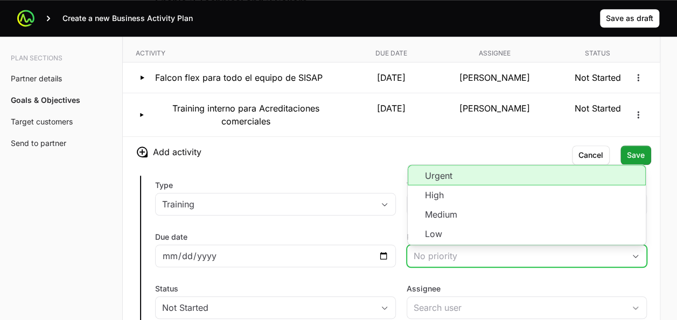
click at [445, 249] on div "No priority" at bounding box center [519, 255] width 212 height 13
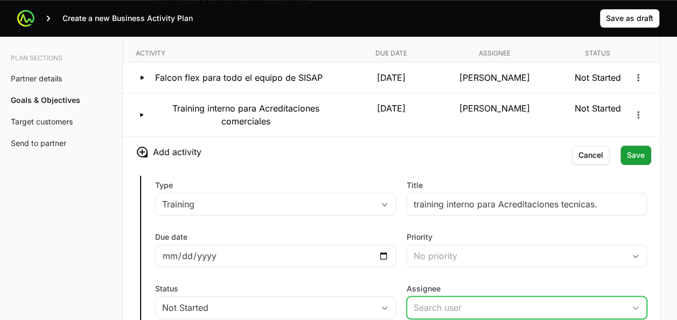
click at [424, 306] on input "Assignee" at bounding box center [516, 308] width 218 height 22
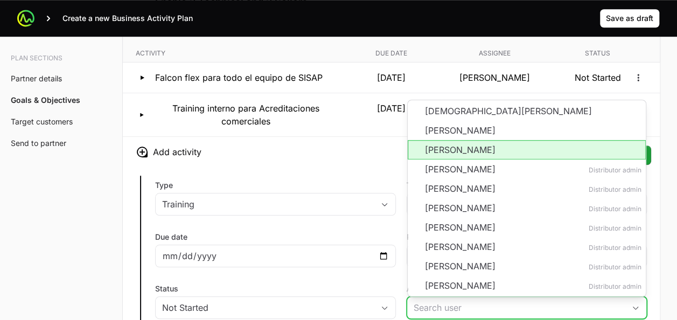
click at [443, 140] on li "[PERSON_NAME]" at bounding box center [527, 149] width 238 height 19
type input "[PERSON_NAME]"
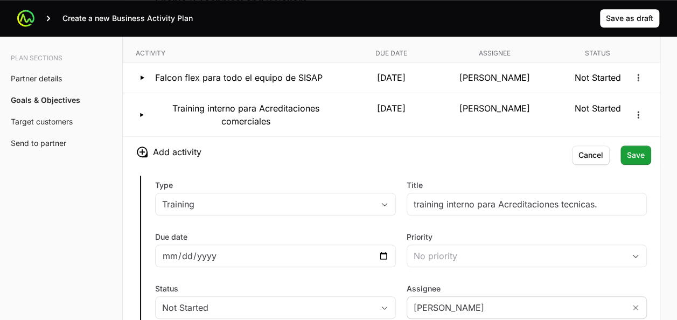
click at [375, 158] on h3 "Add activity" at bounding box center [391, 152] width 537 height 30
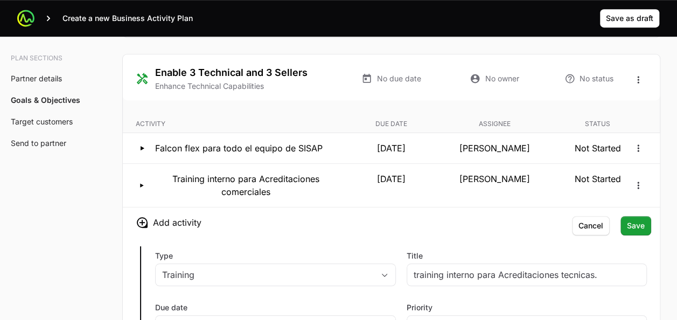
scroll to position [2340, 0]
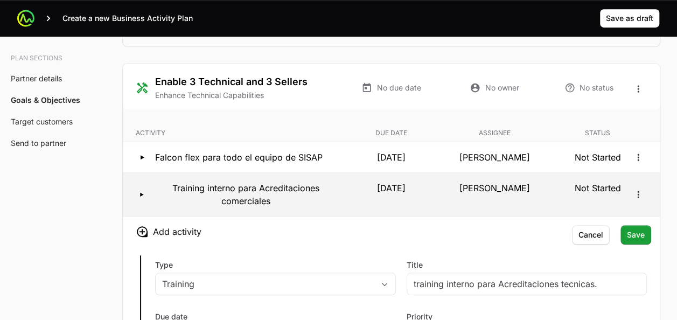
click at [243, 187] on p "Training interno para Acreditaciones comerciales" at bounding box center [246, 194] width 184 height 26
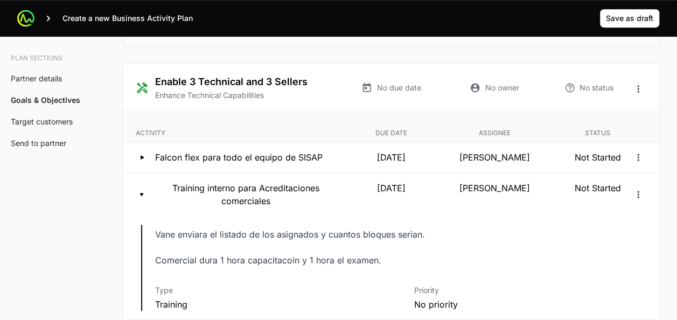
click at [253, 229] on p "Vane enviara el listado de los asignados y cuantos bloques serian." at bounding box center [330, 234] width 350 height 15
click at [253, 230] on p "Vane enviara el listado de los asignados y cuantos bloques serian." at bounding box center [330, 234] width 350 height 15
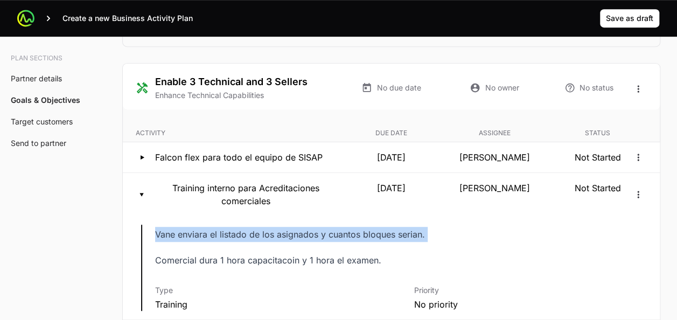
copy p "Vane enviara el listado de los asignados y cuantos bloques serian."
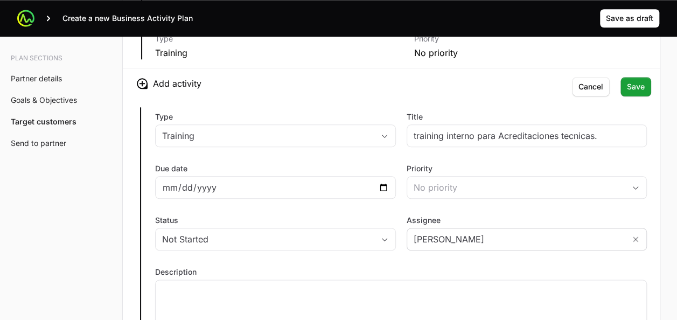
scroll to position [2604, 0]
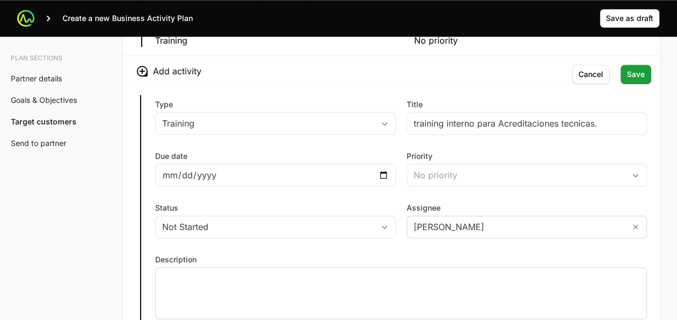
click at [230, 272] on p at bounding box center [401, 277] width 478 height 11
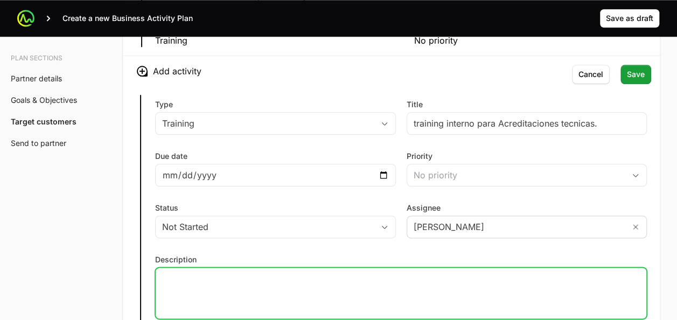
paste div
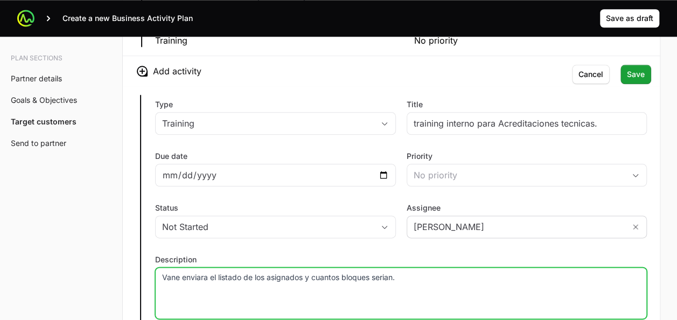
scroll to position [2611, 0]
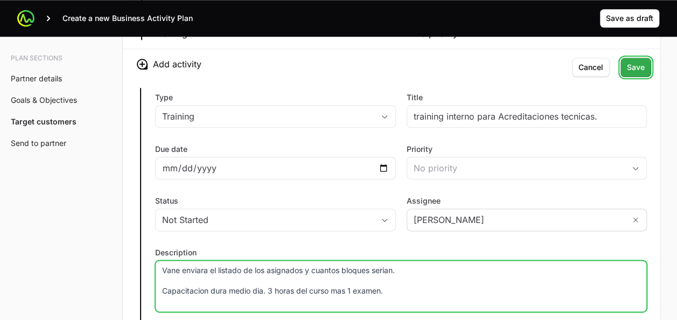
click at [637, 61] on span "Save" at bounding box center [636, 67] width 18 height 13
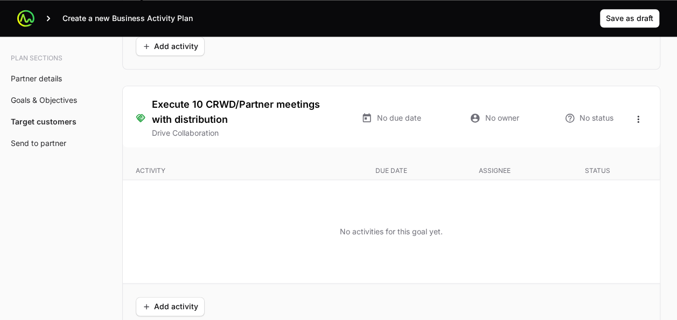
scroll to position [2681, 0]
click at [163, 302] on span "Add activity" at bounding box center [170, 305] width 56 height 13
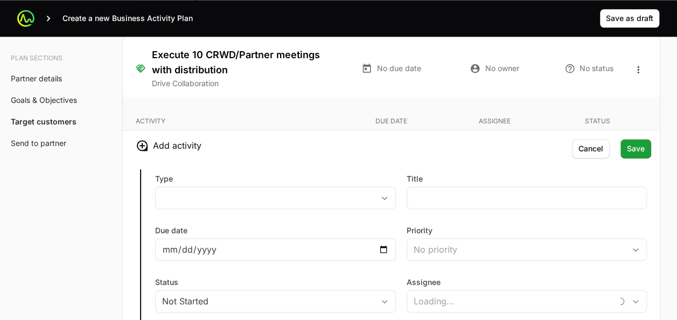
scroll to position [2730, 0]
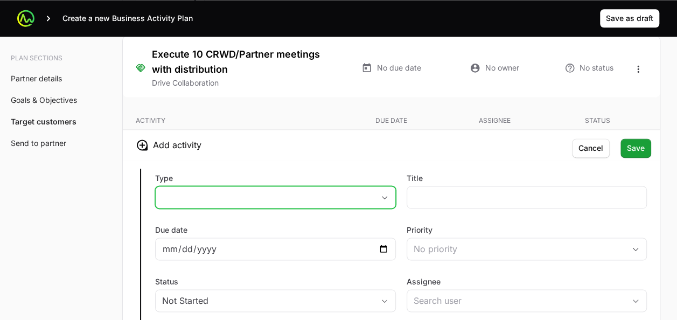
click at [390, 186] on button "placeholder" at bounding box center [276, 197] width 240 height 22
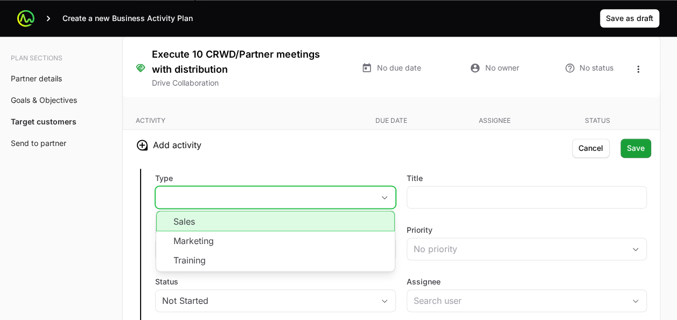
click at [283, 216] on li "Sales" at bounding box center [275, 221] width 238 height 20
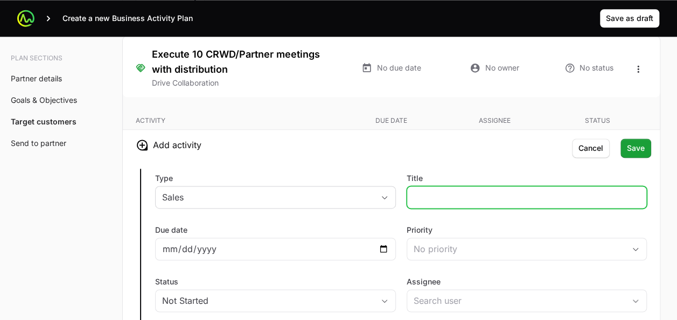
click at [422, 193] on input "Title" at bounding box center [526, 197] width 227 height 13
type input "Bi weekly meeting con CrowdStrike."
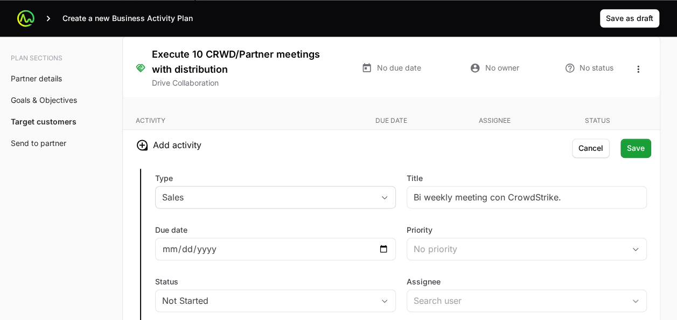
click at [463, 160] on div "Type Sales Title Bi weekly meeting con CrowdStrike. Due date Priority No priori…" at bounding box center [391, 286] width 537 height 252
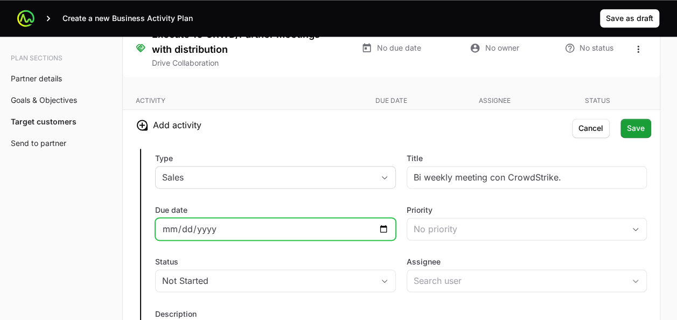
click at [385, 222] on input "Due date" at bounding box center [275, 228] width 227 height 13
type input "[DATE]"
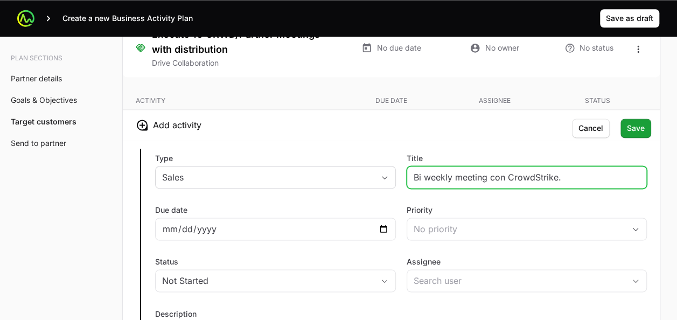
click at [557, 171] on input "Bi weekly meeting con CrowdStrike." at bounding box center [526, 177] width 227 height 13
click at [558, 171] on input "Bi weekly meeting con CrowdStrike ' Equipo enterprise." at bounding box center [526, 177] width 227 height 13
type input "Bi weekly meeting con CrowdStrike - Equipo enterprise."
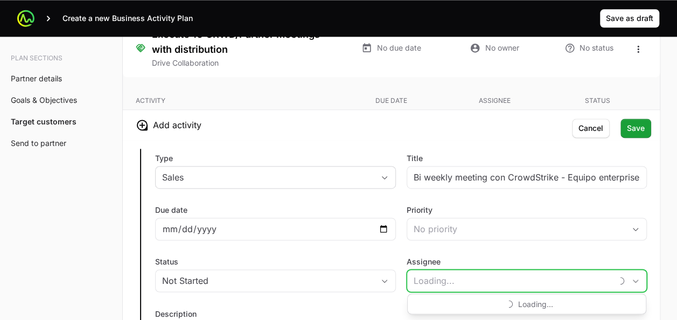
click at [429, 270] on input "Assignee" at bounding box center [509, 281] width 205 height 22
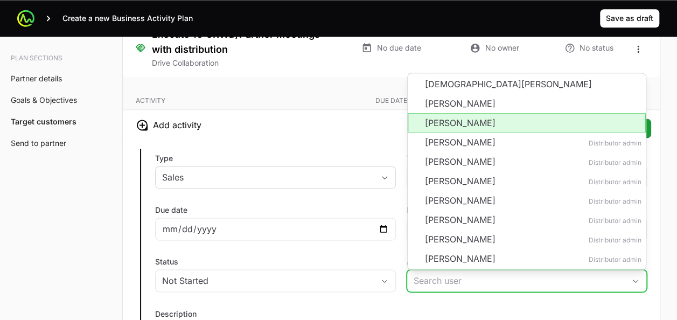
click at [450, 116] on li "[PERSON_NAME]" at bounding box center [527, 122] width 238 height 19
type input "[PERSON_NAME]"
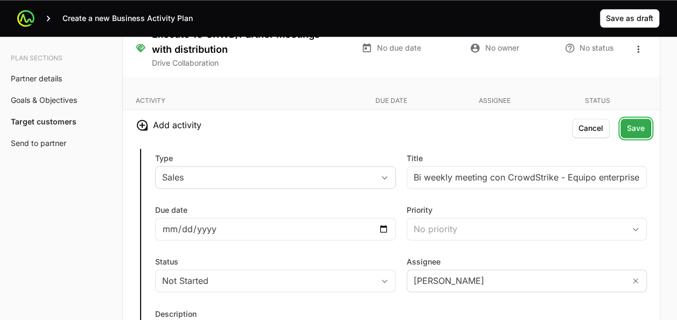
click at [634, 122] on span "Save" at bounding box center [636, 128] width 18 height 13
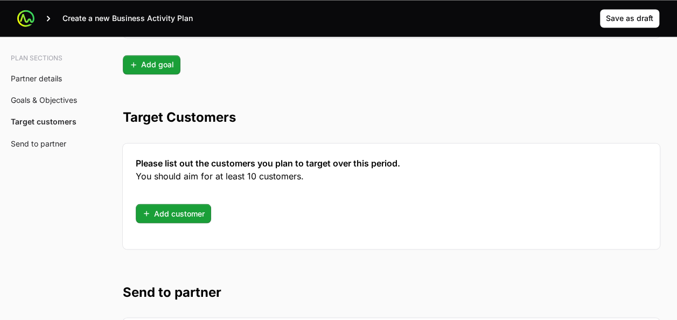
scroll to position [2923, 0]
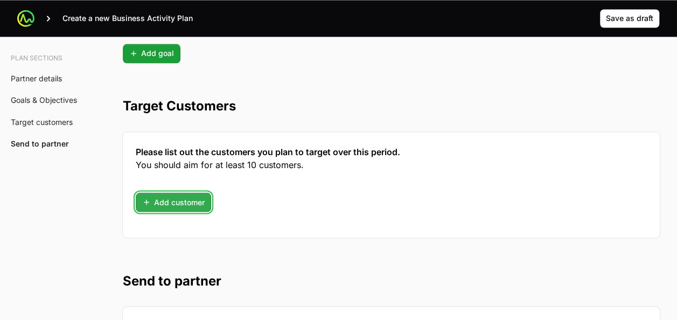
click at [168, 195] on span "Add customer" at bounding box center [173, 201] width 62 height 13
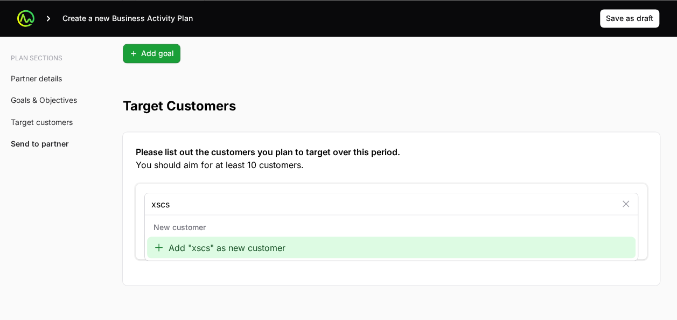
type input "xscs"
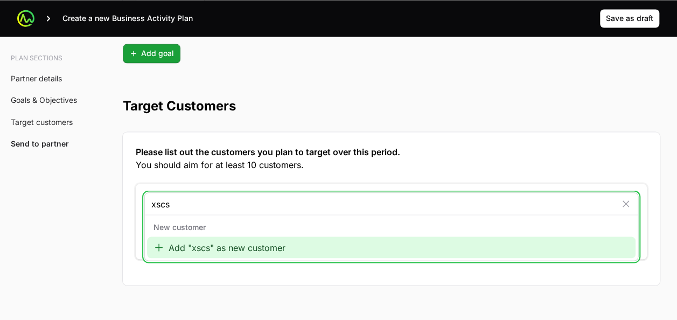
click at [177, 240] on div "Add "xscs" as new customer" at bounding box center [391, 247] width 488 height 22
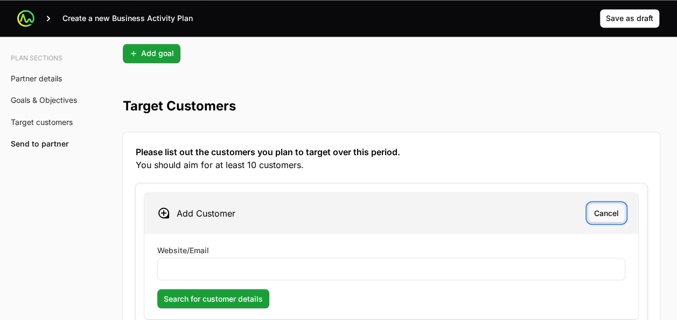
click at [609, 206] on span "Cancel" at bounding box center [606, 212] width 25 height 13
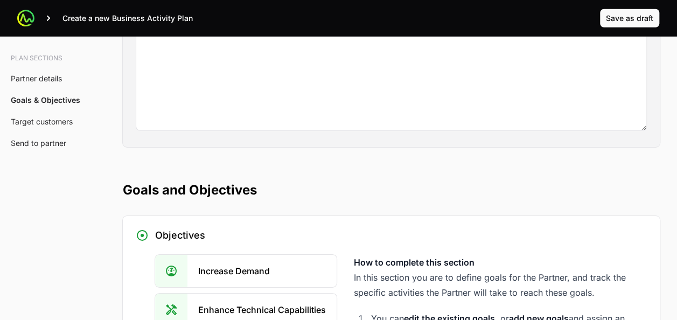
scroll to position [1635, 0]
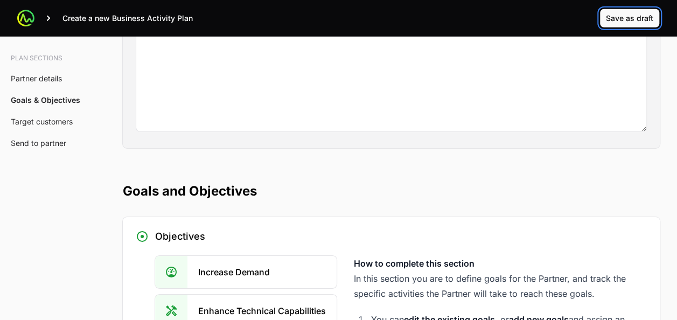
click at [614, 20] on span "Save as draft" at bounding box center [629, 18] width 47 height 13
